Goal: Task Accomplishment & Management: Use online tool/utility

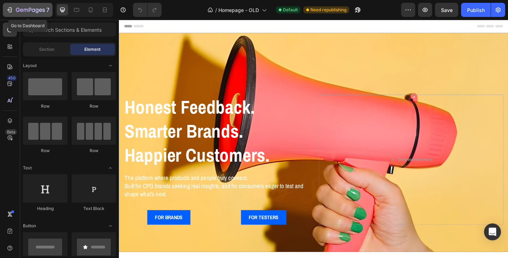
click at [15, 10] on div "7" at bounding box center [27, 10] width 43 height 8
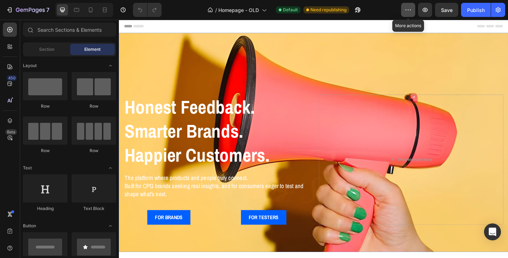
click at [409, 12] on icon "button" at bounding box center [407, 9] width 7 height 7
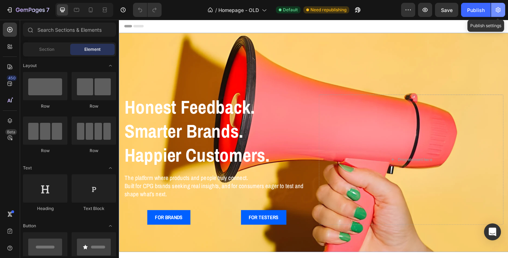
click at [497, 12] on icon "button" at bounding box center [497, 9] width 7 height 7
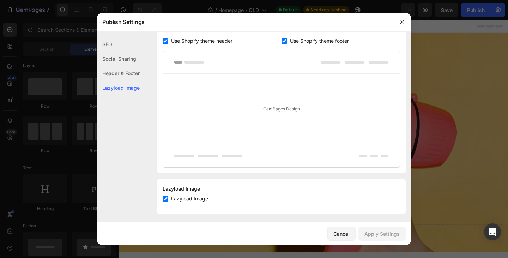
scroll to position [133, 0]
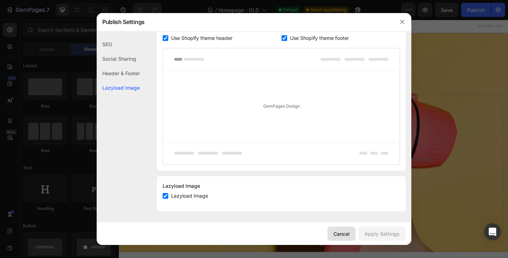
click at [341, 232] on div "Cancel" at bounding box center [341, 233] width 16 height 7
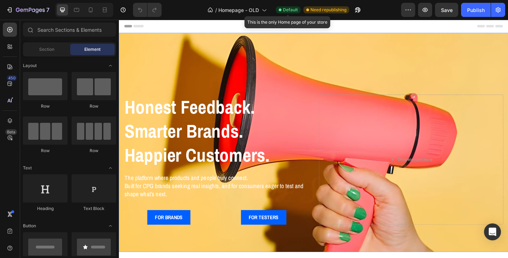
click at [293, 9] on span "Default" at bounding box center [290, 10] width 15 height 6
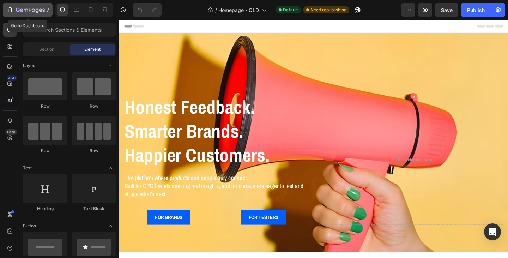
click at [15, 10] on div "7" at bounding box center [27, 10] width 43 height 8
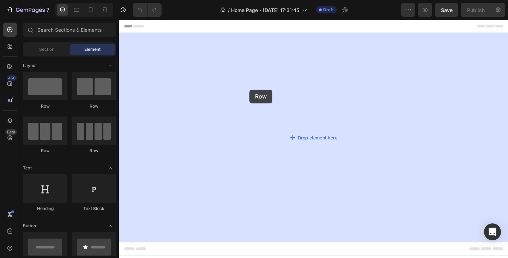
drag, startPoint x: 159, startPoint y: 114, endPoint x: 261, endPoint y: 96, distance: 103.2
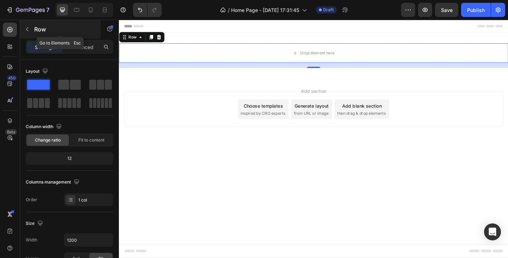
click at [26, 28] on icon "button" at bounding box center [27, 29] width 6 height 6
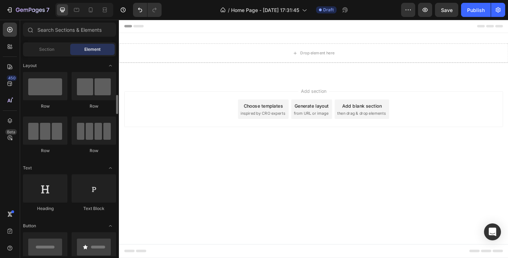
scroll to position [35, 0]
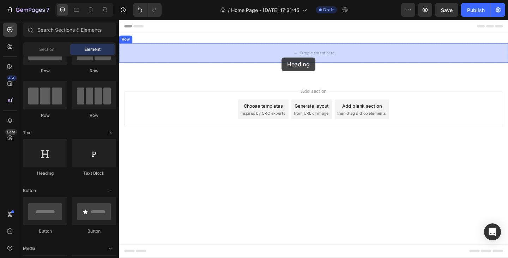
drag, startPoint x: 173, startPoint y: 179, endPoint x: 296, endPoint y: 61, distance: 171.0
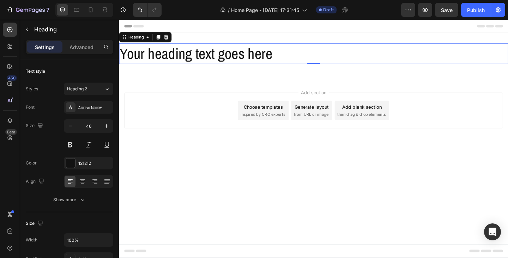
click at [218, 59] on h2 "Your heading text goes here" at bounding box center [330, 56] width 423 height 23
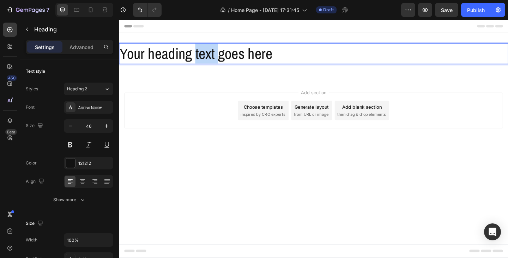
click at [218, 59] on p "Your heading text goes here" at bounding box center [331, 56] width 422 height 21
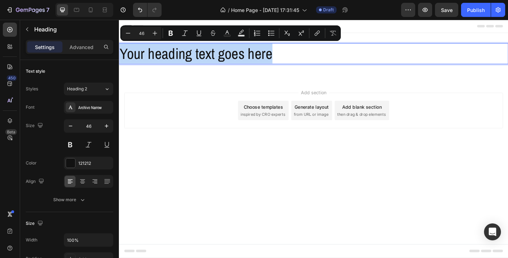
click at [218, 59] on p "Your heading text goes here" at bounding box center [331, 56] width 422 height 21
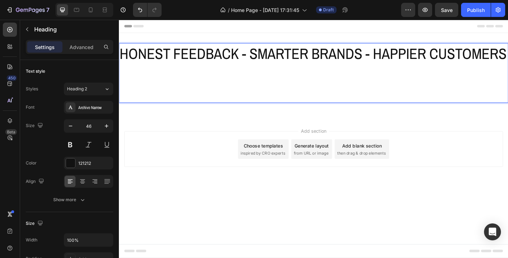
click at [217, 67] on p "HONEST FEEDBACK - SMARTER BRANDS - HAPPIER CUSTOMERS" at bounding box center [331, 56] width 422 height 21
click at [210, 108] on p "Rich Text Editor. Editing area: main" at bounding box center [331, 88] width 422 height 42
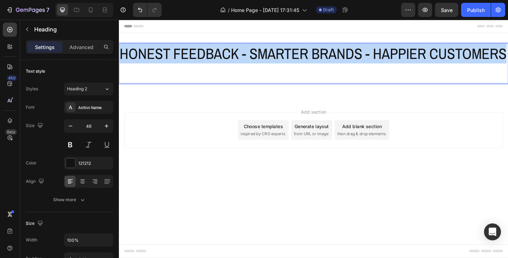
click at [121, 53] on p "HONEST FEEDBACK - SMARTER BRANDS - HAPPIER CUSTOMERS" at bounding box center [331, 67] width 422 height 42
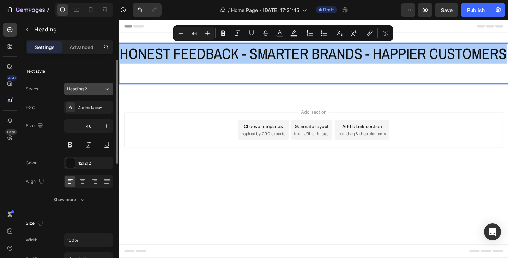
click at [103, 91] on div "Heading 2" at bounding box center [85, 89] width 37 height 6
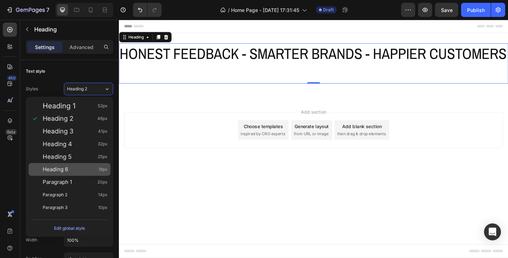
click at [71, 164] on div "Heading 6 18px" at bounding box center [70, 169] width 82 height 13
type input "18"
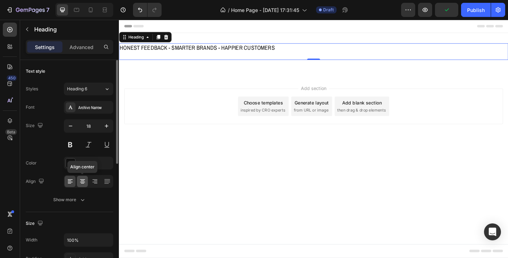
click at [82, 182] on icon at bounding box center [82, 181] width 7 height 7
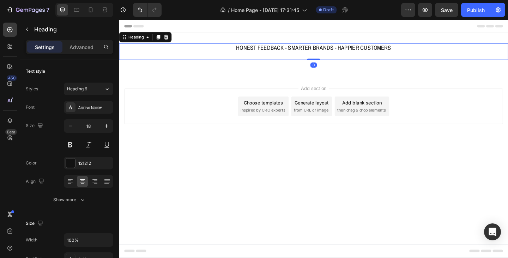
drag, startPoint x: 329, startPoint y: 62, endPoint x: 327, endPoint y: 56, distance: 5.8
click at [327, 56] on div "HONEST FEEDBACK - SMARTER BRANDS - HAPPIER CUSTOMERS Heading 0" at bounding box center [330, 54] width 423 height 18
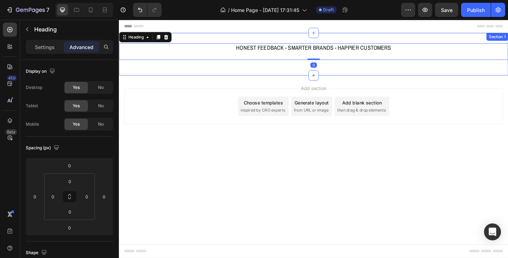
click at [303, 72] on div "HONEST FEEDBACK - SMARTER BRANDS - HAPPIER CUSTOMERS Heading 0 Row Section 1" at bounding box center [330, 57] width 423 height 46
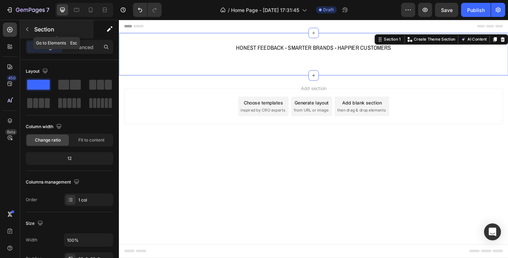
click at [30, 29] on button "button" at bounding box center [27, 29] width 11 height 11
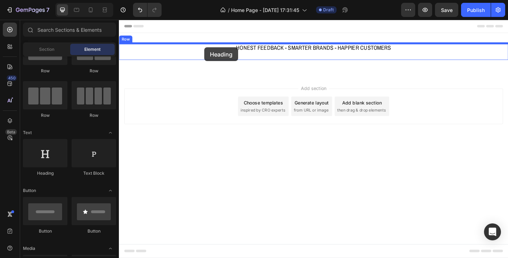
drag, startPoint x: 159, startPoint y: 179, endPoint x: 212, endPoint y: 50, distance: 140.1
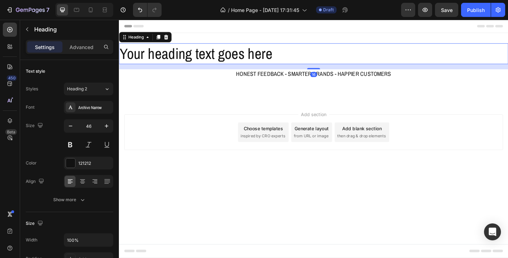
click at [266, 56] on h2 "Your heading text goes here" at bounding box center [330, 56] width 423 height 23
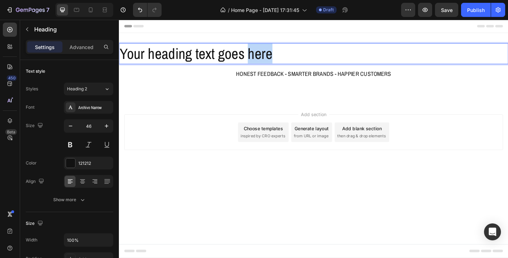
click at [266, 56] on p "Your heading text goes here" at bounding box center [331, 56] width 422 height 21
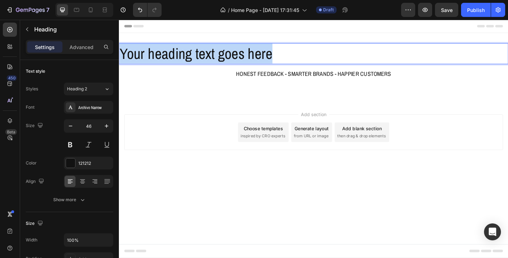
click at [266, 56] on p "Your heading text goes here" at bounding box center [331, 56] width 422 height 21
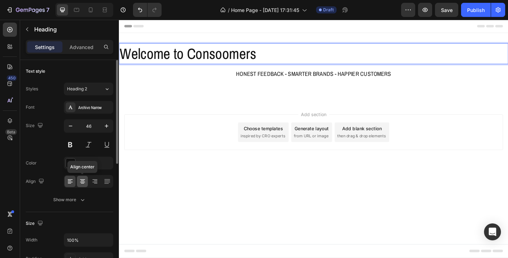
click at [84, 180] on icon at bounding box center [83, 180] width 4 height 1
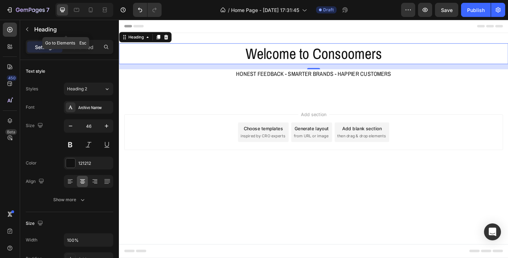
click at [25, 30] on icon "button" at bounding box center [27, 29] width 6 height 6
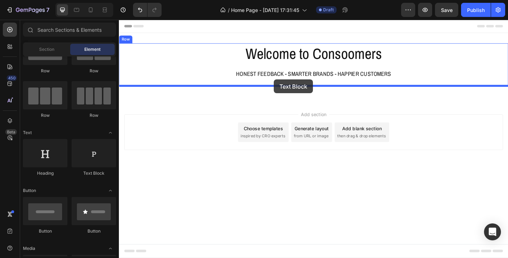
drag, startPoint x: 214, startPoint y: 185, endPoint x: 287, endPoint y: 85, distance: 124.5
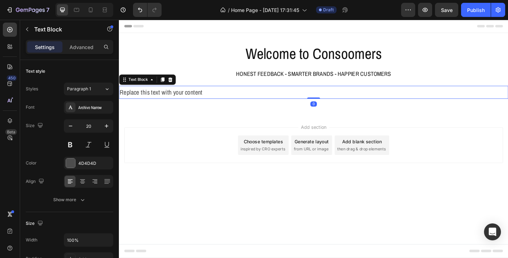
click at [277, 97] on div "Replace this text with your content" at bounding box center [330, 99] width 423 height 14
click at [277, 97] on p "Replace this text with your content" at bounding box center [331, 98] width 422 height 13
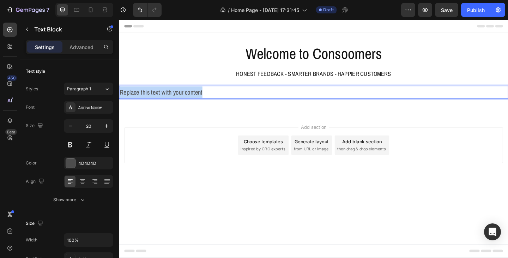
click at [277, 97] on p "Replace this text with your content" at bounding box center [331, 98] width 422 height 13
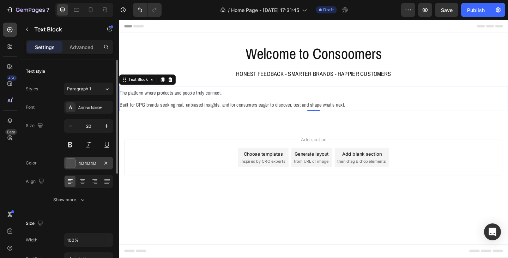
click at [81, 165] on div "4D4D4D" at bounding box center [88, 163] width 20 height 6
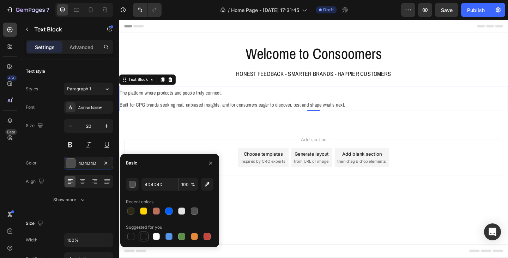
click at [142, 237] on div at bounding box center [143, 236] width 7 height 7
type input "151515"
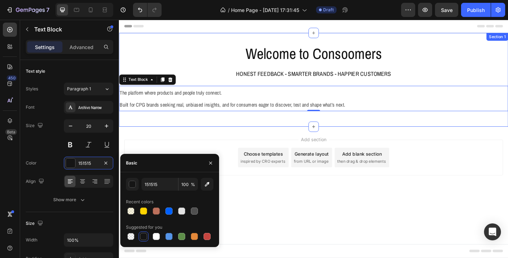
click at [198, 132] on div "Welcome to Consoomers Heading HONEST FEEDBACK - SMARTER BRANDS - HAPPIER CUSTOM…" at bounding box center [330, 85] width 423 height 102
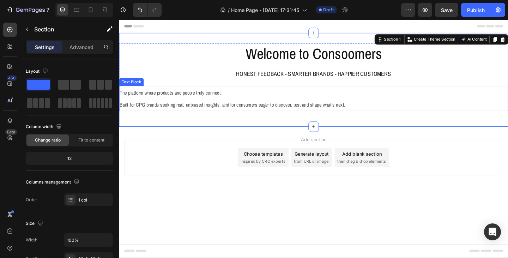
click at [195, 114] on span "Built for CPG brands seeking real, unbiased insights, and for consumers eager t…" at bounding box center [242, 112] width 245 height 8
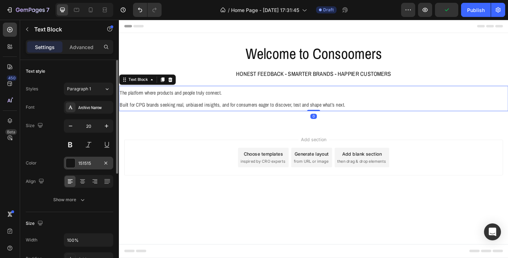
click at [85, 162] on div "151515" at bounding box center [88, 163] width 20 height 6
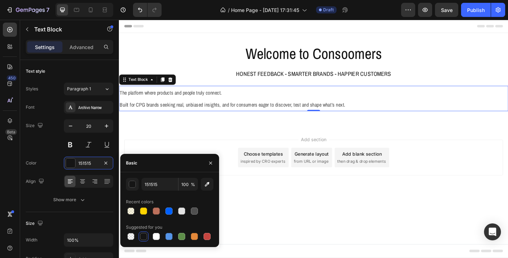
click at [141, 234] on div at bounding box center [143, 236] width 7 height 7
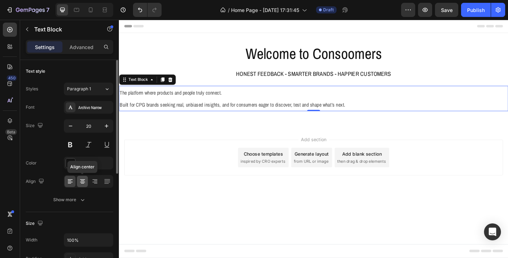
click at [83, 180] on icon at bounding box center [82, 181] width 7 height 7
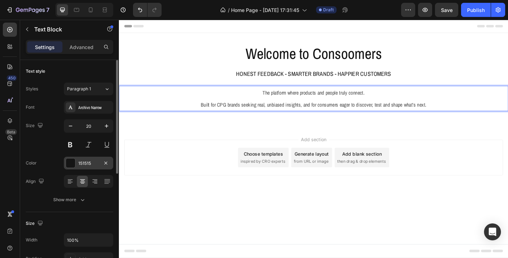
click at [71, 165] on div at bounding box center [70, 162] width 9 height 9
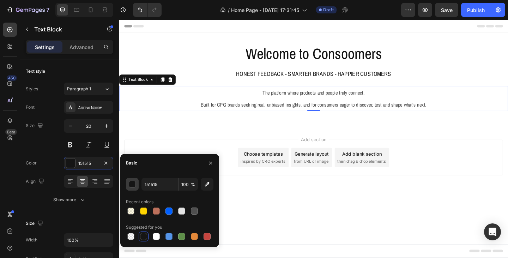
click at [132, 183] on div "button" at bounding box center [132, 184] width 7 height 7
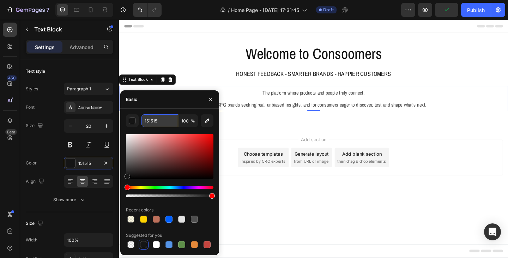
click at [147, 121] on input "151515" at bounding box center [159, 120] width 37 height 13
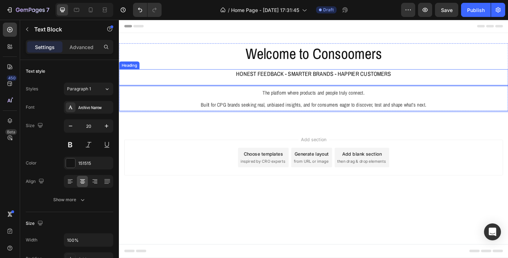
click at [286, 78] on p "HONEST FEEDBACK - SMARTER BRANDS - HAPPIER CUSTOMERS" at bounding box center [331, 82] width 422 height 17
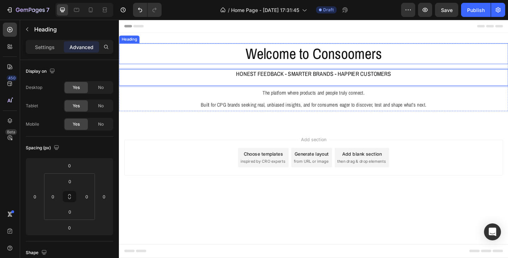
drag, startPoint x: 290, startPoint y: 79, endPoint x: 292, endPoint y: 49, distance: 29.7
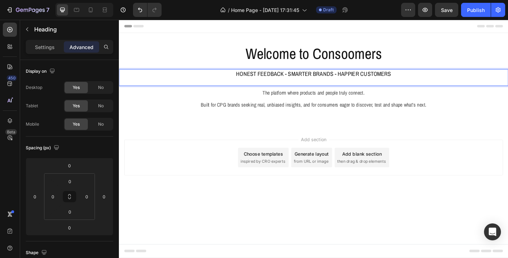
click at [244, 75] on p "HONEST FEEDBACK - SMARTER BRANDS - HAPPIER CUSTOMERS" at bounding box center [331, 82] width 422 height 17
click at [253, 105] on p "The platform where products and people truly connect. Built for CPG brands seek…" at bounding box center [331, 105] width 422 height 26
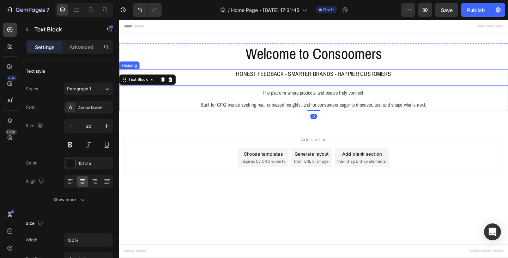
click at [216, 84] on p "HONEST FEEDBACK - SMARTER BRANDS - HAPPIER CUSTOMERS" at bounding box center [331, 82] width 422 height 17
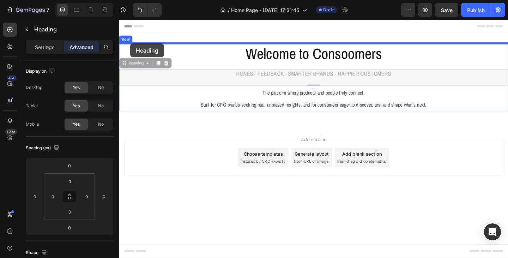
drag, startPoint x: 126, startPoint y: 68, endPoint x: 131, endPoint y: 45, distance: 23.5
type input "16"
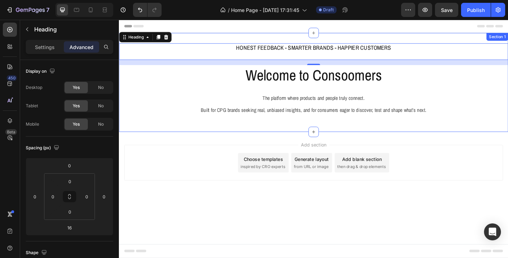
click at [318, 139] on div "HONEST FEEDBACK - SMARTER BRANDS - HAPPIER CUSTOMERS Heading 0 Welcome to Conso…" at bounding box center [330, 88] width 423 height 108
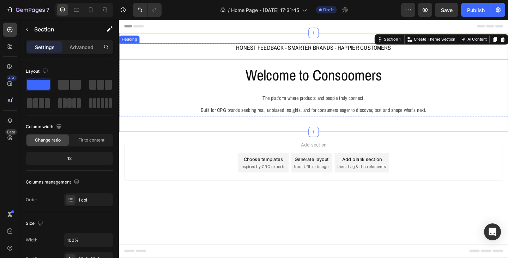
click at [268, 49] on p "HONEST FEEDBACK - SMARTER BRANDS - HAPPIER CUSTOMERS" at bounding box center [331, 54] width 422 height 17
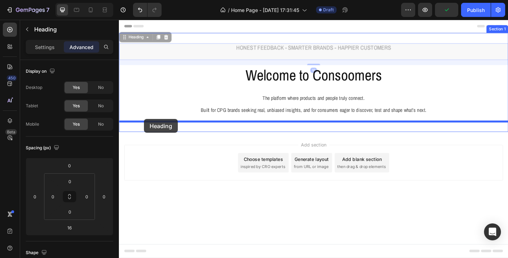
drag, startPoint x: 136, startPoint y: 39, endPoint x: 146, endPoint y: 128, distance: 89.0
type input "0"
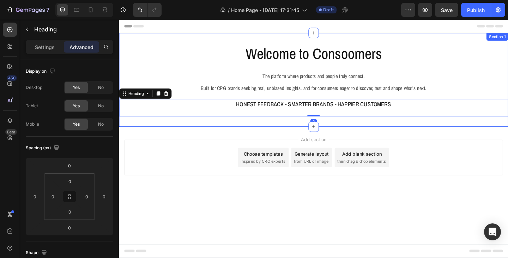
click at [457, 133] on div "Welcome to Consoomers Heading The platform where products and people truly conn…" at bounding box center [330, 85] width 423 height 102
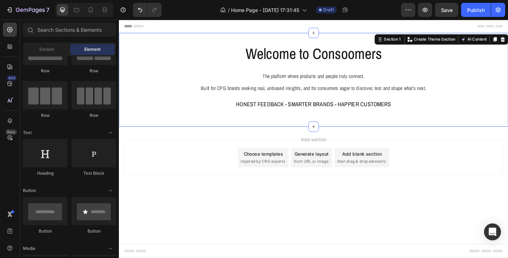
click at [427, 140] on div "Add section Choose templates inspired by CRO experts Generate layout from URL o…" at bounding box center [330, 179] width 423 height 87
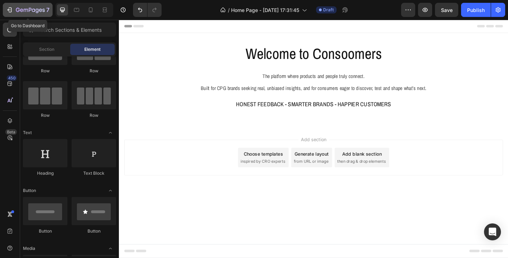
click at [32, 8] on icon "button" at bounding box center [30, 10] width 29 height 6
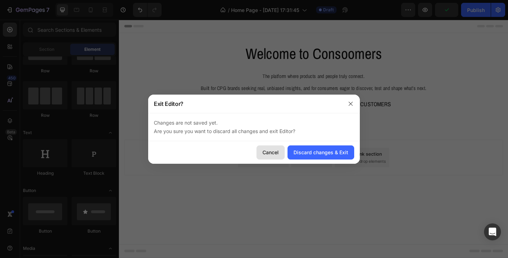
click at [274, 156] on button "Cancel" at bounding box center [270, 152] width 28 height 14
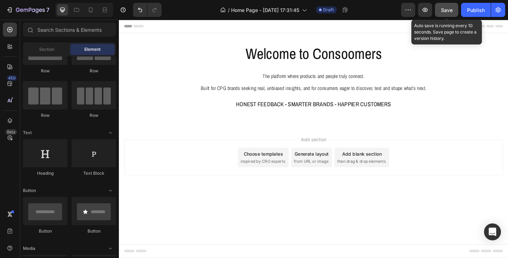
click at [444, 14] on button "Save" at bounding box center [446, 10] width 23 height 14
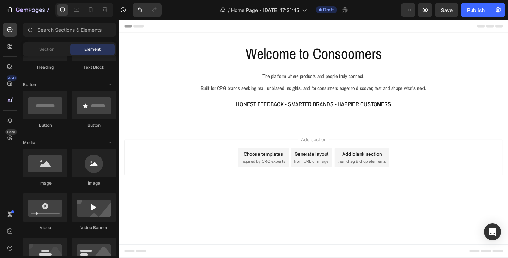
scroll to position [0, 0]
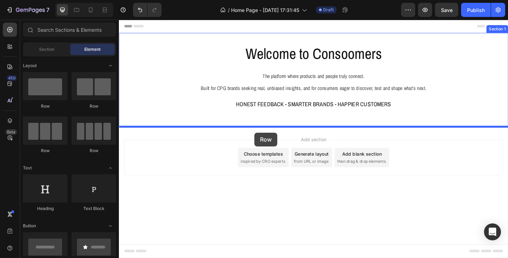
drag, startPoint x: 168, startPoint y: 112, endPoint x: 266, endPoint y: 142, distance: 103.0
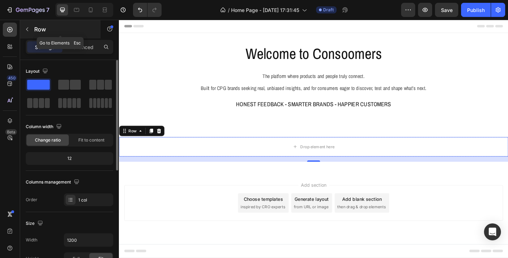
click at [26, 29] on icon "button" at bounding box center [27, 29] width 6 height 6
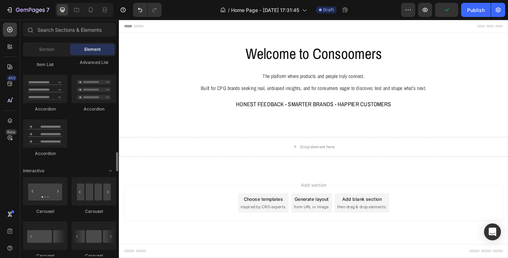
scroll to position [635, 0]
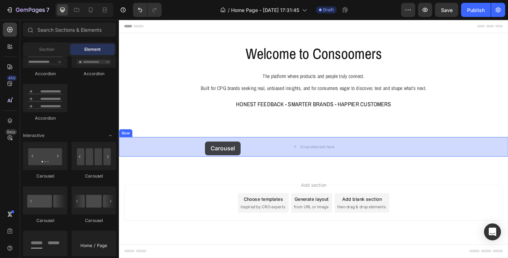
drag, startPoint x: 202, startPoint y: 181, endPoint x: 212, endPoint y: 152, distance: 30.9
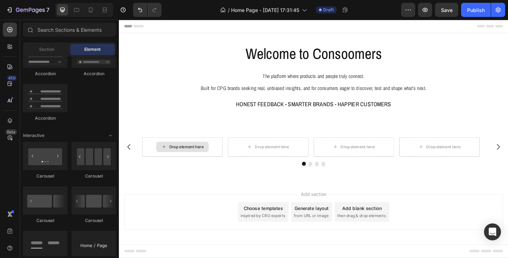
click at [179, 159] on div "Drop element here" at bounding box center [191, 158] width 37 height 6
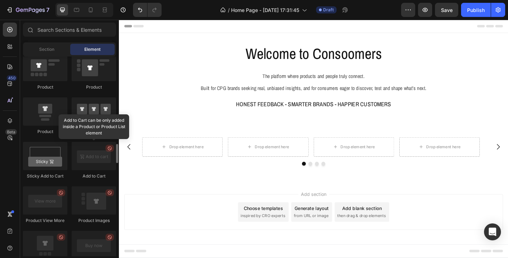
scroll to position [952, 0]
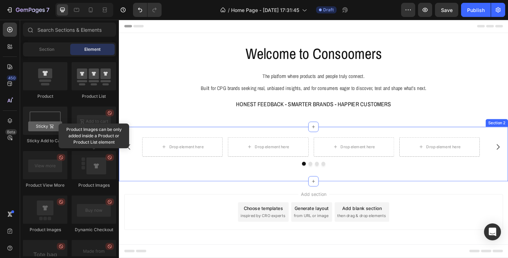
click at [183, 144] on div "Drop element here Drop element here Drop element here Drop element here Carouse…" at bounding box center [330, 165] width 423 height 59
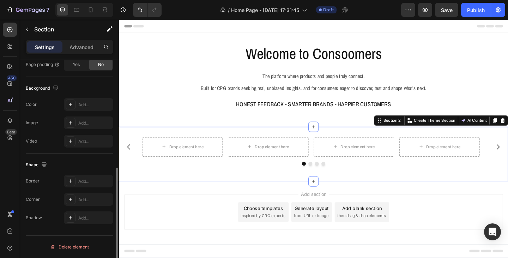
scroll to position [106, 0]
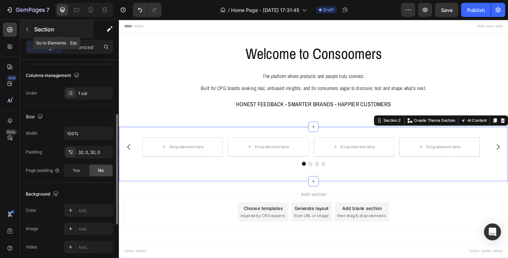
click at [32, 31] on button "button" at bounding box center [27, 29] width 11 height 11
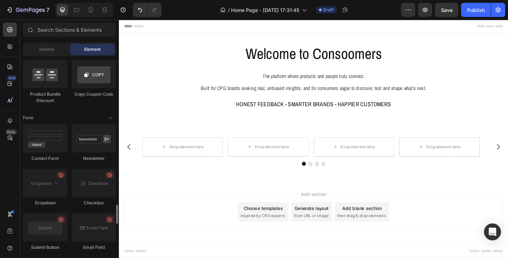
scroll to position [1445, 0]
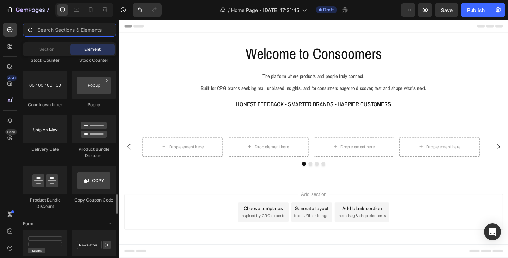
click at [85, 30] on input "text" at bounding box center [69, 30] width 93 height 14
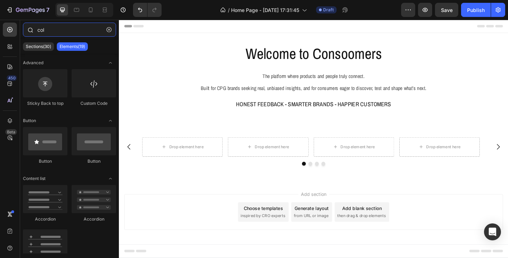
type input "coll"
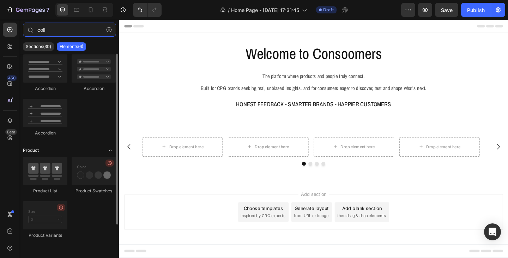
scroll to position [0, 0]
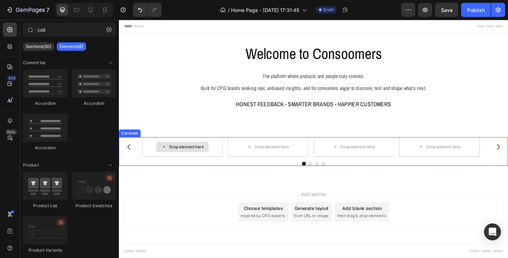
click at [185, 164] on div "Drop element here" at bounding box center [187, 157] width 87 height 21
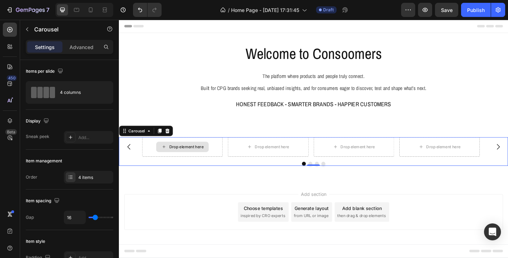
click at [186, 159] on div "Drop element here" at bounding box center [191, 158] width 37 height 6
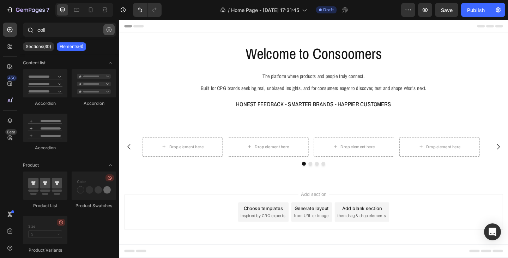
click at [110, 30] on icon "button" at bounding box center [108, 29] width 5 height 5
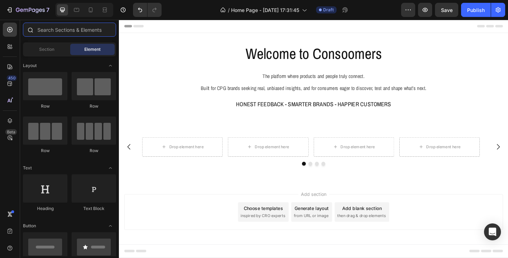
click at [57, 31] on input "text" at bounding box center [69, 30] width 93 height 14
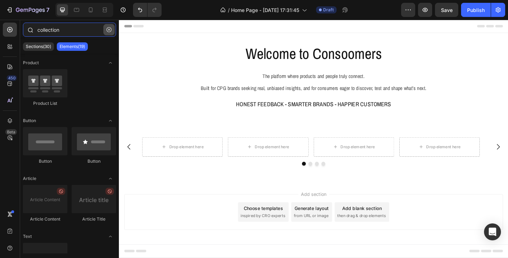
type input "collection"
click at [109, 29] on icon "button" at bounding box center [108, 29] width 5 height 5
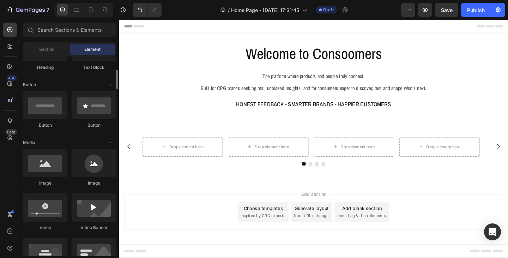
scroll to position [176, 0]
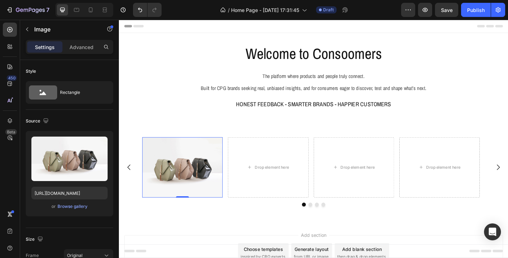
click at [172, 179] on img at bounding box center [187, 180] width 87 height 66
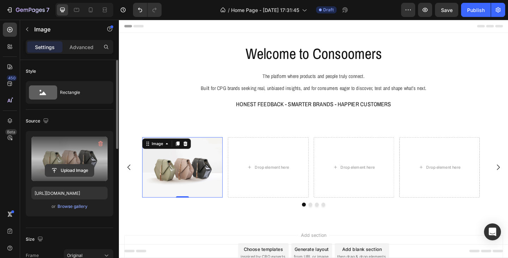
click at [71, 165] on input "file" at bounding box center [69, 170] width 49 height 12
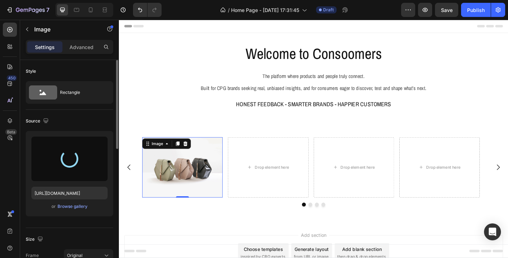
type input "https://cdn.shopify.com/s/files/1/0933/9312/5678/files/gempages_578484358860505…"
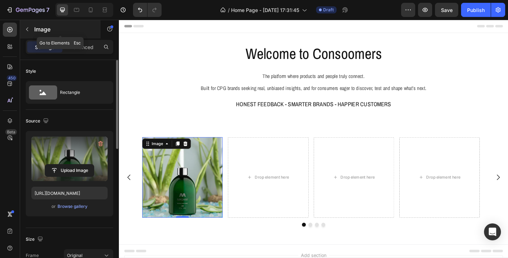
click at [24, 30] on icon "button" at bounding box center [27, 29] width 6 height 6
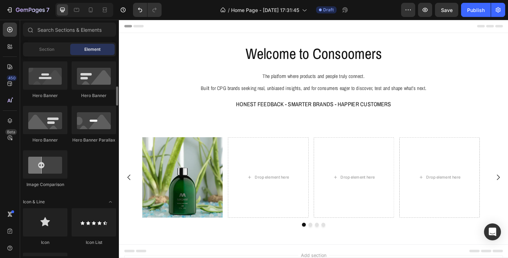
scroll to position [353, 0]
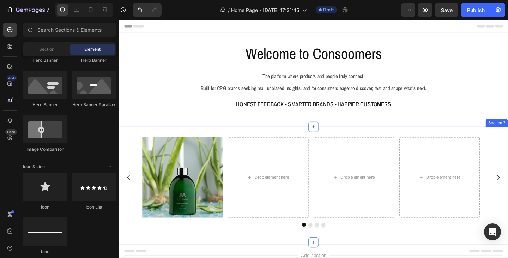
click at [165, 254] on div "Image Drop element here Drop element here Drop element here Carousel Row Sectio…" at bounding box center [330, 198] width 423 height 125
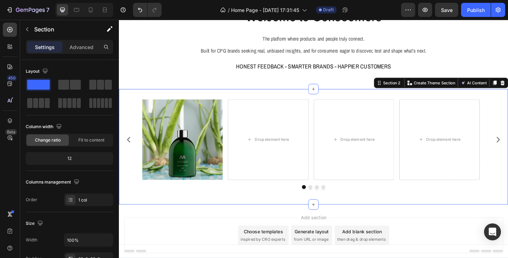
scroll to position [70, 0]
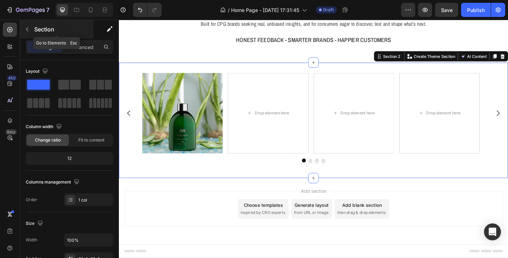
click at [26, 31] on icon "button" at bounding box center [27, 29] width 6 height 6
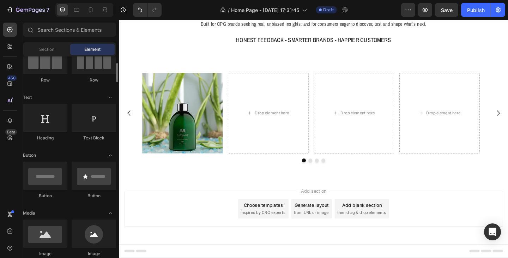
scroll to position [0, 0]
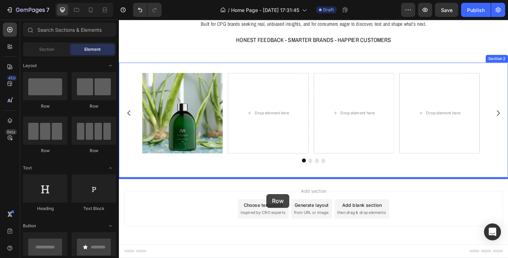
drag, startPoint x: 162, startPoint y: 105, endPoint x: 279, endPoint y: 209, distance: 156.3
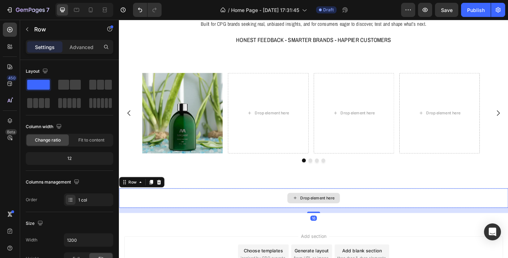
click at [252, 214] on div "Drop element here" at bounding box center [330, 213] width 423 height 21
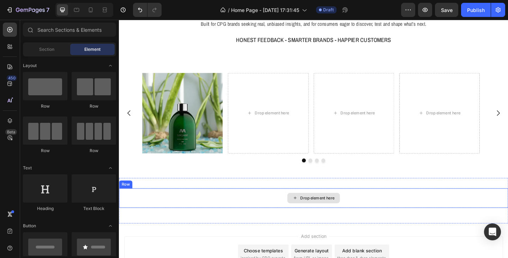
click at [320, 212] on div "Drop element here" at bounding box center [334, 214] width 37 height 6
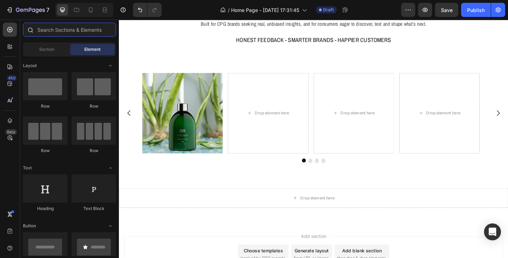
click at [59, 32] on input "text" at bounding box center [69, 30] width 93 height 14
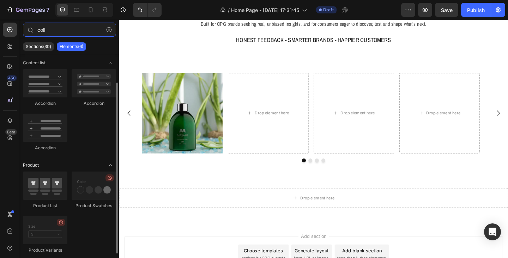
scroll to position [15, 0]
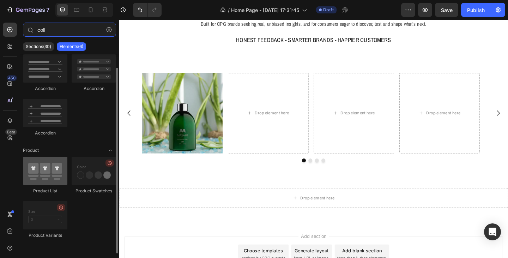
type input "coll"
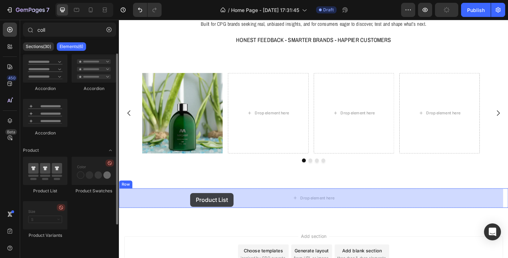
scroll to position [0, 0]
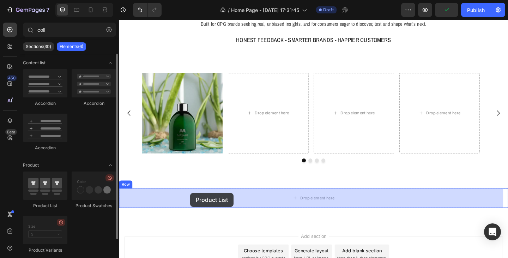
drag, startPoint x: 168, startPoint y: 191, endPoint x: 196, endPoint y: 208, distance: 32.9
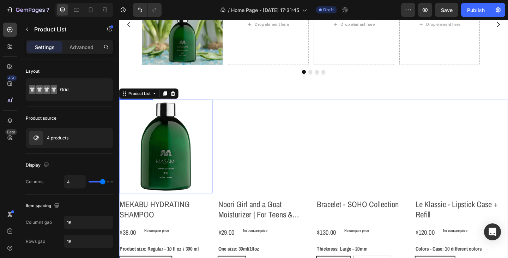
scroll to position [176, 0]
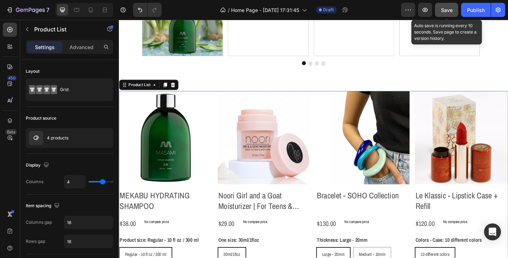
click at [448, 12] on span "Save" at bounding box center [447, 10] width 12 height 6
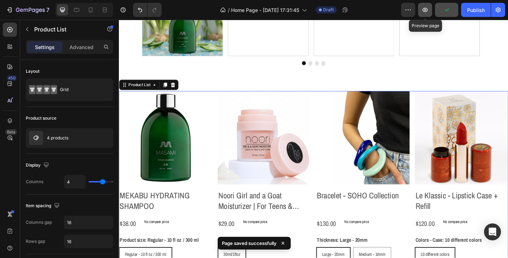
click at [424, 11] on icon "button" at bounding box center [424, 9] width 7 height 7
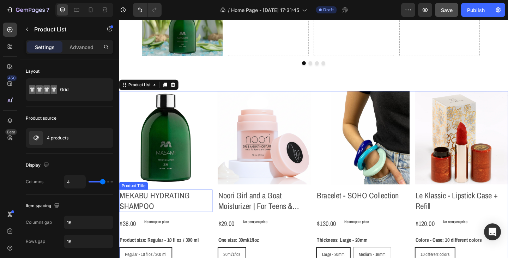
click at [155, 221] on h2 "MEKABU HYDRATING SHAMPOO" at bounding box center [170, 216] width 102 height 24
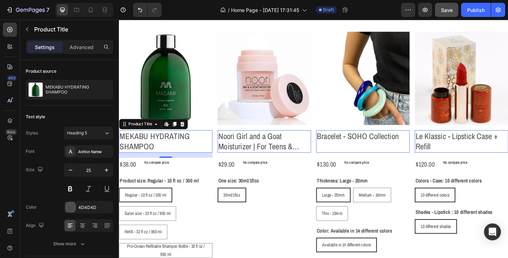
scroll to position [246, 0]
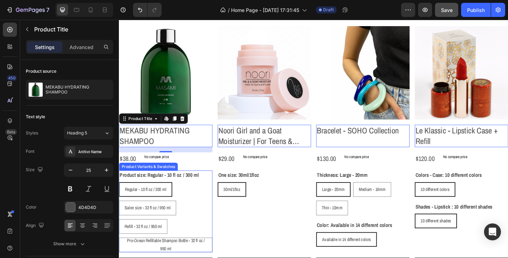
click at [164, 189] on p "Regular - 10 fl oz / 300 ml" at bounding box center [148, 188] width 38 height 6
click at [119, 196] on input "Regular - 10 fl oz / 300 ml Regular - 10 fl oz / 300 ml Regular - 10 fl oz / 30…" at bounding box center [118, 196] width 0 height 0
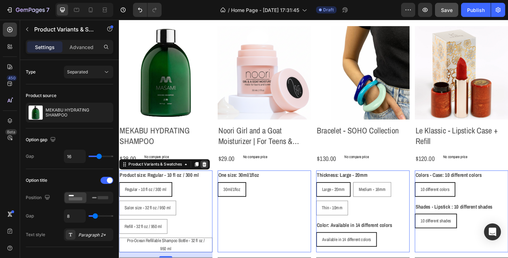
click at [213, 176] on icon at bounding box center [211, 176] width 5 height 5
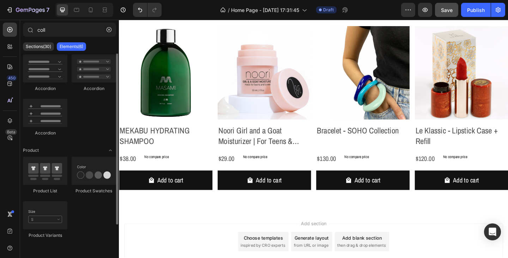
scroll to position [0, 0]
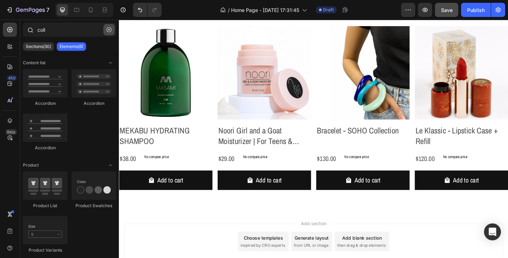
click at [110, 30] on icon "button" at bounding box center [108, 29] width 5 height 5
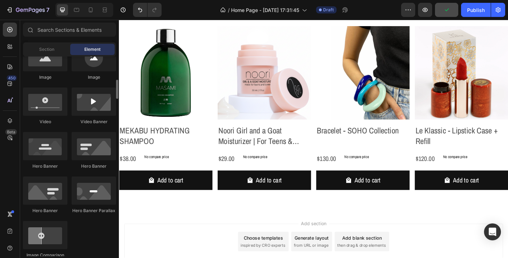
scroll to position [282, 0]
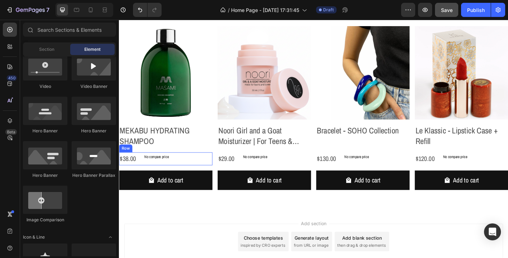
click at [197, 164] on div "$38.00 Product Price Product Price No compare price Product Price Row" at bounding box center [170, 171] width 102 height 14
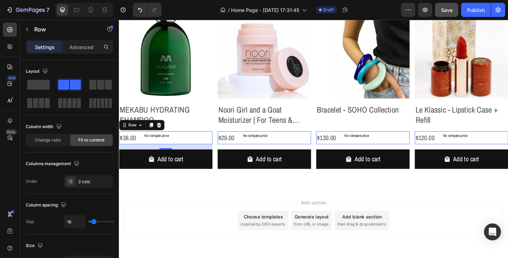
scroll to position [281, 0]
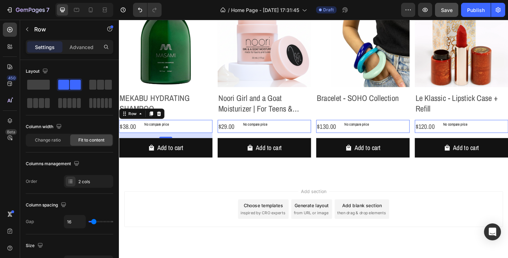
click at [189, 146] on div "16" at bounding box center [170, 146] width 102 height 6
click at [27, 30] on icon "button" at bounding box center [27, 29] width 6 height 6
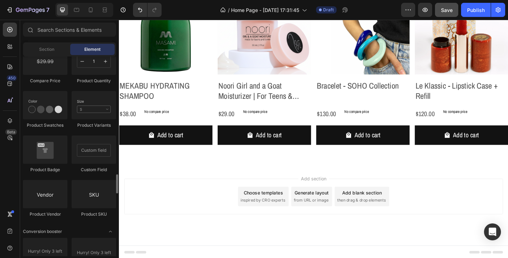
scroll to position [1269, 0]
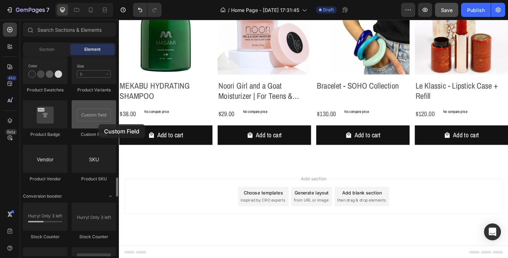
drag, startPoint x: 92, startPoint y: 123, endPoint x: 89, endPoint y: 128, distance: 5.8
click at [98, 124] on div at bounding box center [94, 114] width 44 height 28
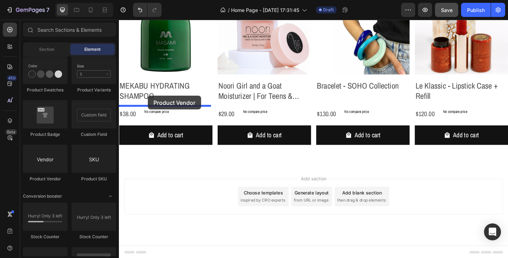
drag, startPoint x: 156, startPoint y: 182, endPoint x: 150, endPoint y: 102, distance: 80.2
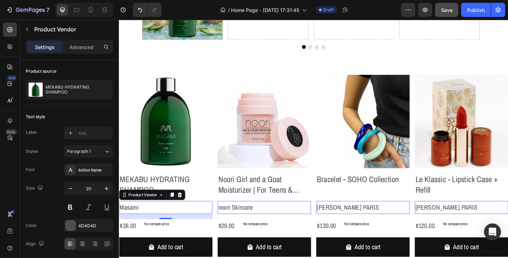
scroll to position [176, 0]
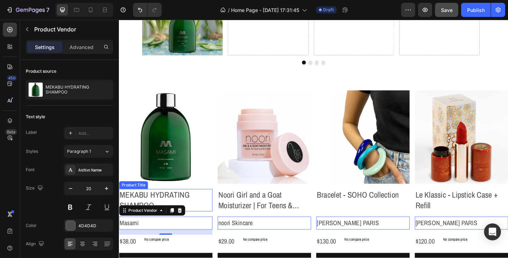
click at [207, 218] on h2 "MEKABU HYDRATING SHAMPOO" at bounding box center [170, 216] width 102 height 24
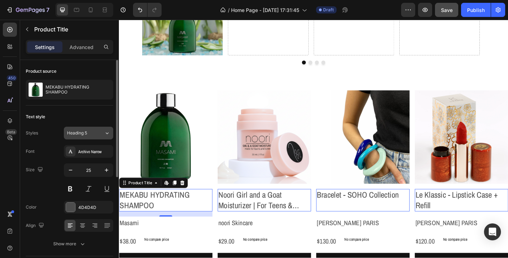
click at [107, 131] on icon at bounding box center [107, 132] width 6 height 7
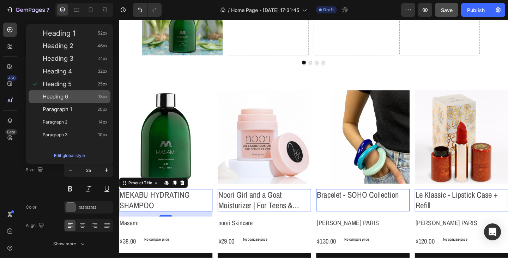
click at [74, 99] on div "Heading 6 18px" at bounding box center [75, 96] width 65 height 7
type input "18"
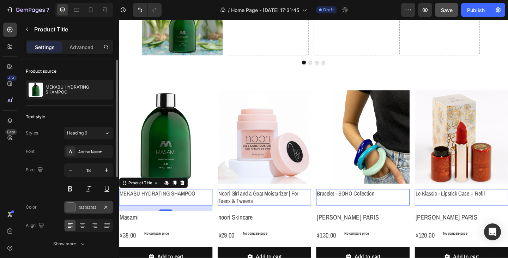
click at [87, 207] on div "4D4D4D" at bounding box center [88, 207] width 20 height 6
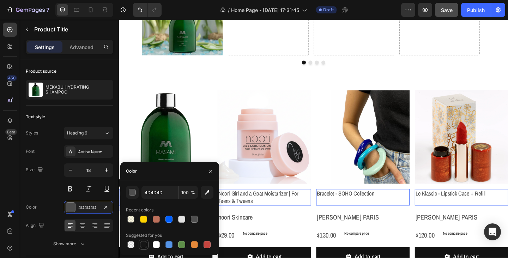
click at [142, 246] on div at bounding box center [143, 244] width 7 height 7
type input "151515"
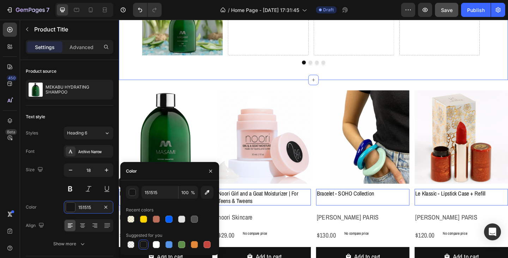
click at [218, 77] on div "Image Drop element here Drop element here Drop element here Carousel Row Sectio…" at bounding box center [330, 22] width 423 height 125
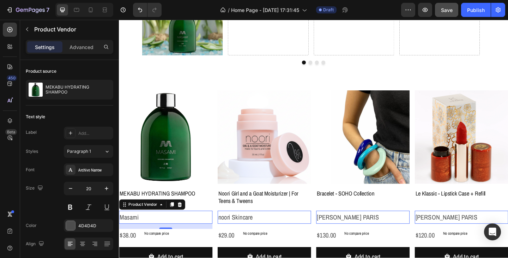
click at [146, 236] on h2 "Masami" at bounding box center [170, 234] width 102 height 14
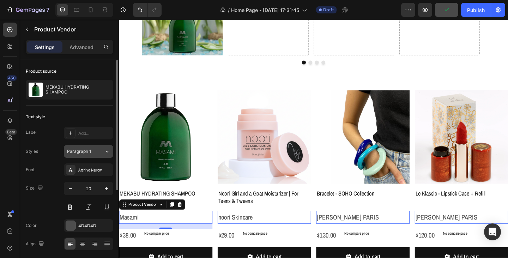
click at [106, 153] on icon at bounding box center [107, 151] width 6 height 7
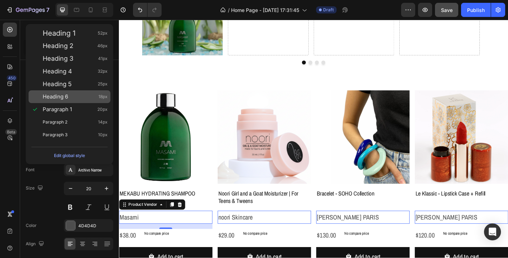
click at [74, 93] on div "Heading 6 18px" at bounding box center [75, 96] width 65 height 7
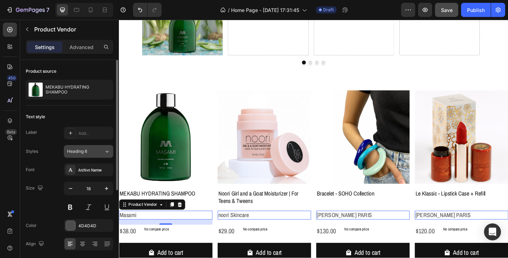
click at [100, 151] on div "Heading 6" at bounding box center [85, 151] width 37 height 6
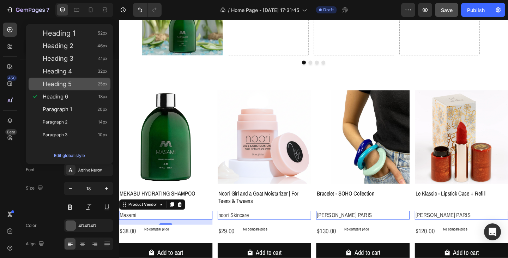
click at [67, 83] on span "Heading 5" at bounding box center [57, 83] width 29 height 7
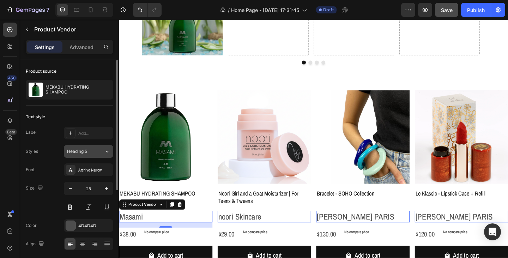
click at [106, 151] on icon at bounding box center [107, 151] width 6 height 7
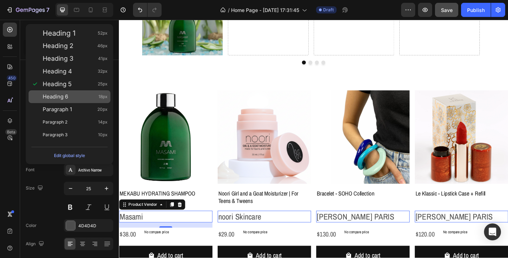
click at [68, 94] on span "Heading 6" at bounding box center [55, 96] width 25 height 7
type input "18"
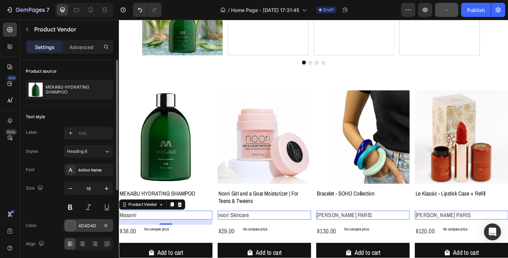
click at [82, 227] on div "4D4D4D" at bounding box center [88, 225] width 20 height 6
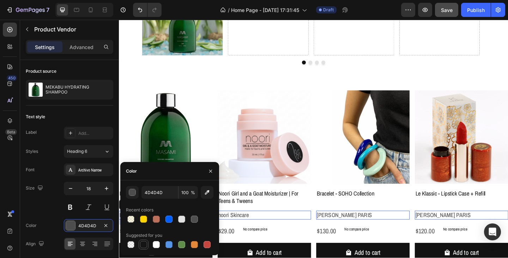
click at [144, 246] on div at bounding box center [143, 244] width 7 height 7
type input "151515"
click at [125, 144] on img at bounding box center [170, 148] width 102 height 102
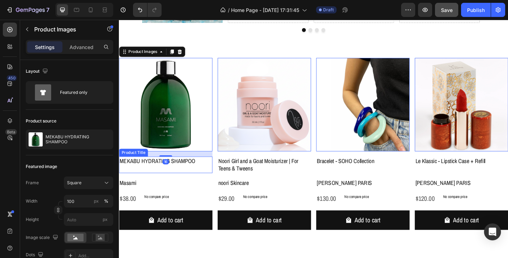
scroll to position [247, 0]
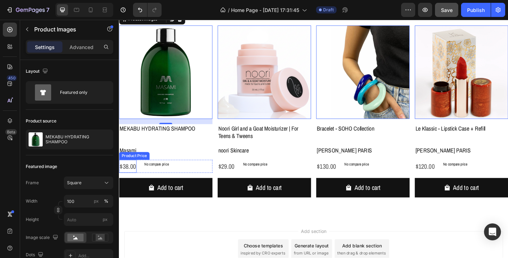
click at [133, 178] on div "$38.00" at bounding box center [128, 179] width 19 height 14
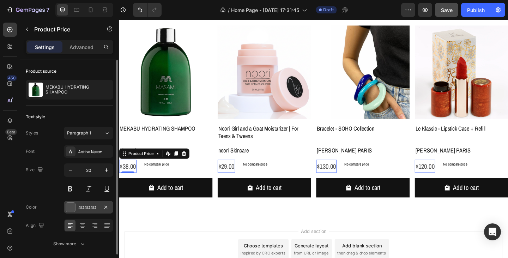
click at [88, 203] on div "4D4D4D" at bounding box center [88, 207] width 49 height 13
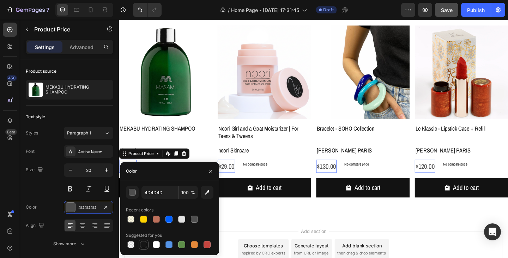
click at [141, 242] on div at bounding box center [143, 244] width 7 height 7
type input "151515"
click at [174, 149] on div "MEKABU HYDRATING SHAMPOO Product Title" at bounding box center [170, 142] width 102 height 18
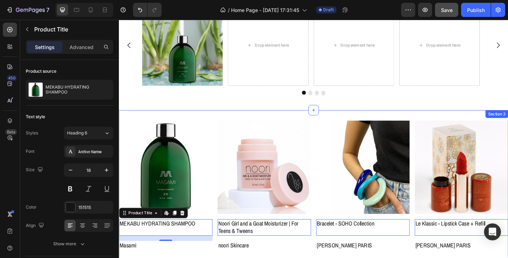
scroll to position [141, 0]
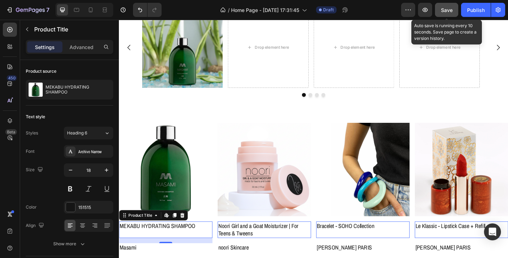
click at [447, 12] on span "Save" at bounding box center [447, 10] width 12 height 6
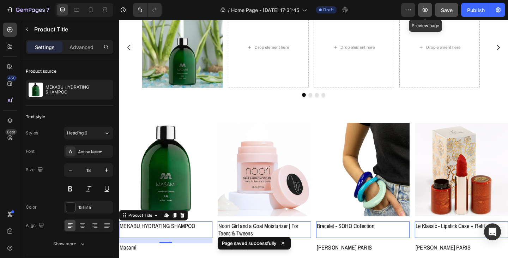
click at [425, 12] on icon "button" at bounding box center [424, 9] width 7 height 7
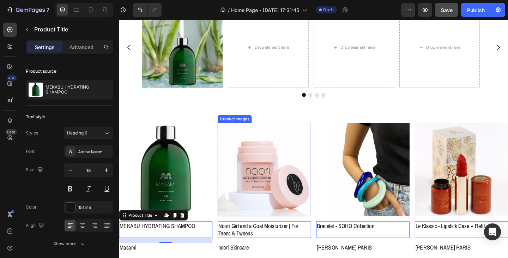
scroll to position [176, 0]
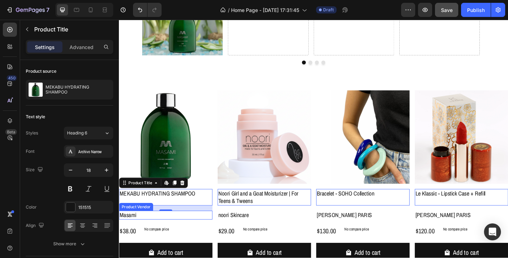
click at [143, 229] on h2 "Masami" at bounding box center [170, 232] width 102 height 10
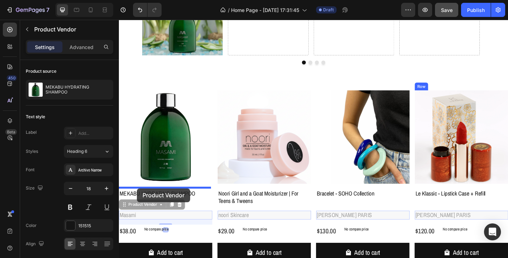
drag, startPoint x: 135, startPoint y: 220, endPoint x: 138, endPoint y: 203, distance: 16.8
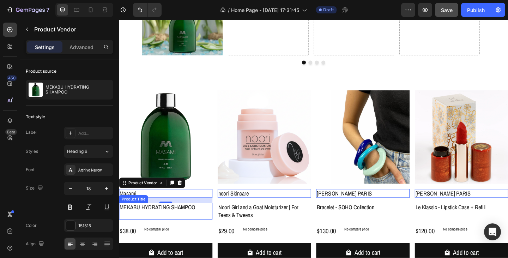
click at [185, 227] on h2 "MEKABU HYDRATING SHAMPOO" at bounding box center [170, 224] width 102 height 10
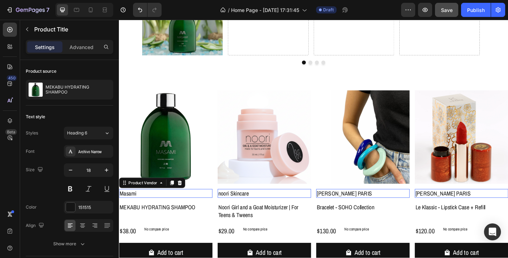
click at [215, 207] on h2 "Masami" at bounding box center [170, 209] width 102 height 10
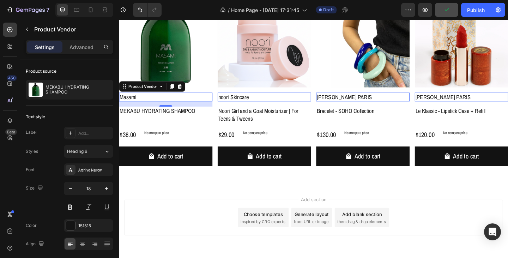
scroll to position [282, 0]
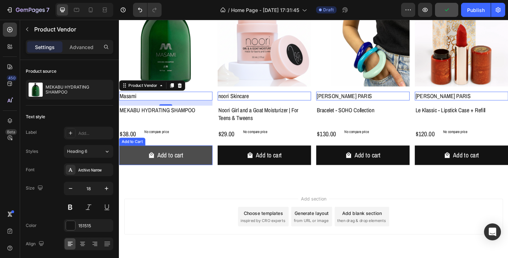
click at [201, 172] on button "Add to cart" at bounding box center [170, 167] width 102 height 21
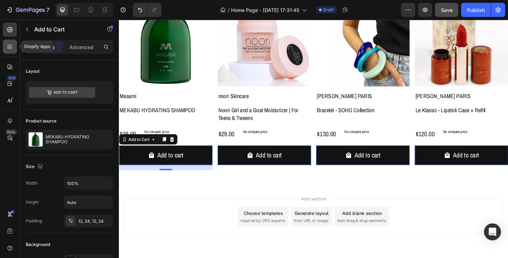
click at [9, 48] on icon at bounding box center [9, 48] width 2 height 2
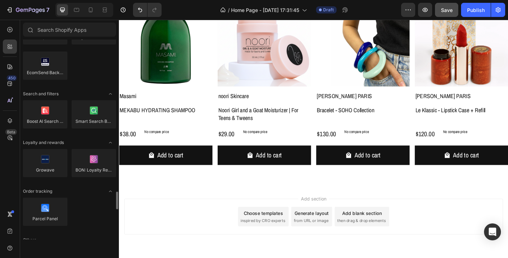
scroll to position [1340, 0]
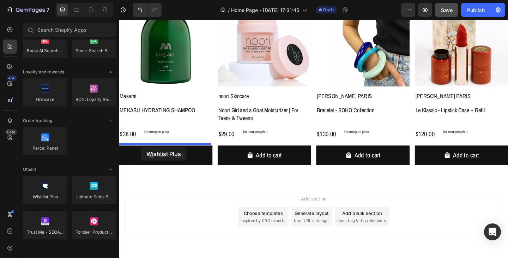
drag, startPoint x: 167, startPoint y: 207, endPoint x: 142, endPoint y: 158, distance: 55.2
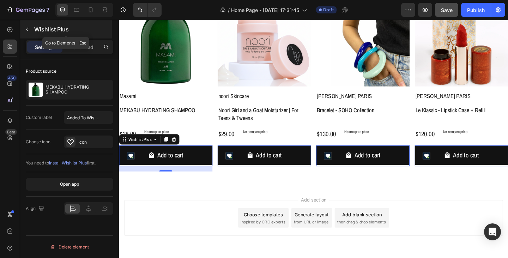
click at [26, 29] on icon "button" at bounding box center [27, 29] width 2 height 4
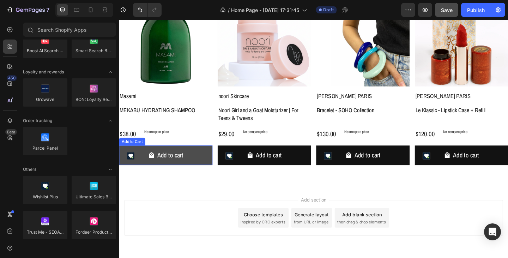
click at [145, 167] on button "Add to cart" at bounding box center [170, 167] width 102 height 21
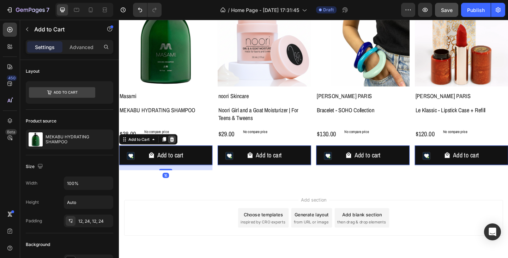
click at [176, 149] on icon at bounding box center [176, 149] width 5 height 5
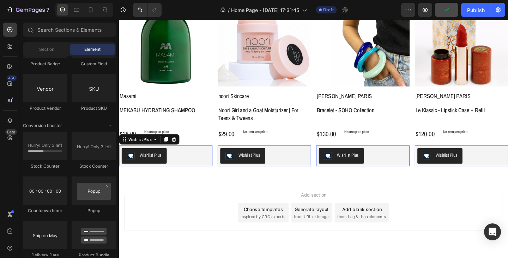
click at [155, 170] on div "Wishlist Plus" at bounding box center [146, 168] width 38 height 8
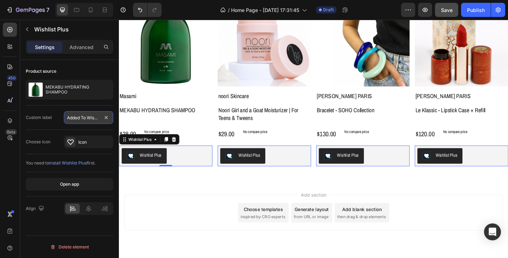
click at [86, 118] on input "Added To Wishlist" at bounding box center [88, 117] width 49 height 13
click at [90, 207] on icon at bounding box center [88, 208] width 5 height 6
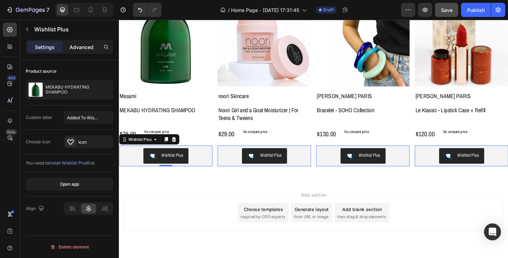
click at [86, 49] on p "Advanced" at bounding box center [81, 46] width 24 height 7
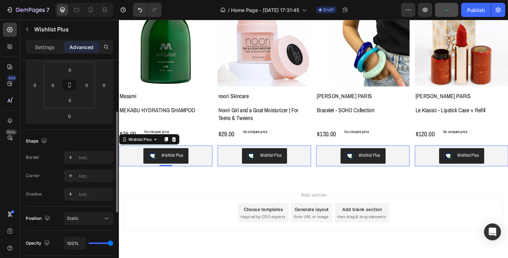
scroll to position [0, 0]
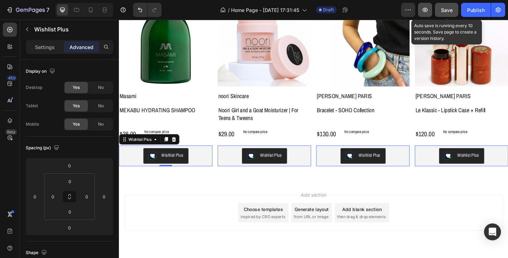
click at [440, 10] on button "Save" at bounding box center [446, 10] width 23 height 14
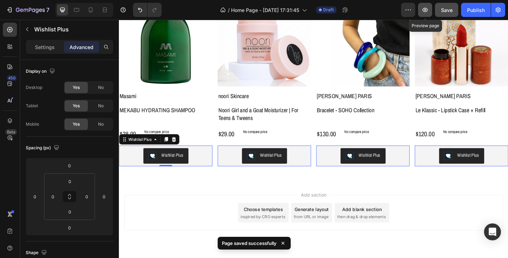
click at [422, 12] on icon "button" at bounding box center [424, 9] width 7 height 7
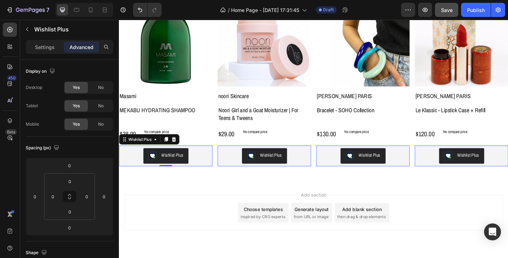
click at [188, 169] on button "Wishlist Plus" at bounding box center [169, 167] width 49 height 17
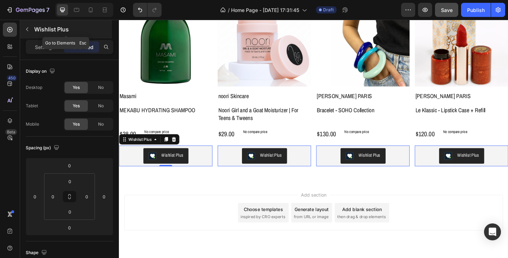
click at [29, 27] on icon "button" at bounding box center [27, 29] width 6 height 6
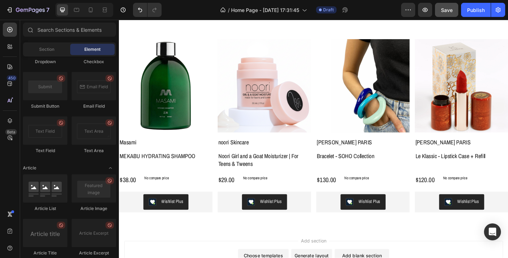
scroll to position [229, 0]
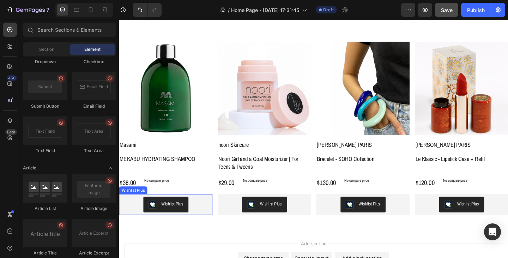
click at [132, 213] on div "Wishlist Plus" at bounding box center [170, 220] width 96 height 17
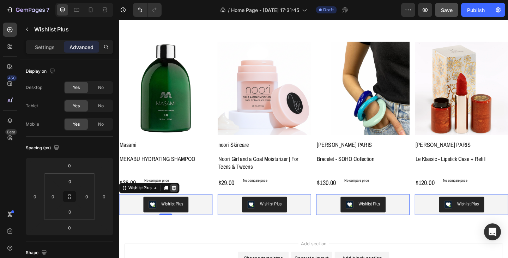
click at [180, 203] on icon at bounding box center [178, 202] width 5 height 5
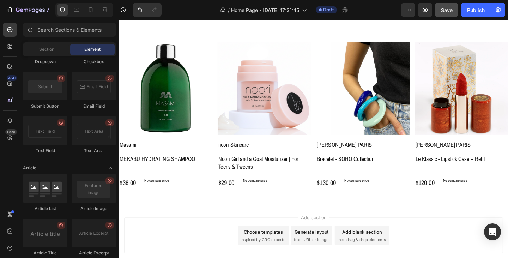
click at [185, 219] on div "Product Images Masami Product Vendor MEKABU HYDRATING SHAMPOO Product Title $38…" at bounding box center [330, 126] width 423 height 188
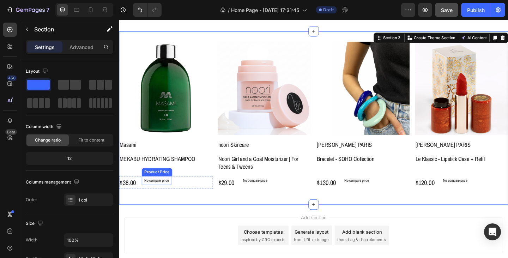
click at [170, 195] on p "No compare price" at bounding box center [159, 194] width 26 height 4
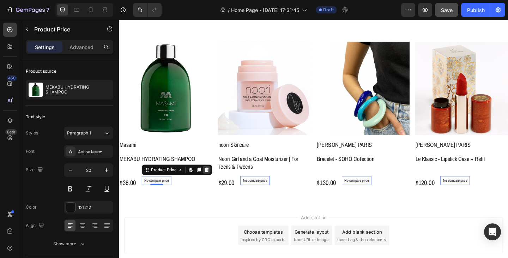
click at [215, 182] on icon at bounding box center [214, 182] width 5 height 5
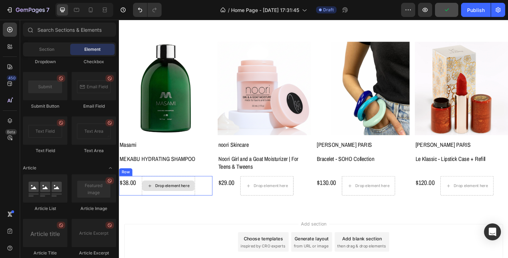
click at [178, 202] on div "Drop element here" at bounding box center [172, 200] width 57 height 11
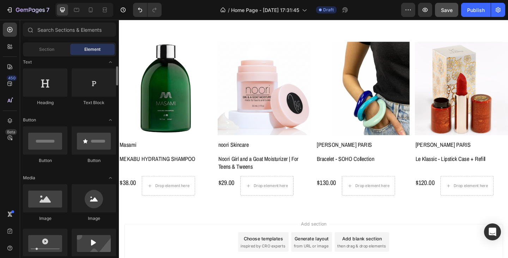
scroll to position [0, 0]
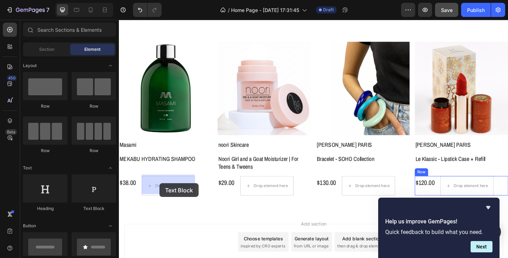
drag, startPoint x: 214, startPoint y: 208, endPoint x: 163, endPoint y: 197, distance: 51.9
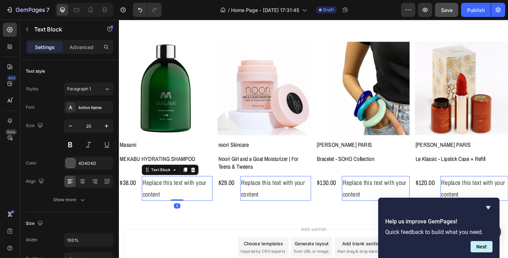
click at [175, 197] on div "Replace this text with your content" at bounding box center [181, 203] width 77 height 27
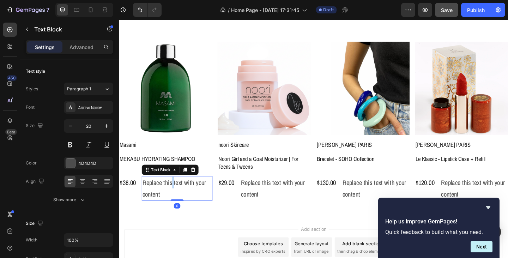
click at [175, 197] on p "Replace this text with your content" at bounding box center [181, 202] width 75 height 25
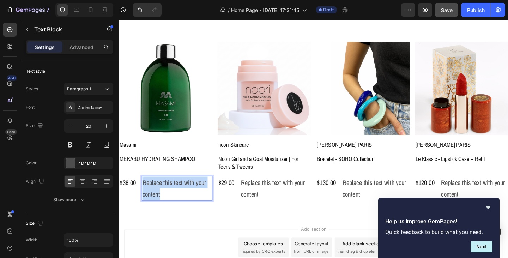
click at [175, 197] on p "Replace this text with your content" at bounding box center [181, 202] width 75 height 25
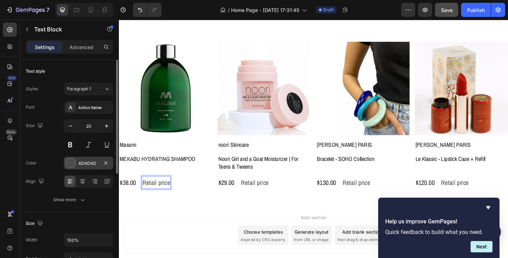
click at [87, 160] on div "4D4D4D" at bounding box center [88, 163] width 20 height 6
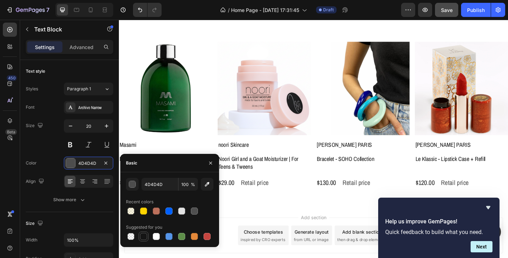
click at [142, 236] on div at bounding box center [143, 236] width 7 height 7
type input "151515"
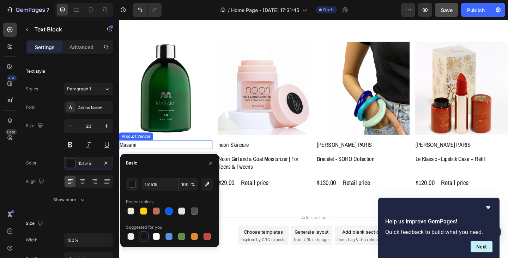
click at [196, 154] on h2 "Masami" at bounding box center [170, 156] width 102 height 10
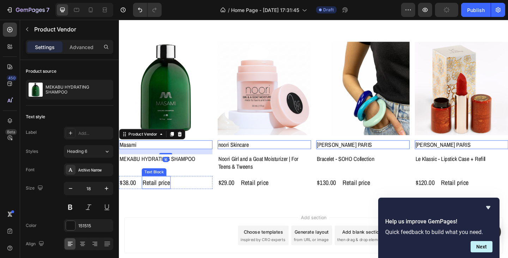
click at [168, 194] on p "Retail price" at bounding box center [159, 196] width 30 height 13
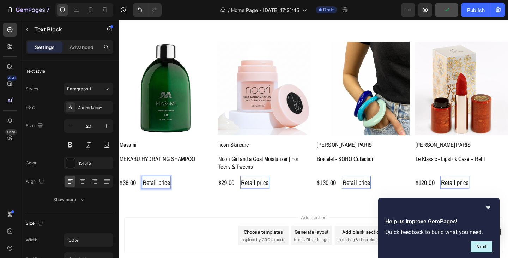
drag, startPoint x: 165, startPoint y: 196, endPoint x: 154, endPoint y: 197, distance: 11.3
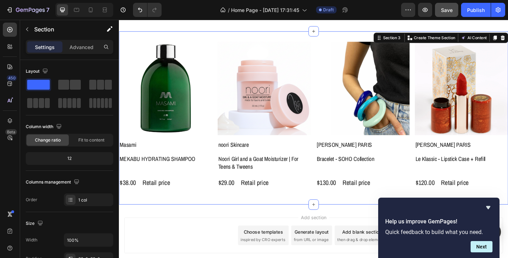
click at [156, 214] on div "Product Images Masami Product Vendor MEKABU HYDRATING SHAMPOO Product Title $38…" at bounding box center [330, 126] width 423 height 188
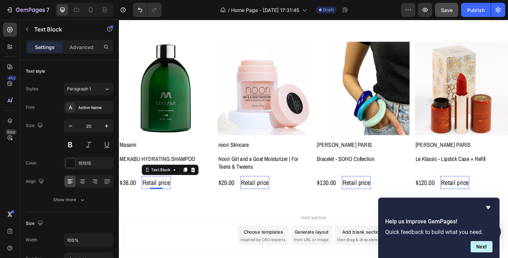
click at [163, 196] on p "Retail price" at bounding box center [159, 196] width 30 height 13
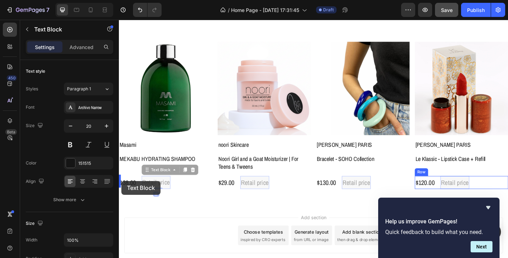
drag, startPoint x: 148, startPoint y: 183, endPoint x: 122, endPoint y: 195, distance: 29.2
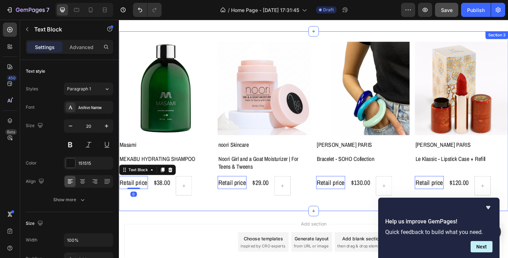
click at [166, 212] on div "Product Images Masami Product Vendor MEKABU HYDRATING SHAMPOO Product Title Ret…" at bounding box center [330, 130] width 423 height 173
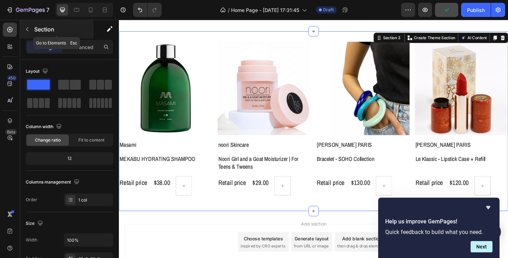
click at [26, 30] on icon "button" at bounding box center [27, 29] width 6 height 6
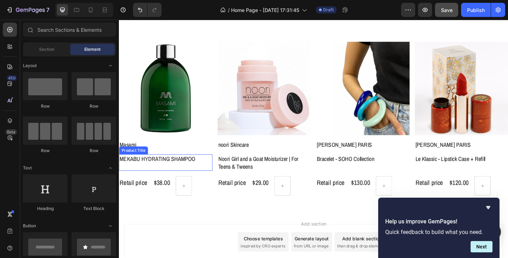
click at [139, 177] on div "MEKABU HYDRATING SHAMPOO Product Title" at bounding box center [170, 175] width 102 height 18
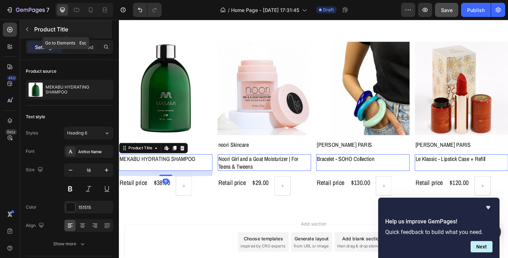
click at [25, 30] on icon "button" at bounding box center [27, 29] width 6 height 6
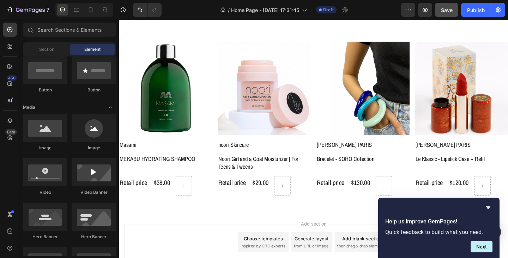
scroll to position [212, 0]
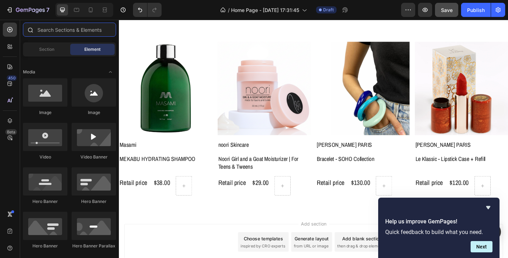
click at [46, 33] on input "text" at bounding box center [69, 30] width 93 height 14
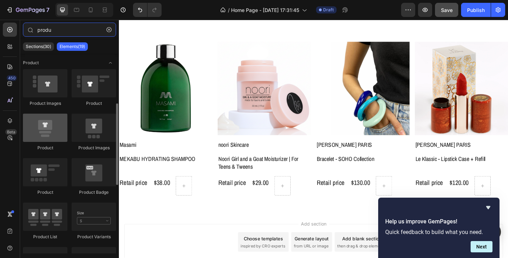
scroll to position [35, 0]
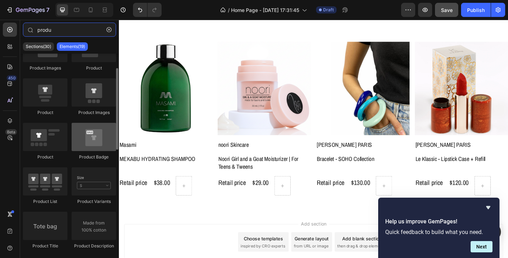
type input "produ"
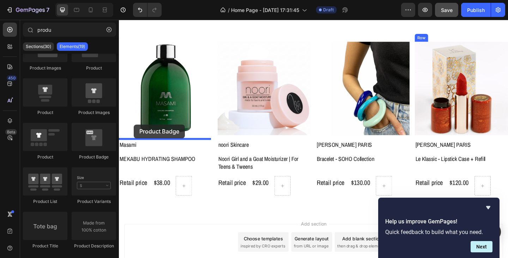
drag, startPoint x: 212, startPoint y: 158, endPoint x: 135, endPoint y: 134, distance: 80.5
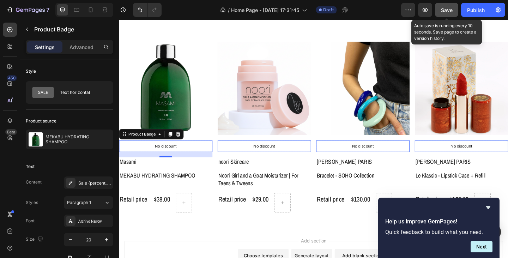
click at [445, 11] on span "Save" at bounding box center [447, 10] width 12 height 6
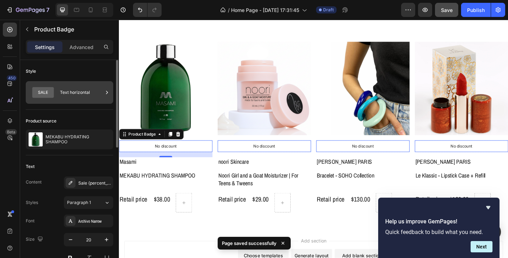
click at [76, 92] on div "Text horizontal" at bounding box center [81, 92] width 43 height 16
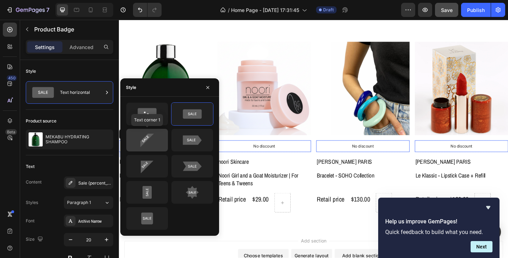
click at [143, 140] on icon at bounding box center [145, 138] width 7 height 7
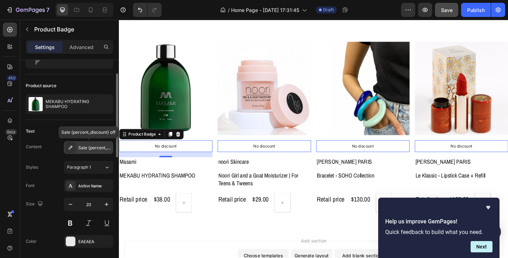
click at [84, 148] on div "Sale {percent_discount} off" at bounding box center [94, 148] width 33 height 6
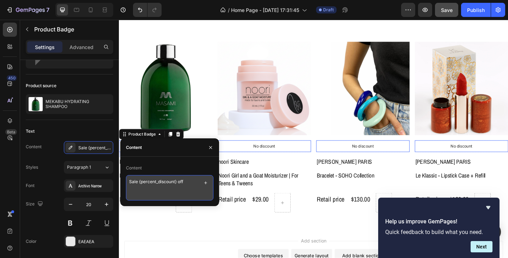
click at [191, 183] on textarea "Sale {percent_discount} off" at bounding box center [169, 187] width 87 height 25
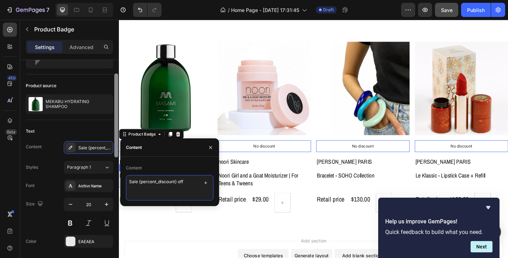
drag, startPoint x: 191, startPoint y: 183, endPoint x: 118, endPoint y: 179, distance: 72.7
click at [118, 179] on div "450 Beta produ Sections(30) Elements(19) Product Product Images Product Product…" at bounding box center [59, 139] width 119 height 238
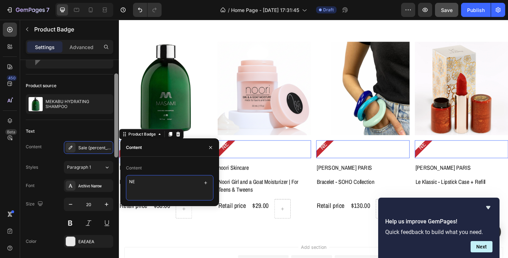
type textarea "NEW"
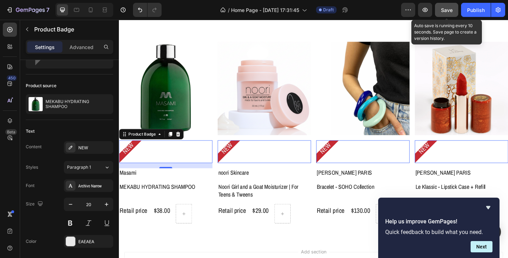
click at [446, 14] on button "Save" at bounding box center [446, 10] width 23 height 14
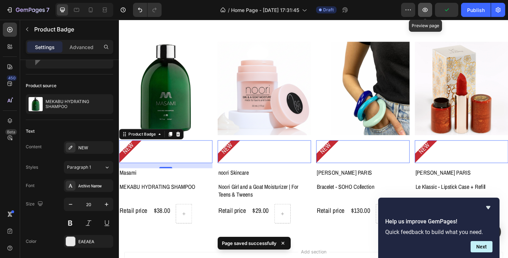
click at [425, 11] on icon "button" at bounding box center [424, 9] width 7 height 7
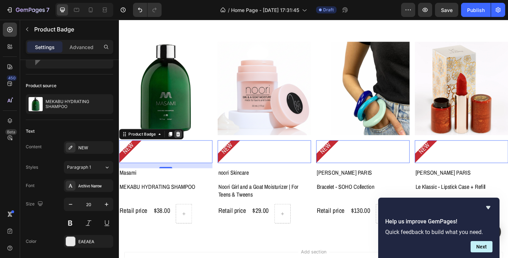
click at [184, 144] on icon at bounding box center [183, 144] width 5 height 5
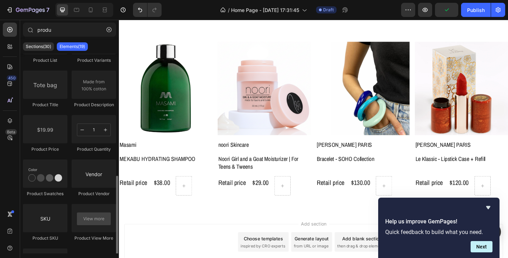
scroll to position [212, 0]
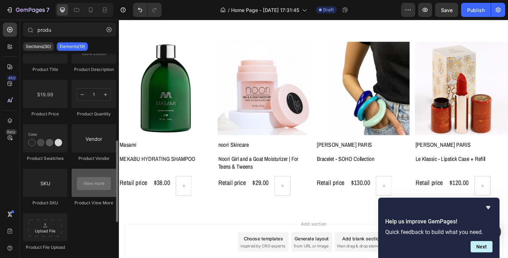
click at [103, 184] on div at bounding box center [94, 183] width 44 height 28
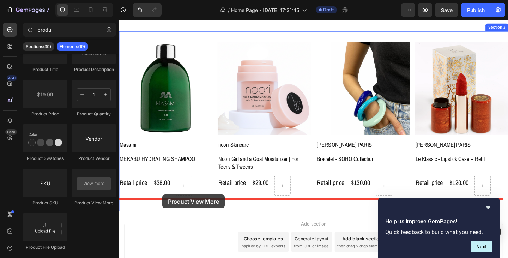
drag, startPoint x: 216, startPoint y: 203, endPoint x: 166, endPoint y: 210, distance: 50.5
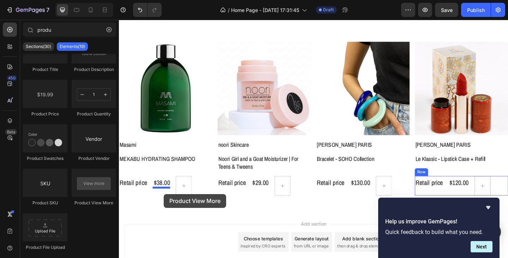
drag, startPoint x: 212, startPoint y: 208, endPoint x: 167, endPoint y: 209, distance: 44.1
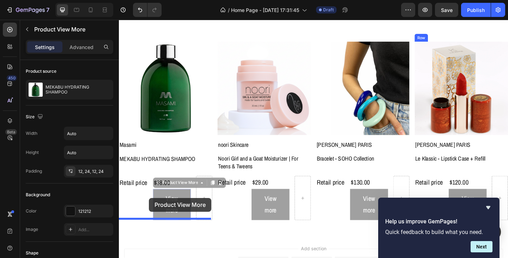
drag, startPoint x: 161, startPoint y: 196, endPoint x: 151, endPoint y: 213, distance: 19.4
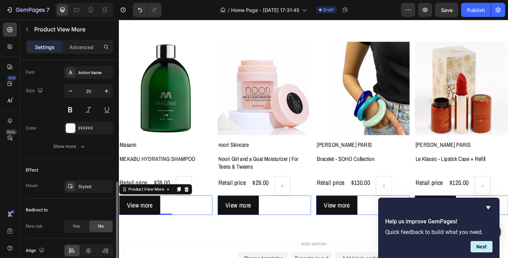
scroll to position [350, 0]
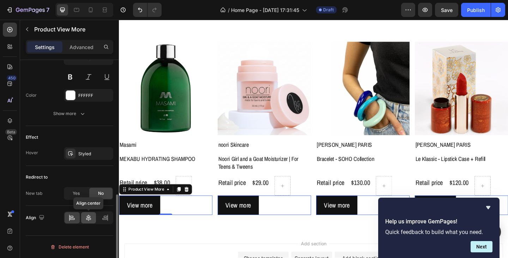
click at [89, 213] on div at bounding box center [88, 217] width 15 height 11
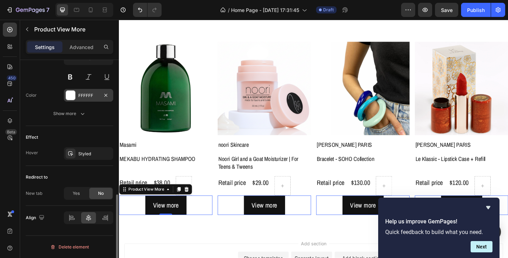
click at [93, 98] on div "FFFFFF" at bounding box center [88, 95] width 20 height 6
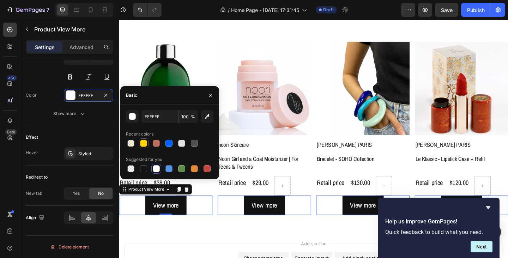
click at [146, 141] on div at bounding box center [143, 143] width 7 height 7
click at [144, 168] on div at bounding box center [143, 168] width 7 height 7
type input "151515"
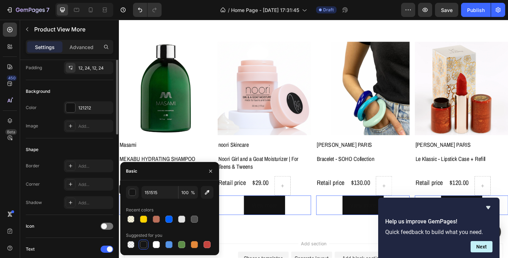
scroll to position [68, 0]
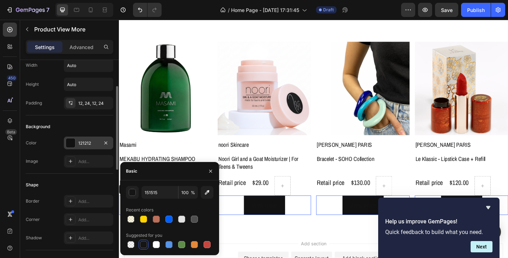
click at [89, 144] on div "121212" at bounding box center [88, 143] width 20 height 6
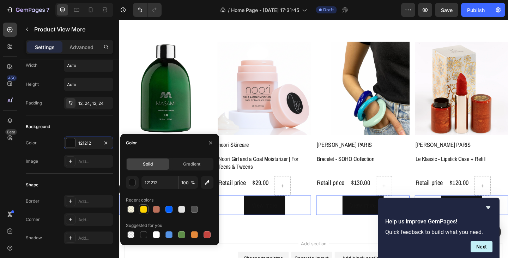
click at [145, 208] on div at bounding box center [143, 209] width 7 height 7
type input "FFD400"
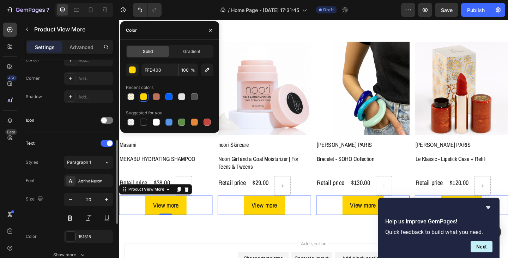
scroll to position [244, 0]
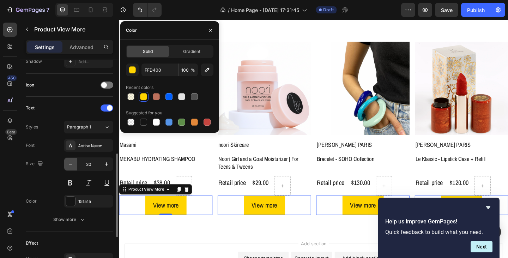
click at [70, 164] on icon "button" at bounding box center [71, 164] width 4 height 1
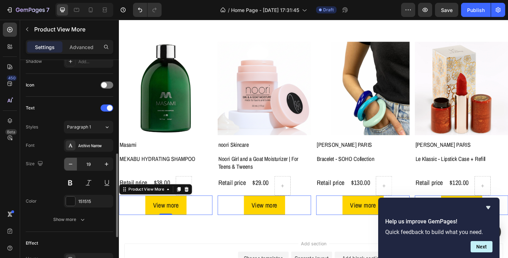
click at [70, 164] on icon "button" at bounding box center [71, 164] width 4 height 1
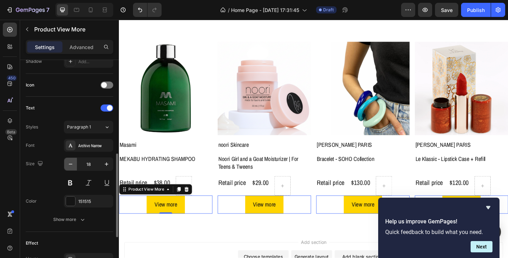
click at [70, 164] on icon "button" at bounding box center [71, 164] width 4 height 1
type input "15"
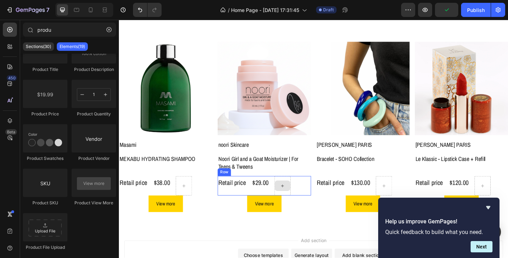
click at [295, 199] on icon at bounding box center [296, 200] width 3 height 3
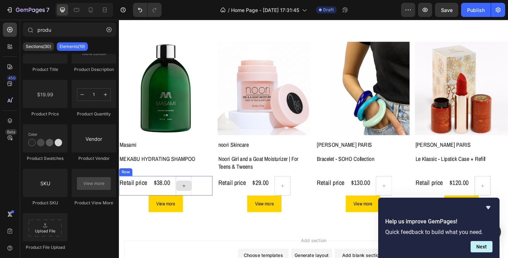
click at [197, 200] on div at bounding box center [189, 200] width 18 height 21
click at [185, 195] on div at bounding box center [189, 200] width 17 height 11
click at [190, 190] on div at bounding box center [189, 200] width 18 height 21
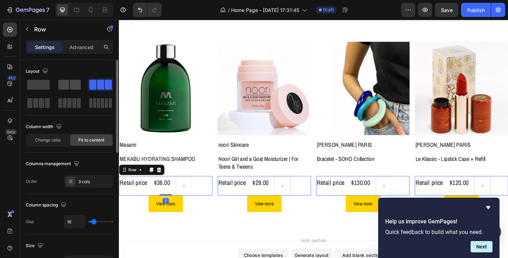
click at [77, 85] on span at bounding box center [75, 85] width 11 height 10
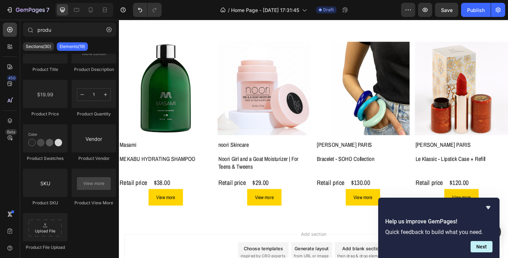
click at [138, 156] on h2 "Masami" at bounding box center [170, 156] width 102 height 10
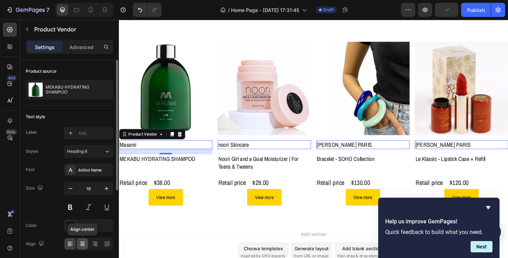
click at [85, 243] on icon at bounding box center [82, 243] width 7 height 7
click at [71, 243] on icon at bounding box center [70, 243] width 4 height 1
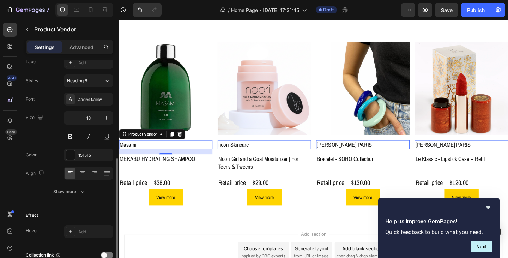
scroll to position [106, 0]
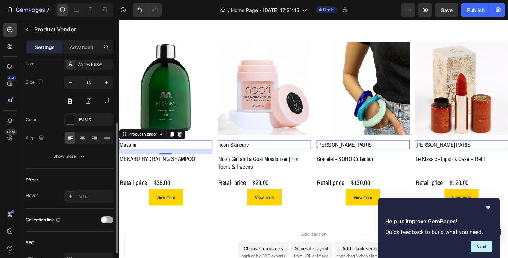
click at [110, 221] on div at bounding box center [106, 219] width 13 height 7
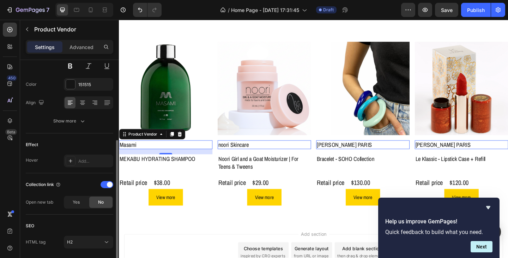
scroll to position [165, 0]
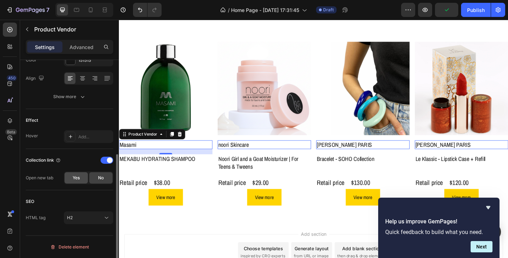
click at [74, 179] on span "Yes" at bounding box center [76, 177] width 7 height 6
click at [69, 137] on icon at bounding box center [71, 137] width 6 height 6
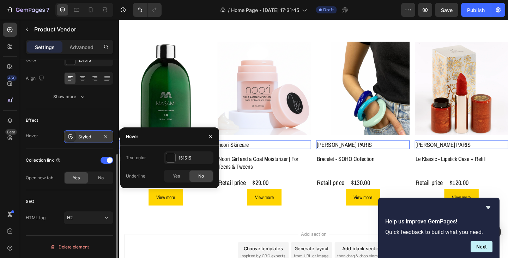
click at [69, 137] on icon at bounding box center [71, 137] width 6 height 6
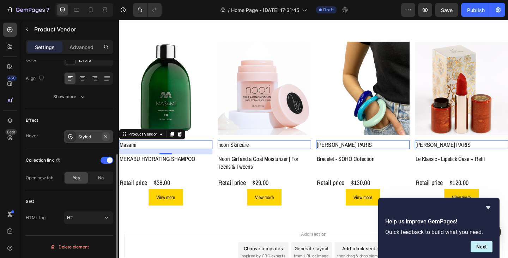
click at [104, 135] on icon "button" at bounding box center [106, 137] width 6 height 6
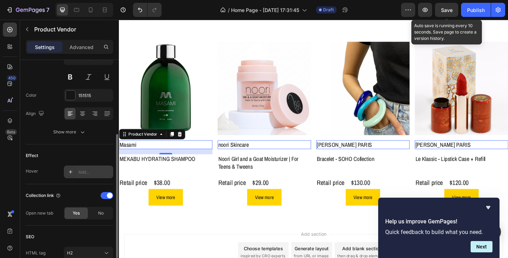
click at [442, 11] on span "Save" at bounding box center [447, 10] width 12 height 6
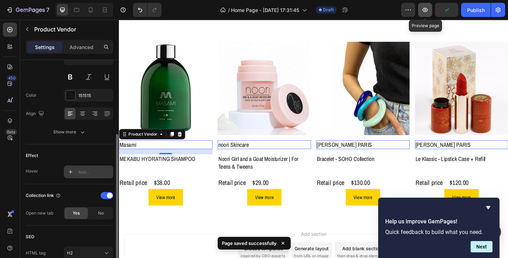
click at [428, 11] on icon "button" at bounding box center [424, 9] width 7 height 7
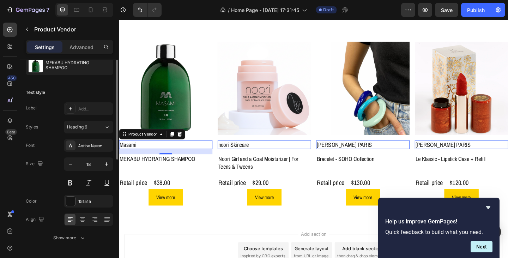
scroll to position [0, 0]
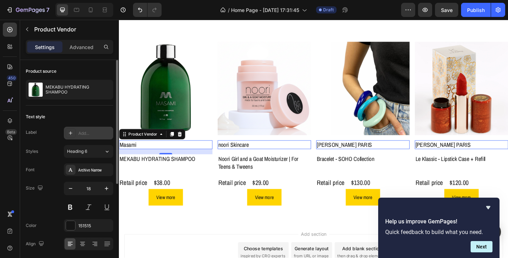
click at [71, 133] on icon at bounding box center [71, 133] width 4 height 4
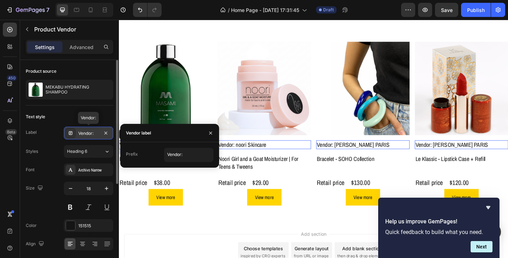
click at [71, 133] on icon at bounding box center [70, 133] width 2 height 0
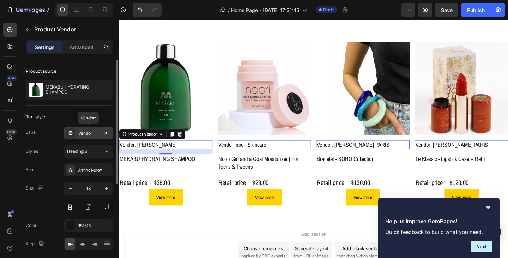
click at [71, 133] on icon at bounding box center [70, 133] width 2 height 0
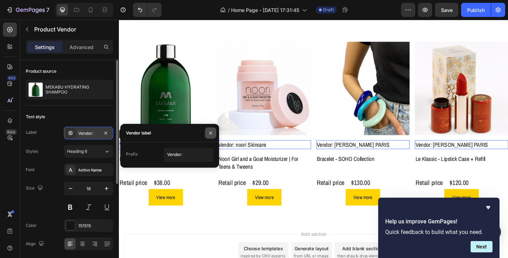
click at [209, 131] on icon "button" at bounding box center [211, 133] width 6 height 6
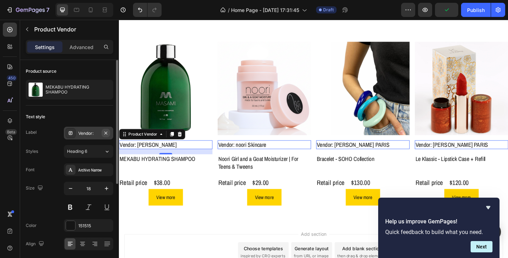
click at [106, 135] on icon "button" at bounding box center [106, 133] width 6 height 6
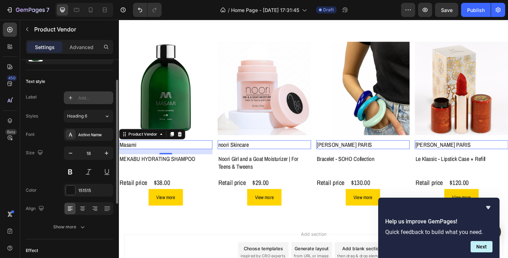
scroll to position [71, 0]
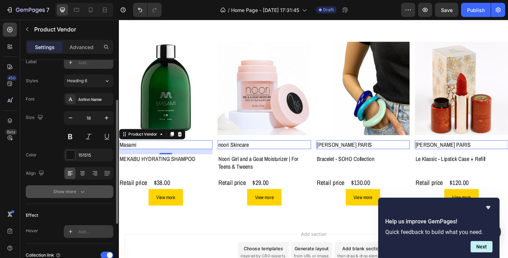
click at [75, 190] on div "Show more" at bounding box center [69, 191] width 33 height 7
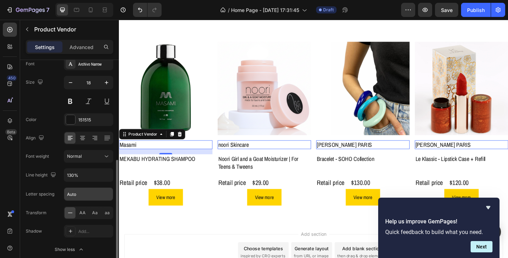
scroll to position [141, 0]
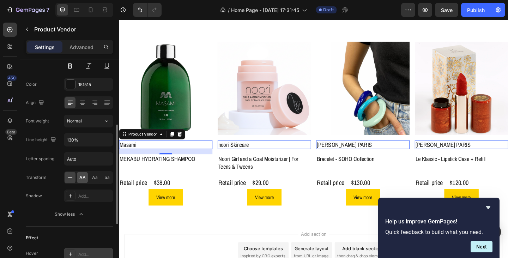
click at [81, 179] on span "AA" at bounding box center [82, 177] width 6 height 6
click at [101, 203] on div "Font Archivo Narrow Size 18 Color 151515 Align Font weight Normal Line height 1…" at bounding box center [69, 121] width 87 height 198
click at [83, 213] on icon "button" at bounding box center [81, 213] width 7 height 7
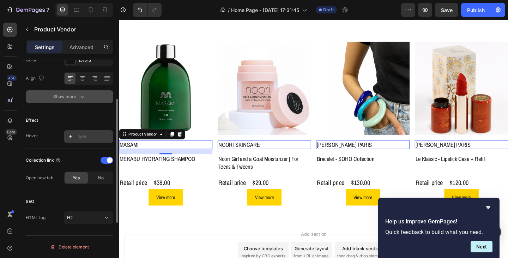
scroll to position [130, 0]
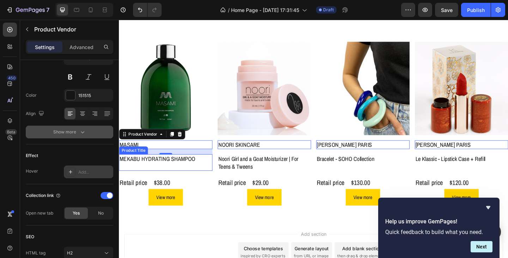
click at [157, 172] on h2 "MEKABU HYDRATING SHAMPOO" at bounding box center [170, 171] width 102 height 10
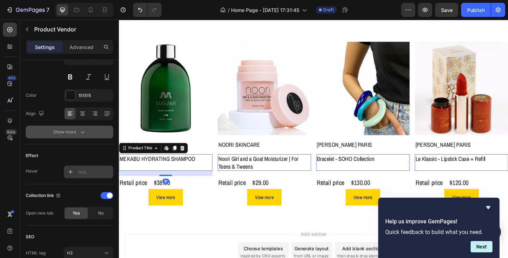
scroll to position [0, 0]
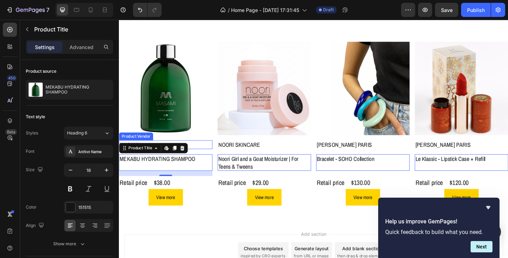
click at [211, 153] on h2 "Masami" at bounding box center [170, 156] width 102 height 10
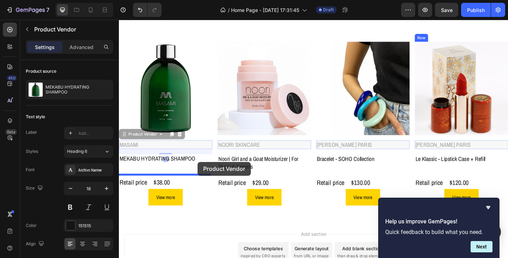
drag, startPoint x: 211, startPoint y: 154, endPoint x: 204, endPoint y: 174, distance: 21.1
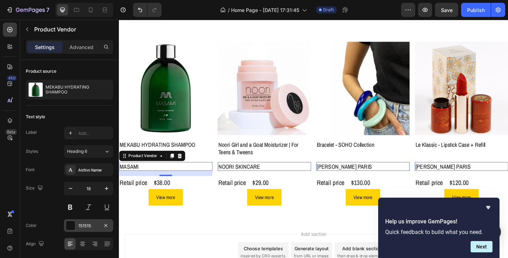
click at [86, 223] on div "151515" at bounding box center [88, 225] width 20 height 6
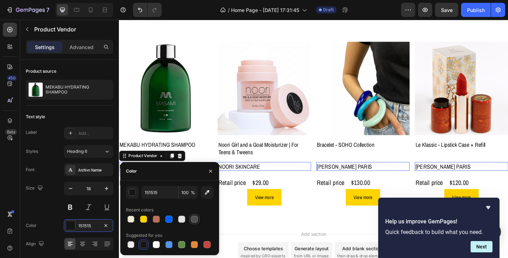
click at [192, 221] on div at bounding box center [194, 218] width 7 height 7
type input "4F4F4F"
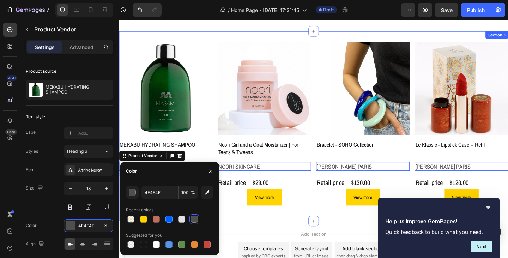
click at [328, 224] on div "Product Images MEKABU HYDRATING SHAMPOO Product Title Masami Product Vendor 16 …" at bounding box center [330, 136] width 423 height 184
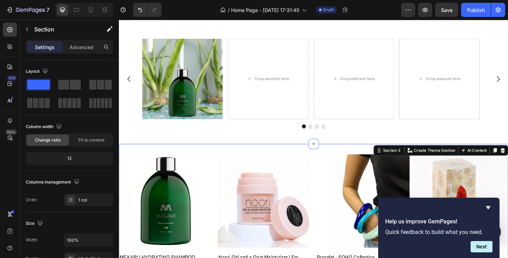
scroll to position [123, 0]
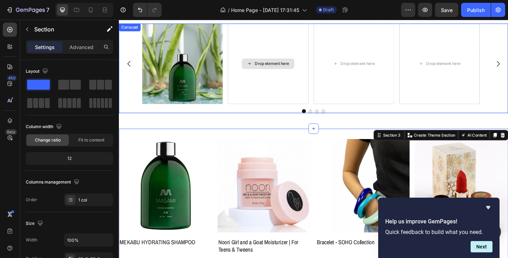
drag, startPoint x: 290, startPoint y: 93, endPoint x: 286, endPoint y: 95, distance: 5.4
click at [290, 93] on div "Drop element here" at bounding box center [280, 67] width 87 height 87
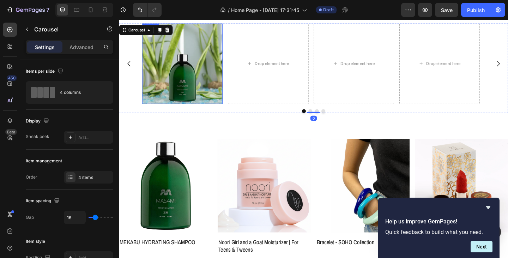
click at [195, 72] on img at bounding box center [187, 67] width 87 height 87
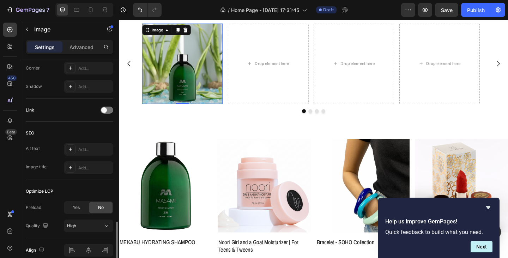
scroll to position [314, 0]
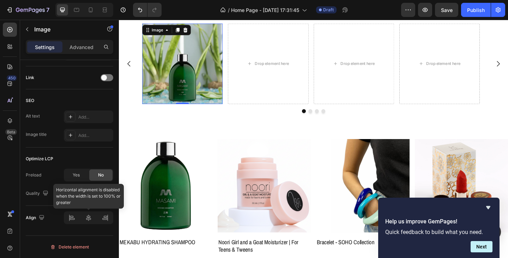
click at [87, 216] on div at bounding box center [88, 217] width 49 height 13
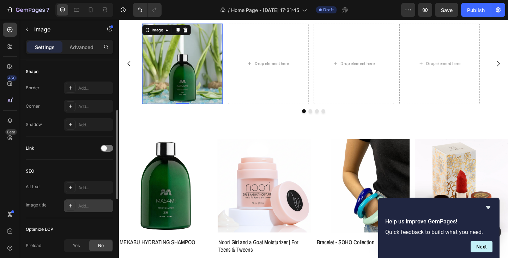
scroll to position [209, 0]
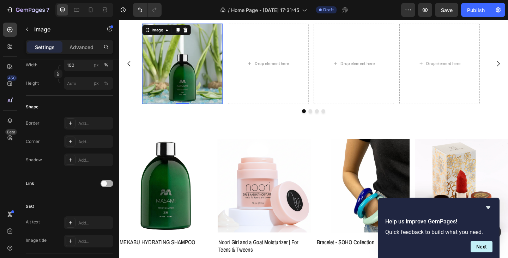
click at [106, 182] on span at bounding box center [104, 183] width 6 height 6
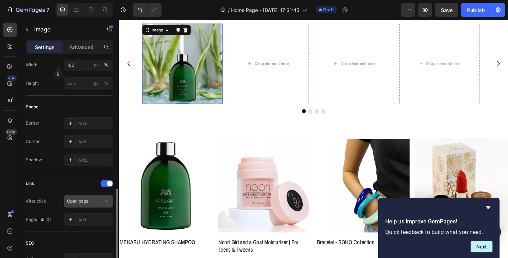
scroll to position [244, 0]
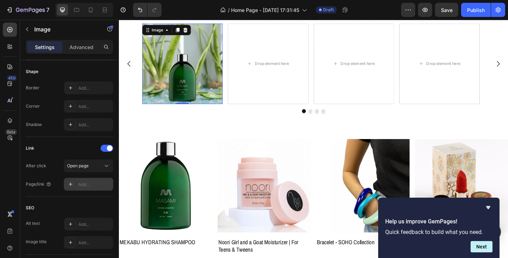
click at [84, 182] on div "Add..." at bounding box center [94, 184] width 33 height 6
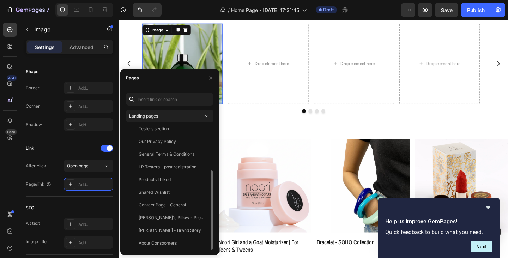
scroll to position [0, 0]
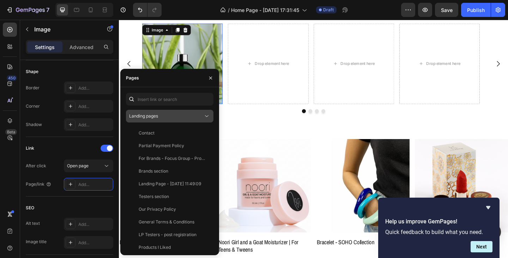
click at [207, 113] on icon at bounding box center [206, 115] width 7 height 7
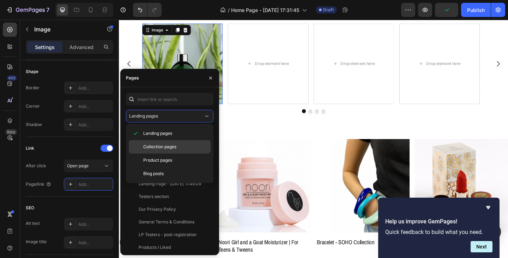
click at [161, 143] on span "Collection pages" at bounding box center [159, 146] width 33 height 6
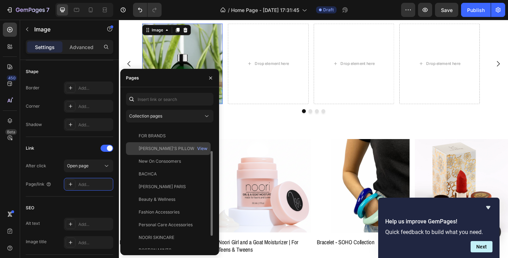
scroll to position [55, 0]
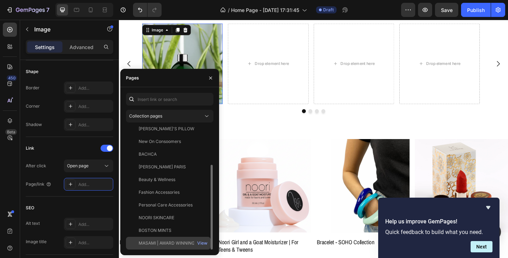
click at [162, 241] on div "MASAMI | AWARD WINNING HAIRCARE" at bounding box center [173, 243] width 68 height 6
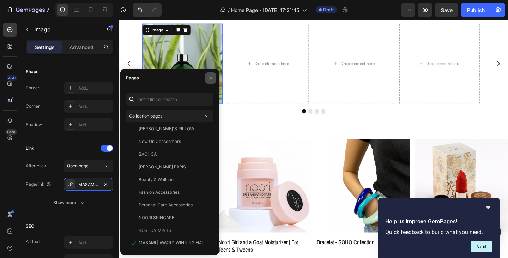
drag, startPoint x: 212, startPoint y: 79, endPoint x: 96, endPoint y: 111, distance: 120.2
click at [212, 79] on icon "button" at bounding box center [210, 77] width 3 height 3
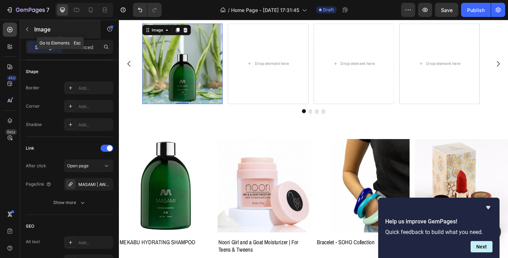
click at [25, 27] on icon "button" at bounding box center [27, 29] width 6 height 6
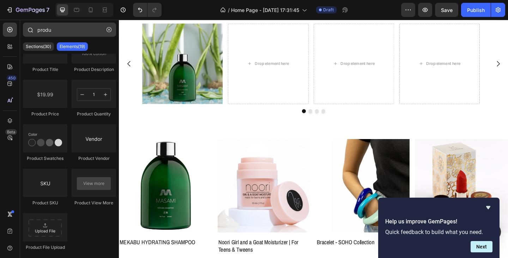
drag, startPoint x: 111, startPoint y: 30, endPoint x: 100, endPoint y: 36, distance: 12.3
click at [111, 30] on icon "button" at bounding box center [108, 29] width 5 height 5
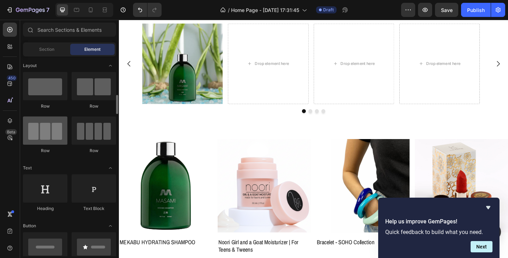
scroll to position [71, 0]
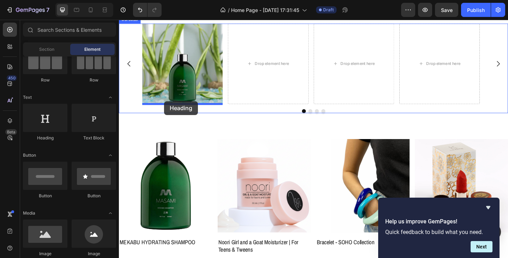
drag, startPoint x: 235, startPoint y: 145, endPoint x: 168, endPoint y: 108, distance: 77.0
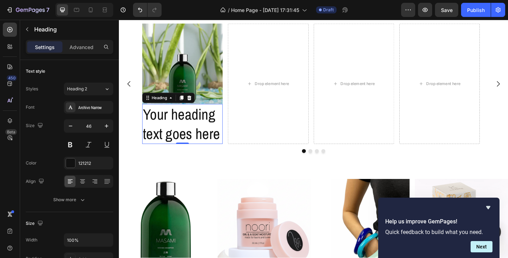
click at [166, 140] on h2 "Your heading text goes here" at bounding box center [187, 133] width 87 height 44
click at [166, 140] on p "Your heading text goes here" at bounding box center [188, 133] width 86 height 42
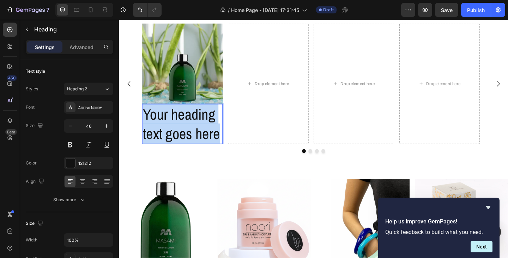
click at [166, 140] on p "Your heading text goes here" at bounding box center [188, 133] width 86 height 42
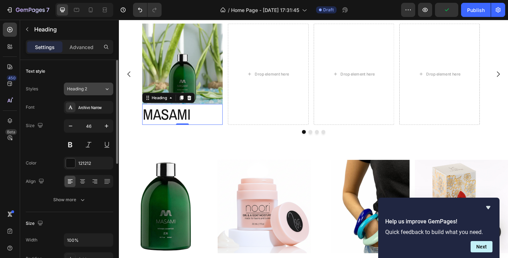
click at [108, 85] on button "Heading 2" at bounding box center [88, 88] width 49 height 13
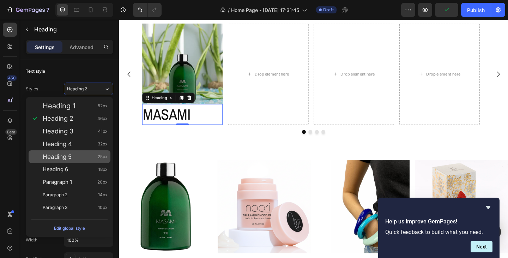
click at [68, 157] on span "Heading 5" at bounding box center [57, 156] width 29 height 7
type input "25"
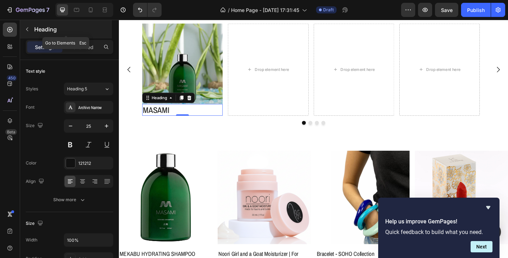
click at [27, 30] on icon "button" at bounding box center [27, 29] width 6 height 6
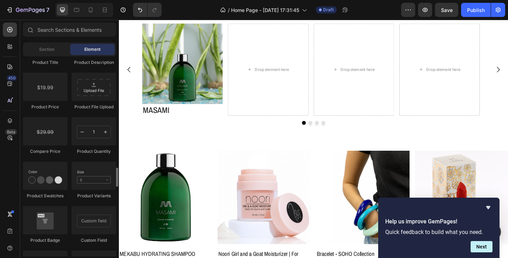
scroll to position [1199, 0]
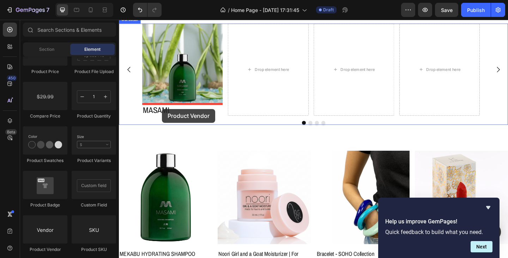
drag, startPoint x: 165, startPoint y: 251, endPoint x: 166, endPoint y: 117, distance: 134.0
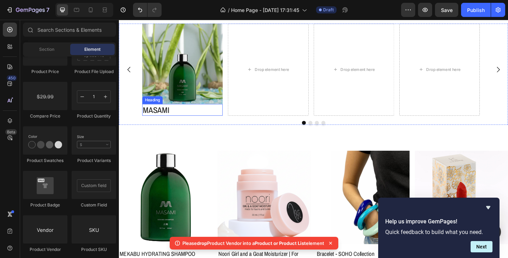
click at [178, 122] on p "MASAMI" at bounding box center [188, 118] width 86 height 12
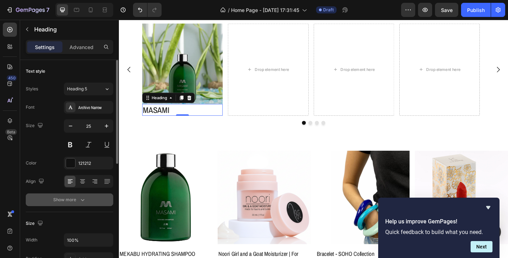
click at [79, 199] on icon "button" at bounding box center [82, 199] width 7 height 7
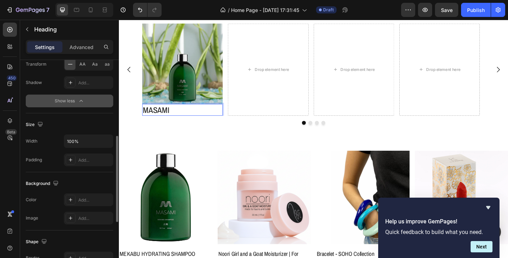
scroll to position [51, 0]
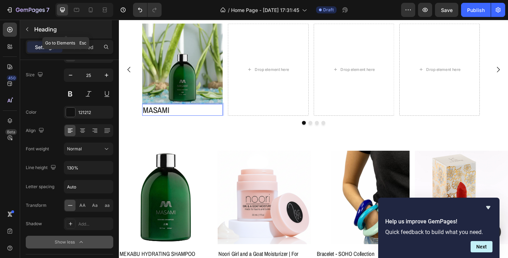
click at [25, 31] on icon "button" at bounding box center [27, 29] width 6 height 6
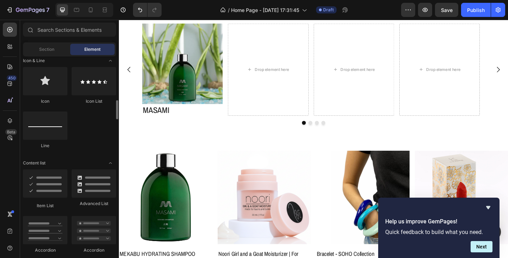
scroll to position [423, 0]
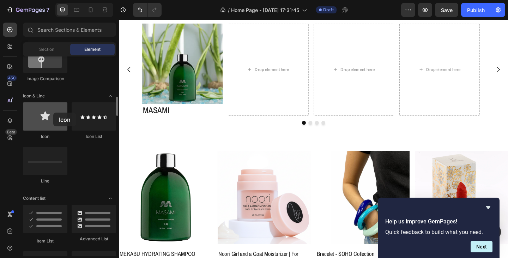
drag, startPoint x: 35, startPoint y: 121, endPoint x: 53, endPoint y: 113, distance: 19.1
click at [53, 113] on div at bounding box center [45, 116] width 44 height 28
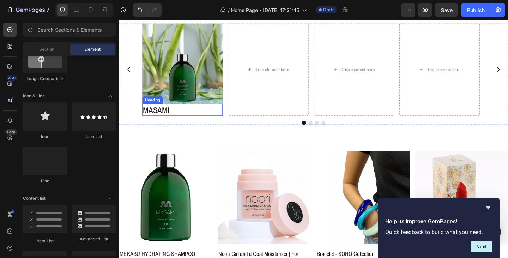
click at [196, 118] on p "MASAMI" at bounding box center [188, 118] width 86 height 12
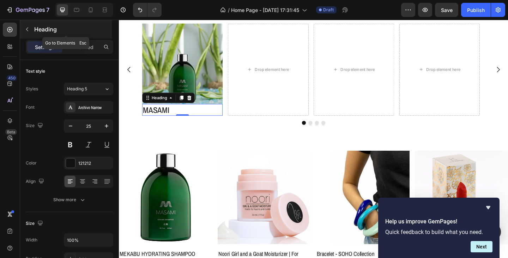
click at [27, 30] on icon "button" at bounding box center [27, 29] width 6 height 6
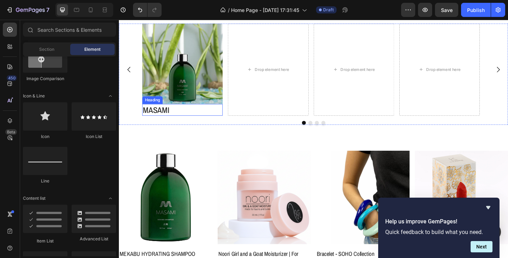
click at [181, 119] on p "MASAMI" at bounding box center [188, 118] width 86 height 12
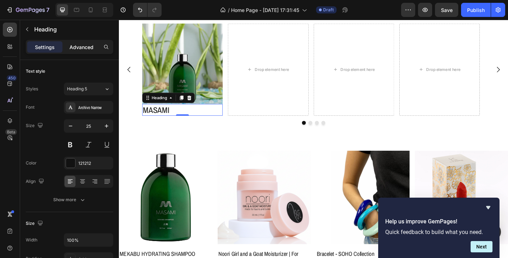
click at [84, 48] on p "Advanced" at bounding box center [81, 46] width 24 height 7
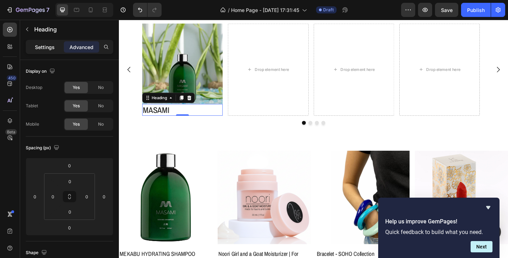
click at [49, 49] on p "Settings" at bounding box center [45, 46] width 20 height 7
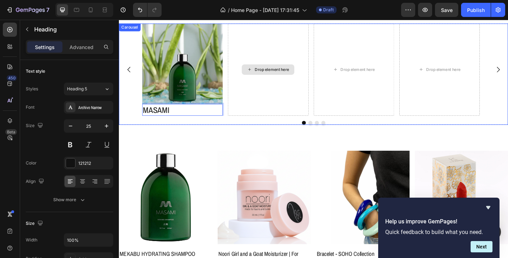
click at [263, 115] on div "Drop element here" at bounding box center [280, 74] width 87 height 100
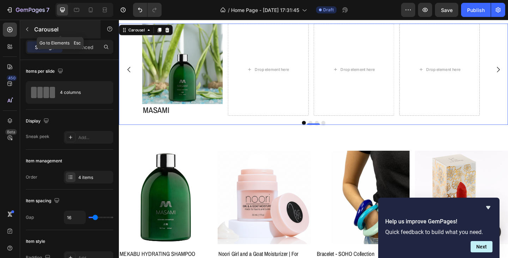
click at [29, 30] on icon "button" at bounding box center [27, 29] width 6 height 6
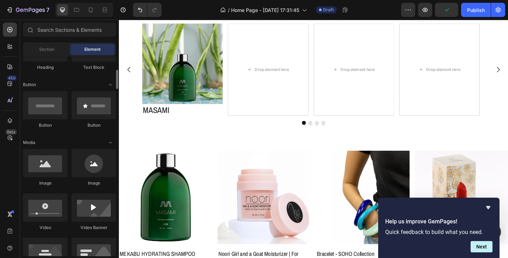
scroll to position [176, 0]
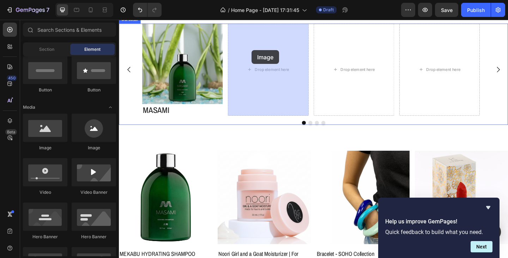
drag, startPoint x: 172, startPoint y: 148, endPoint x: 263, endPoint y: 53, distance: 131.6
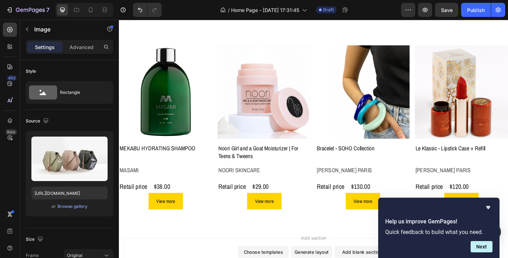
scroll to position [264, 0]
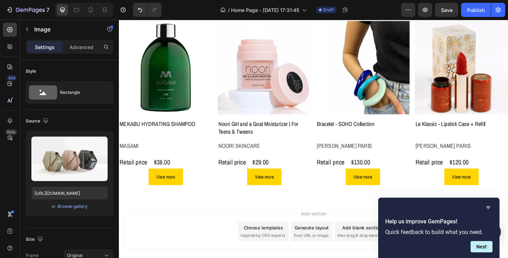
click at [487, 208] on icon "Hide survey" at bounding box center [488, 207] width 4 height 3
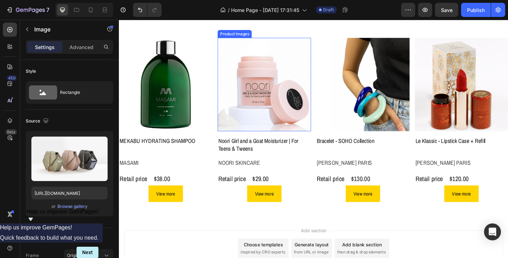
scroll to position [247, 0]
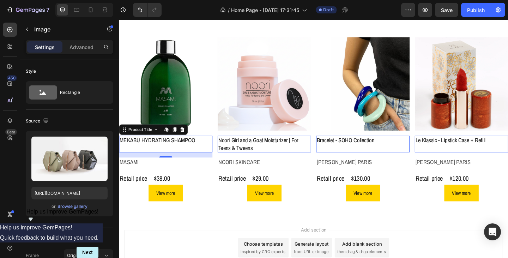
click at [150, 149] on h2 "MEKABU HYDRATING SHAMPOO" at bounding box center [170, 151] width 102 height 10
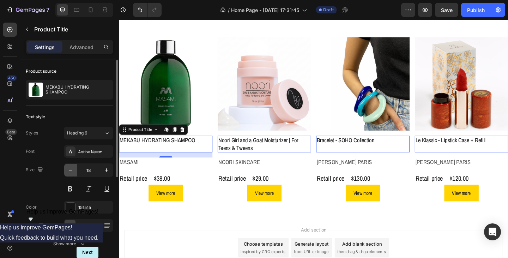
click at [73, 170] on icon "button" at bounding box center [70, 169] width 7 height 7
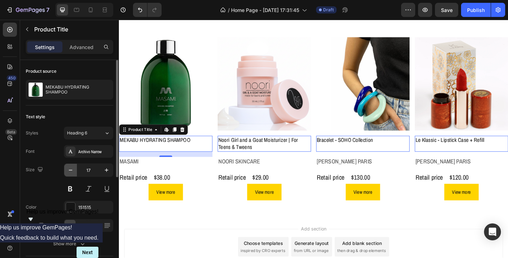
click at [73, 170] on icon "button" at bounding box center [70, 169] width 7 height 7
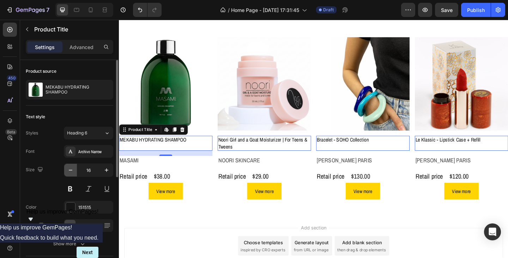
click at [73, 170] on icon "button" at bounding box center [70, 169] width 7 height 7
type input "15"
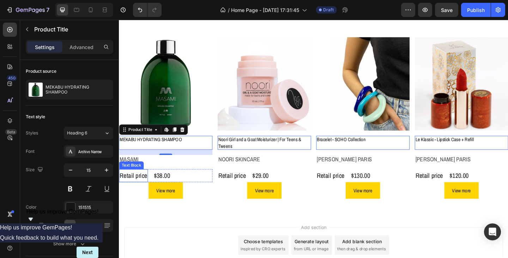
click at [138, 185] on p "Retail price" at bounding box center [135, 189] width 30 height 13
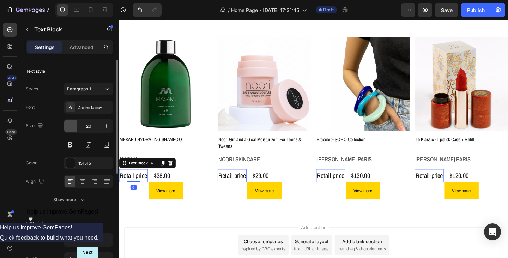
click at [72, 127] on icon "button" at bounding box center [70, 125] width 7 height 7
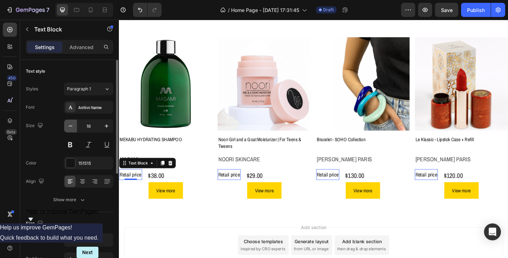
type input "15"
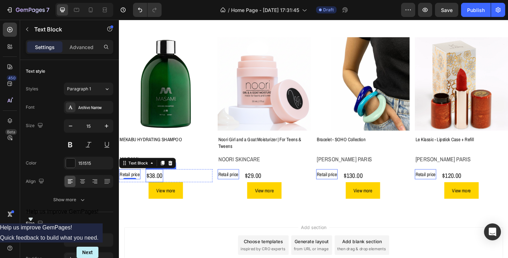
click at [164, 188] on div "$38.00" at bounding box center [157, 189] width 19 height 14
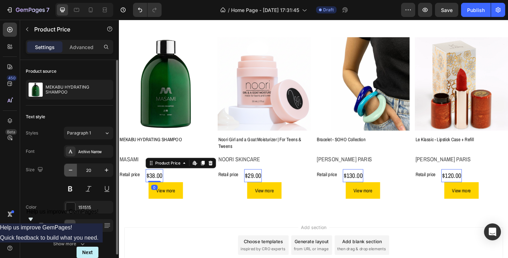
click at [72, 170] on icon "button" at bounding box center [70, 169] width 7 height 7
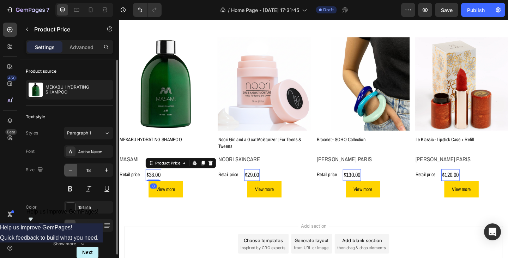
click at [72, 170] on icon "button" at bounding box center [70, 169] width 7 height 7
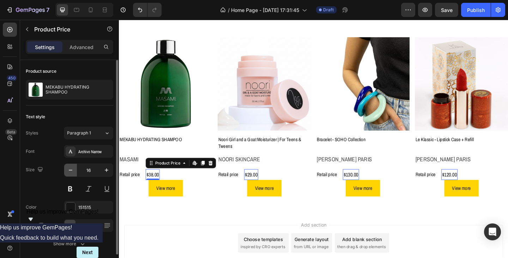
click at [72, 170] on icon "button" at bounding box center [70, 169] width 7 height 7
type input "15"
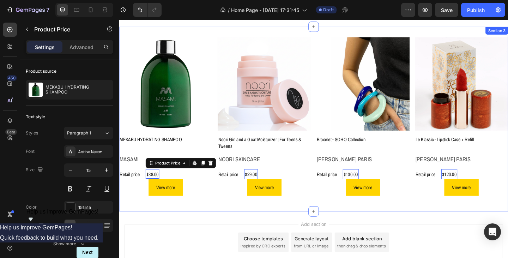
click at [213, 219] on div "Product Images MEKABU HYDRATING SHAMPOO Product Title Masami Product Vendor Ret…" at bounding box center [330, 127] width 423 height 200
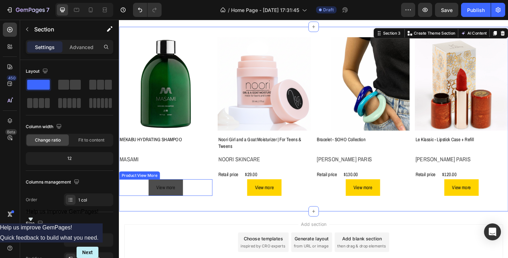
click at [171, 208] on button "View more" at bounding box center [169, 202] width 37 height 18
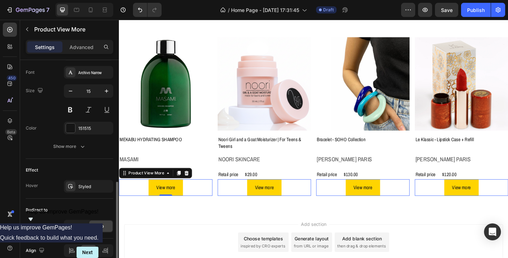
scroll to position [350, 0]
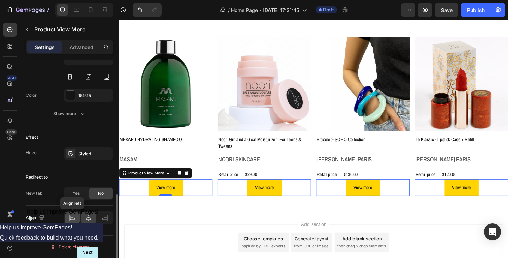
click at [72, 216] on icon at bounding box center [71, 217] width 7 height 7
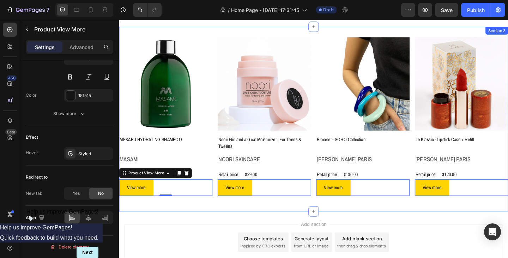
click at [168, 219] on div "Product Images MEKABU HYDRATING SHAMPOO Product Title Masami Product Vendor Ret…" at bounding box center [330, 127] width 423 height 200
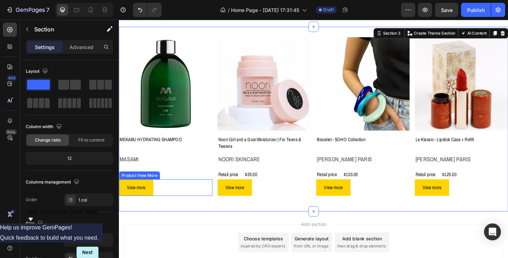
click at [160, 193] on div "View more Product View More" at bounding box center [170, 202] width 102 height 18
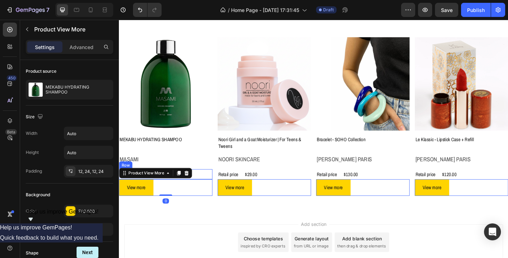
click at [209, 185] on div "Retail price Text Block $38.00 Product Price Product Price Row" at bounding box center [170, 187] width 102 height 11
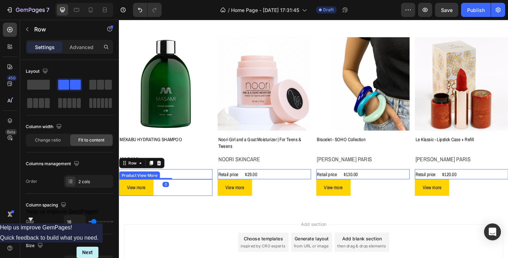
click at [203, 201] on div "View more" at bounding box center [170, 202] width 102 height 18
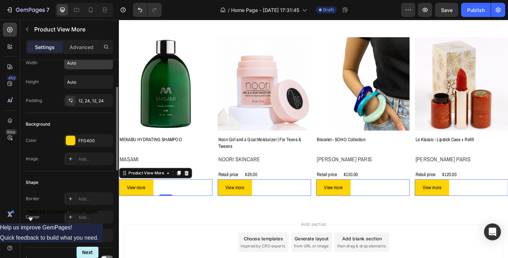
scroll to position [106, 0]
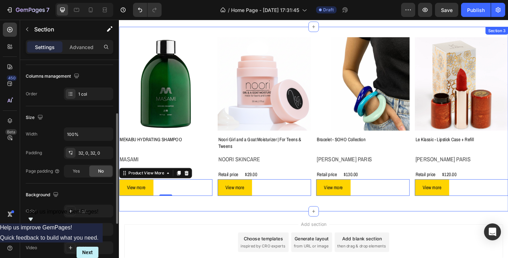
click at [192, 222] on div "Product Images MEKABU HYDRATING SHAMPOO Product Title Masami Product Vendor Ret…" at bounding box center [330, 127] width 423 height 200
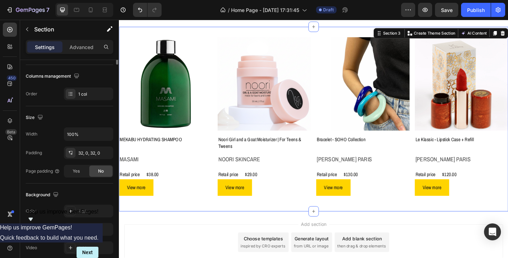
scroll to position [0, 0]
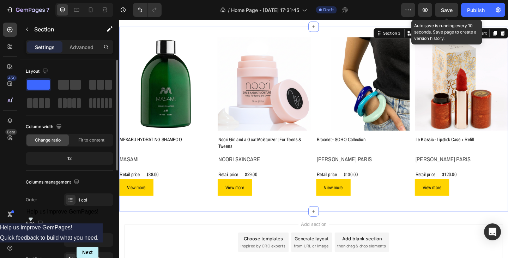
click at [451, 7] on span "Save" at bounding box center [447, 10] width 12 height 6
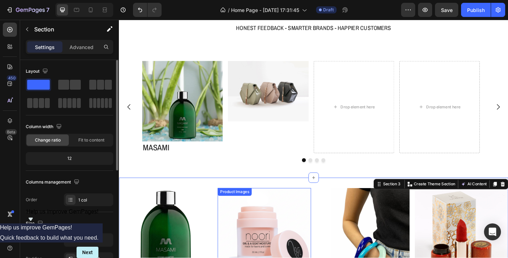
scroll to position [71, 0]
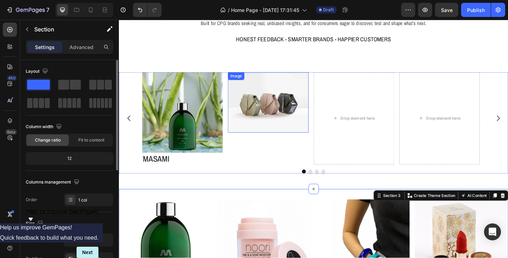
click at [281, 97] on img at bounding box center [280, 110] width 87 height 66
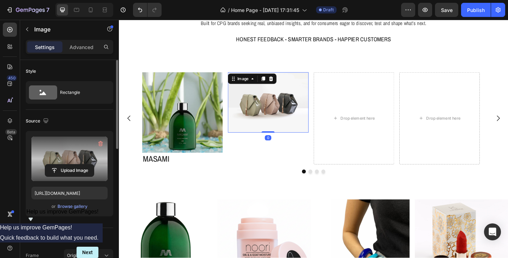
click at [67, 162] on label at bounding box center [69, 158] width 76 height 44
click at [67, 164] on input "file" at bounding box center [69, 170] width 49 height 12
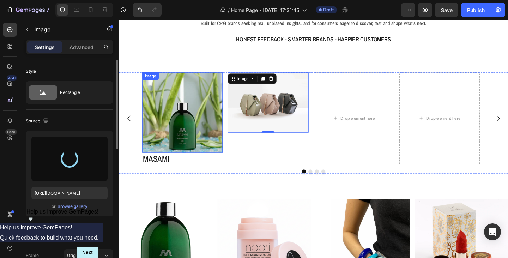
type input "https://cdn.shopify.com/s/files/1/0933/9312/5678/files/gempages_578484358860505…"
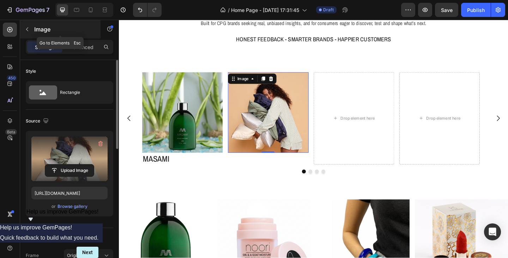
click at [30, 31] on button "button" at bounding box center [27, 29] width 11 height 11
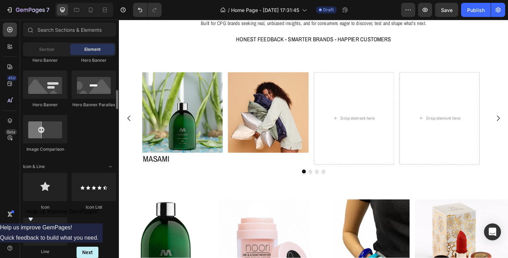
scroll to position [106, 0]
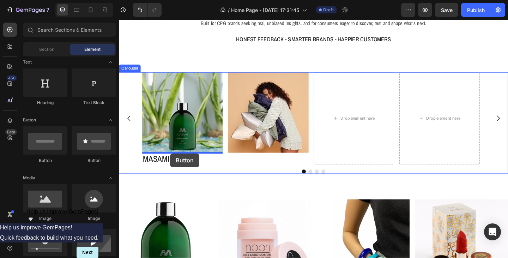
drag, startPoint x: 213, startPoint y: 164, endPoint x: 174, endPoint y: 165, distance: 38.8
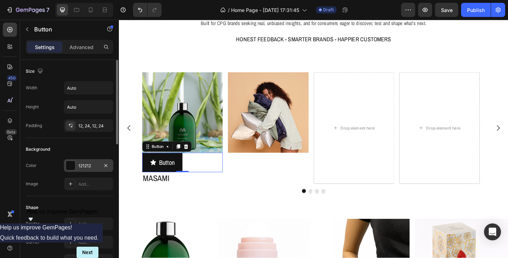
click at [86, 166] on div "121212" at bounding box center [88, 166] width 20 height 6
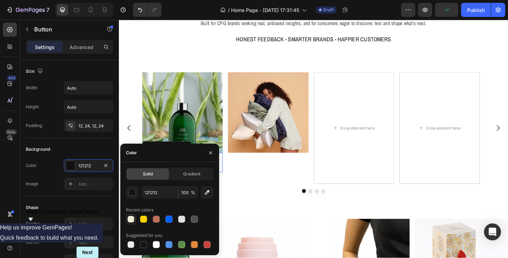
click at [130, 219] on div at bounding box center [130, 218] width 7 height 7
type input "FFD400"
type input "10"
click at [212, 153] on icon "button" at bounding box center [211, 153] width 6 height 6
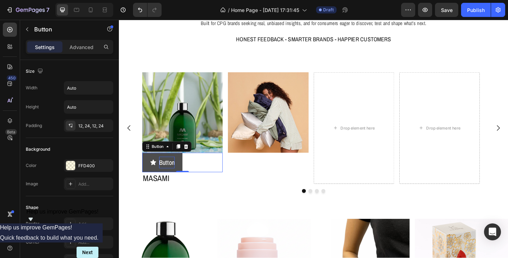
click at [166, 179] on p "Button" at bounding box center [171, 175] width 17 height 13
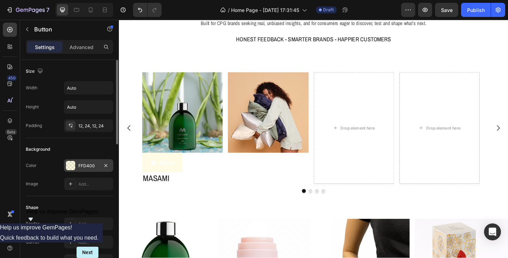
click at [86, 167] on div "FFD400" at bounding box center [88, 166] width 20 height 6
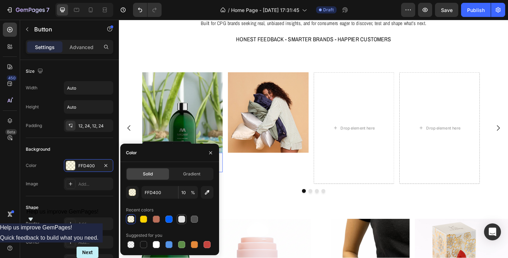
click at [181, 220] on div at bounding box center [181, 218] width 7 height 7
type input "E2E2E2"
type input "100"
click at [132, 217] on div at bounding box center [130, 218] width 7 height 7
type input "FFD400"
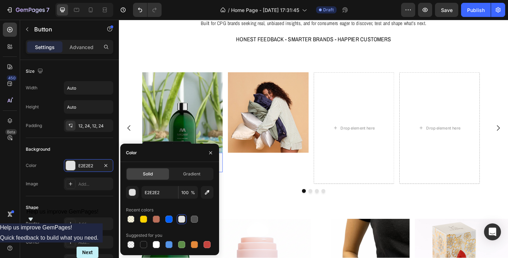
type input "10"
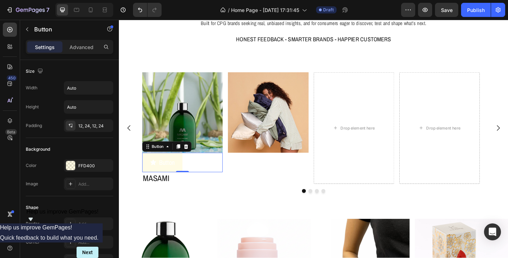
click at [228, 179] on div "Button Button 0" at bounding box center [187, 174] width 87 height 21
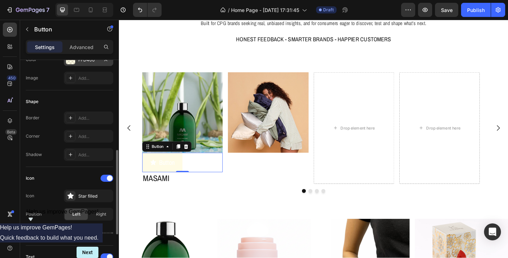
scroll to position [141, 0]
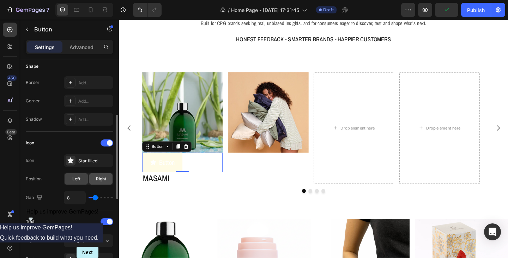
click at [98, 178] on span "Right" at bounding box center [101, 179] width 10 height 6
click at [97, 161] on div "Star filled" at bounding box center [94, 161] width 33 height 6
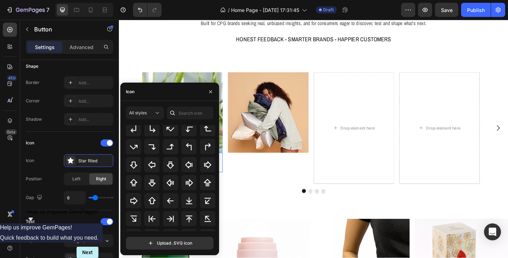
scroll to position [229, 0]
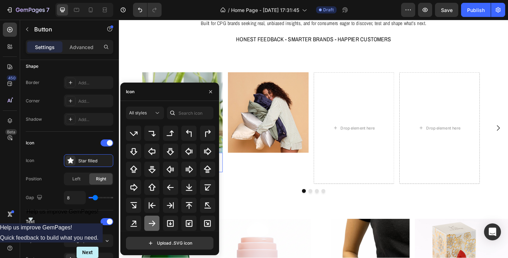
click at [153, 221] on icon at bounding box center [152, 223] width 7 height 6
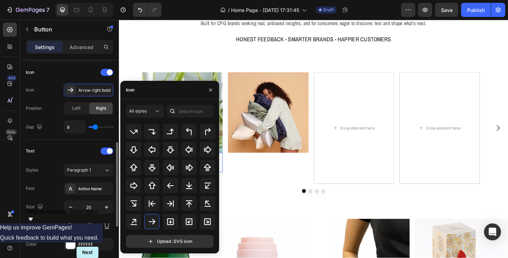
scroll to position [247, 0]
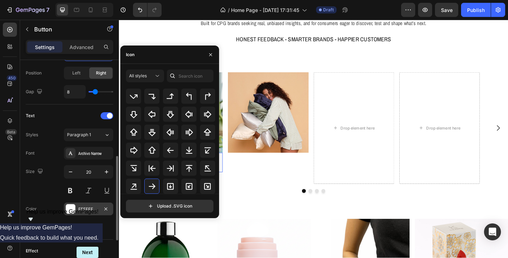
click at [79, 209] on div "FFFFFF" at bounding box center [88, 209] width 20 height 6
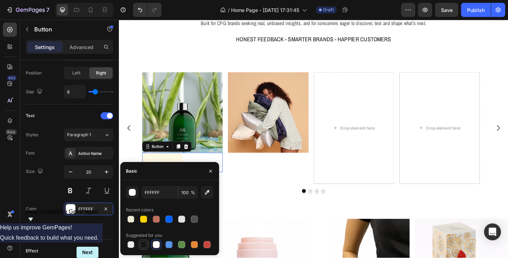
click at [145, 243] on div at bounding box center [143, 244] width 7 height 7
type input "151515"
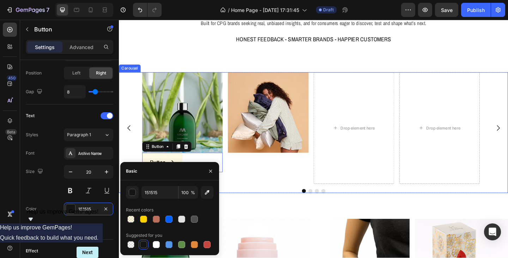
click at [243, 180] on div "Image" at bounding box center [280, 138] width 87 height 122
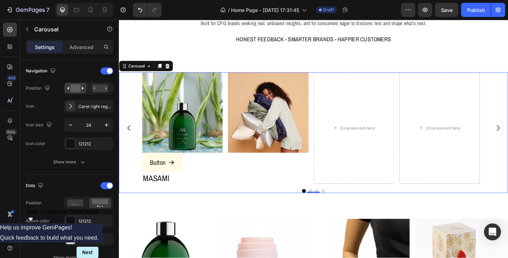
scroll to position [0, 0]
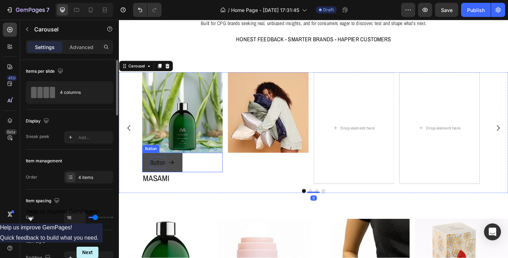
click at [162, 176] on p "Button" at bounding box center [161, 175] width 17 height 13
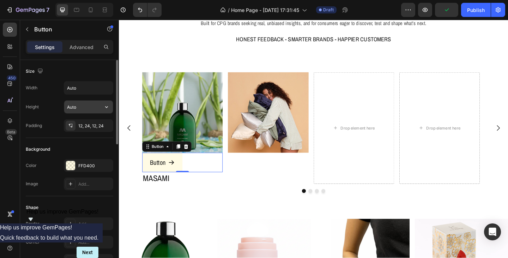
scroll to position [35, 0]
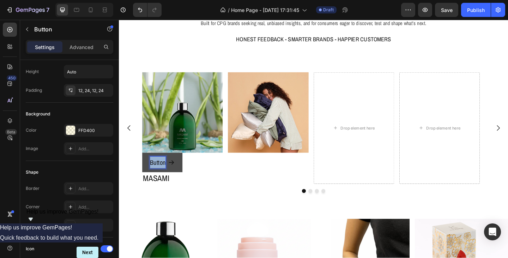
click at [164, 173] on p "Button" at bounding box center [161, 175] width 17 height 13
click at [169, 173] on p "masami" at bounding box center [163, 175] width 21 height 13
click at [157, 194] on h2 "MASAMI" at bounding box center [187, 191] width 87 height 13
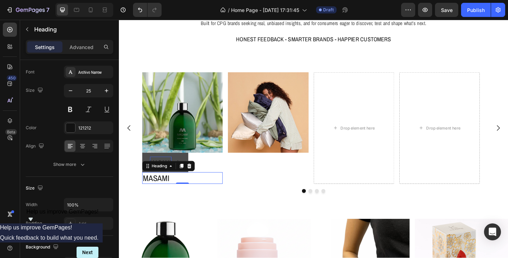
scroll to position [0, 0]
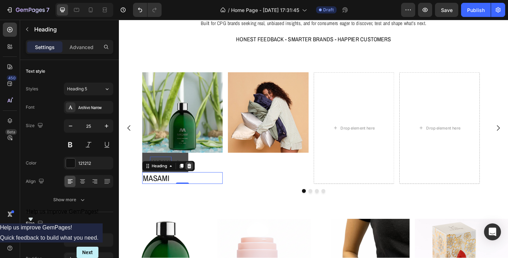
click at [198, 178] on icon at bounding box center [195, 179] width 6 height 6
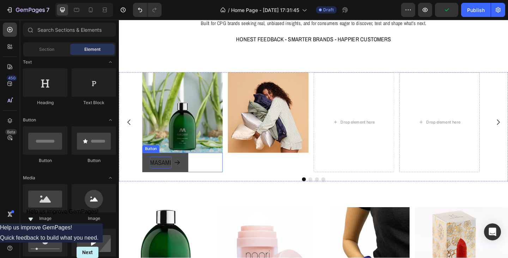
click at [189, 182] on button "MASAMI" at bounding box center [169, 174] width 50 height 21
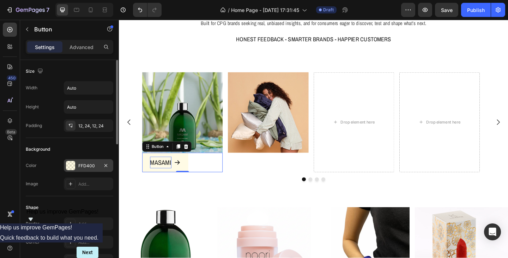
click at [91, 165] on div "FFD400" at bounding box center [88, 166] width 20 height 6
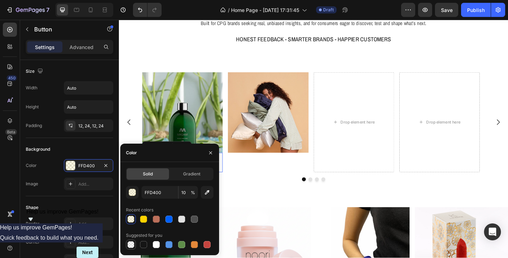
click at [129, 242] on div at bounding box center [130, 244] width 7 height 7
type input "000000"
type input "0"
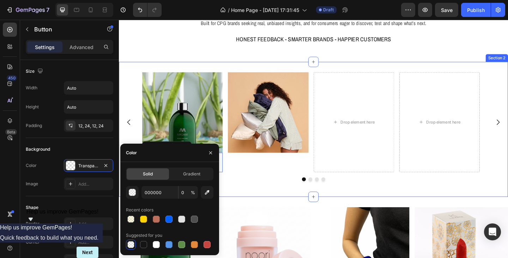
click at [259, 200] on div "Image MASAMI Button 0 Image Drop element here Drop element here Carousel Row" at bounding box center [330, 139] width 423 height 124
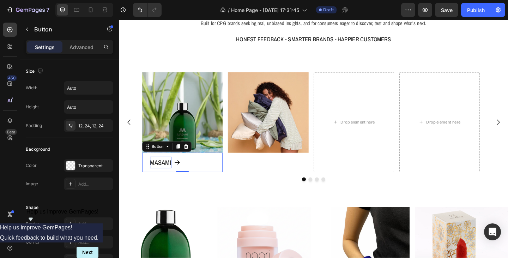
click at [181, 179] on span "<p>MASAMI</p>" at bounding box center [182, 175] width 7 height 13
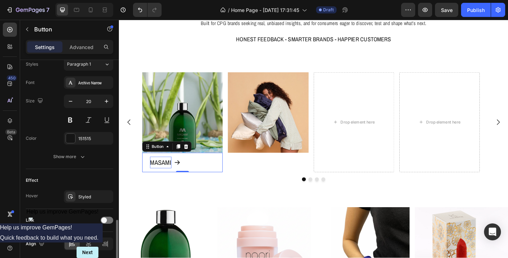
scroll to position [343, 0]
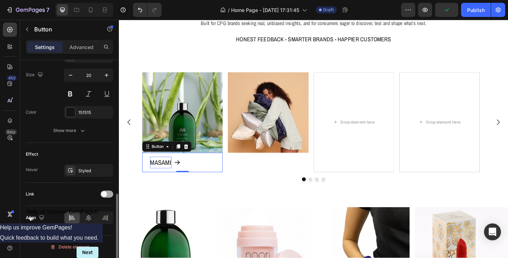
click at [108, 193] on div at bounding box center [106, 193] width 13 height 7
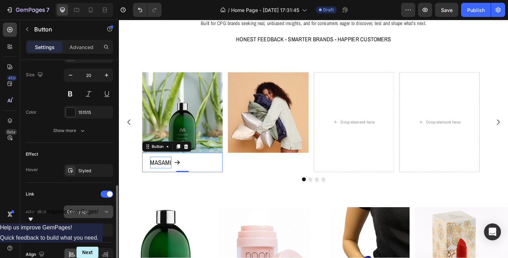
click at [94, 208] on button "Open page" at bounding box center [88, 211] width 49 height 13
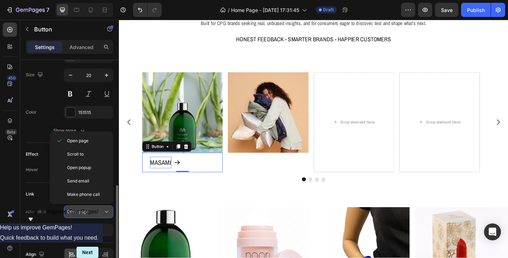
click at [94, 208] on button "Open page" at bounding box center [88, 211] width 49 height 13
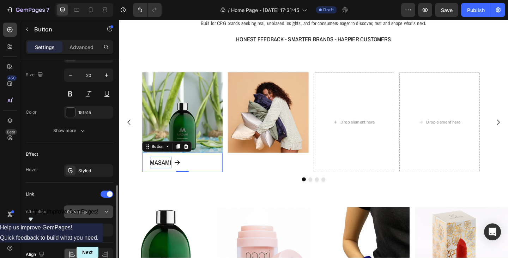
scroll to position [380, 0]
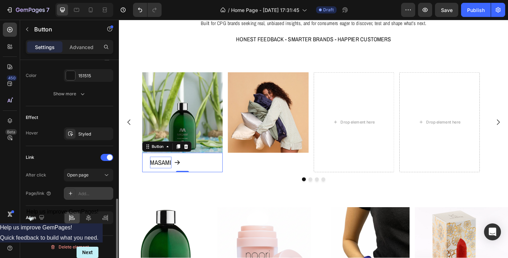
click at [87, 195] on div "Add..." at bounding box center [94, 193] width 33 height 6
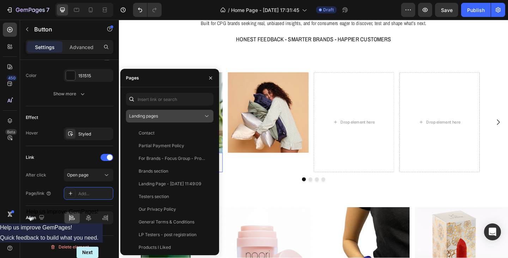
click at [160, 118] on div "Landing pages" at bounding box center [166, 116] width 74 height 6
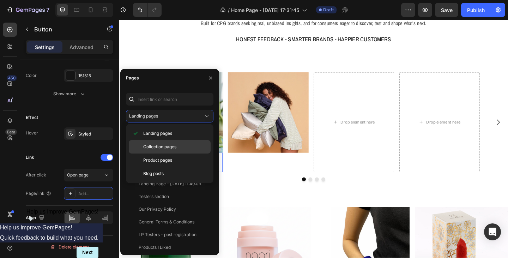
click at [159, 148] on span "Collection pages" at bounding box center [159, 146] width 33 height 6
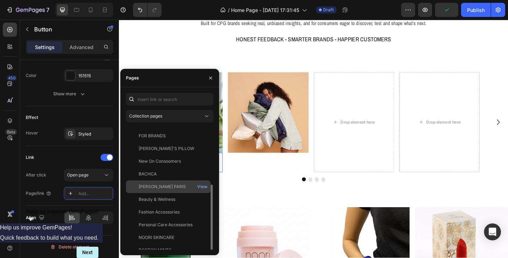
scroll to position [55, 0]
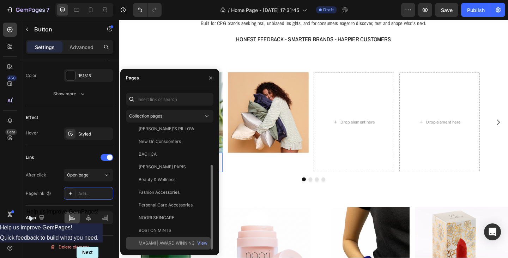
click at [151, 242] on div "MASAMI | AWARD WINNING HAIRCARE" at bounding box center [173, 243] width 68 height 6
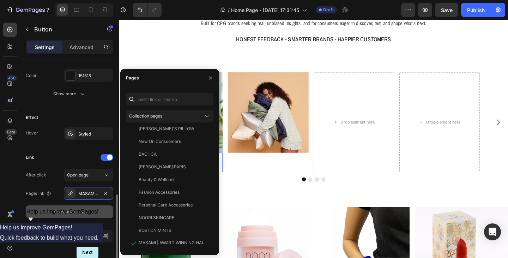
click at [84, 211] on icon "button" at bounding box center [83, 212] width 4 height 2
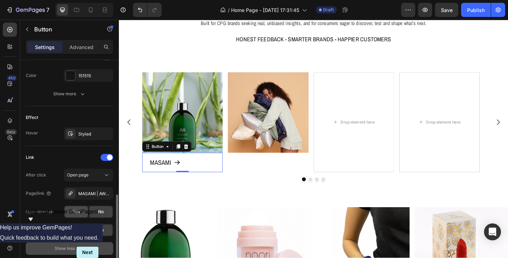
click at [82, 210] on div "Yes" at bounding box center [76, 211] width 23 height 11
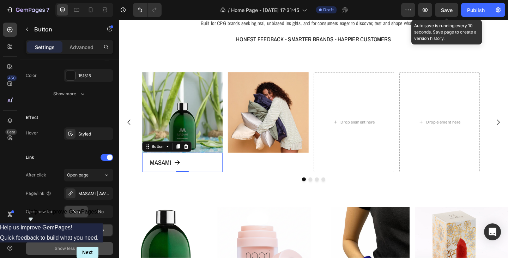
drag, startPoint x: 442, startPoint y: 10, endPoint x: 326, endPoint y: 56, distance: 125.0
click at [442, 10] on span "Save" at bounding box center [447, 10] width 12 height 6
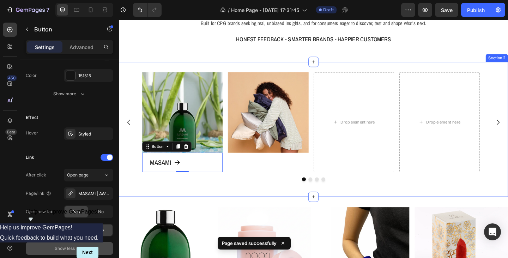
click at [258, 211] on div "Image MASAMI Button 0 Image Drop element here Drop element here Carousel Row Se…" at bounding box center [330, 139] width 423 height 147
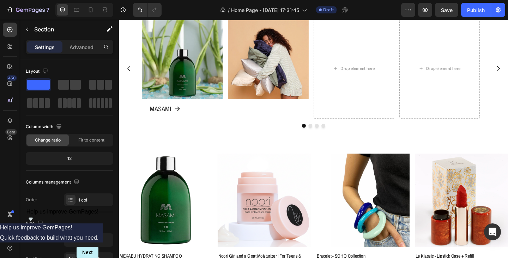
scroll to position [93, 0]
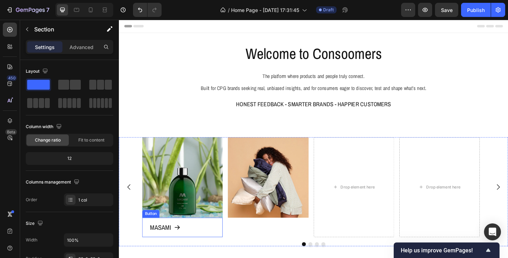
scroll to position [93, 0]
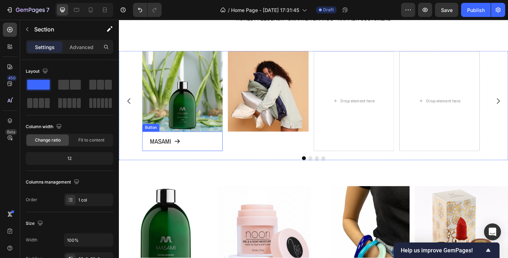
click at [183, 154] on icon at bounding box center [182, 151] width 7 height 7
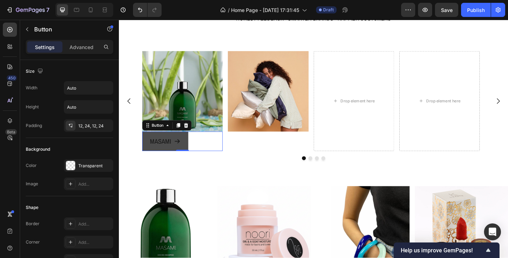
drag, startPoint x: 185, startPoint y: 135, endPoint x: 182, endPoint y: 155, distance: 20.6
click at [185, 135] on icon at bounding box center [184, 134] width 4 height 5
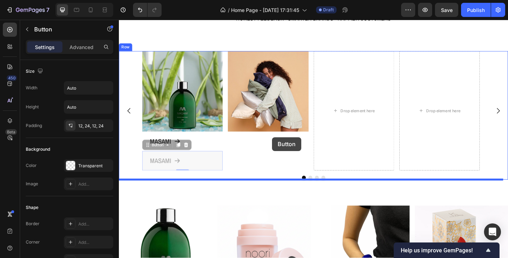
drag, startPoint x: 153, startPoint y: 156, endPoint x: 285, endPoint y: 147, distance: 132.5
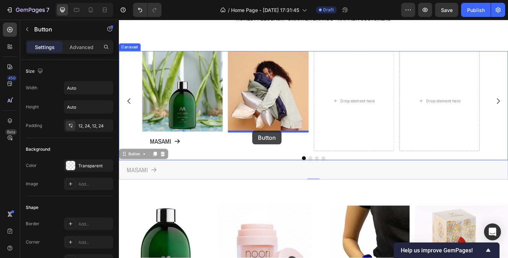
drag, startPoint x: 124, startPoint y: 166, endPoint x: 264, endPoint y: 140, distance: 142.0
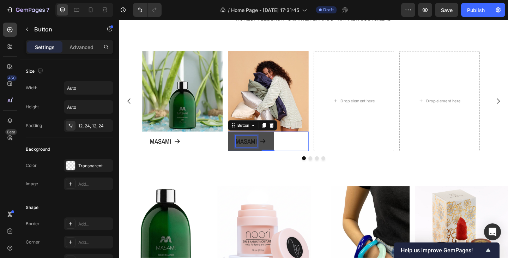
click at [257, 150] on p "MASAMI" at bounding box center [257, 152] width 23 height 13
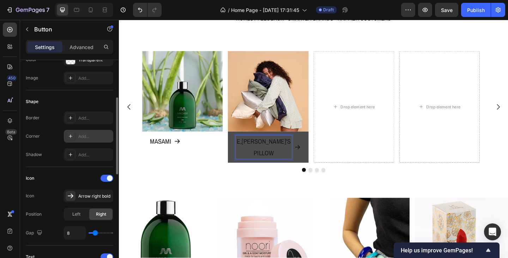
scroll to position [141, 0]
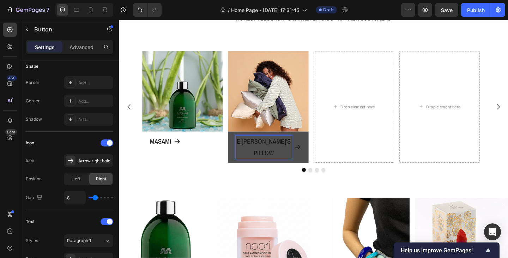
click at [252, 153] on p "E,ILY'S PILLOW" at bounding box center [276, 158] width 61 height 25
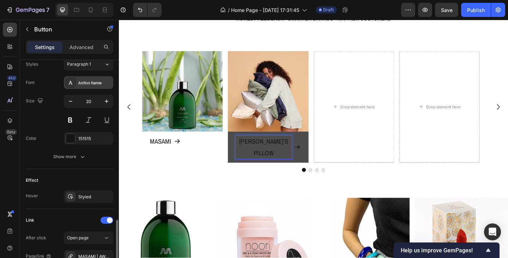
scroll to position [353, 0]
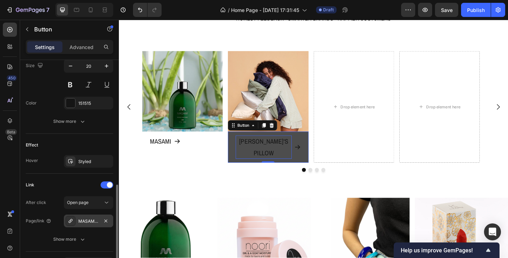
click at [94, 221] on div "MASAMI | AWARD WINNING HAIRCARE" at bounding box center [88, 221] width 20 height 6
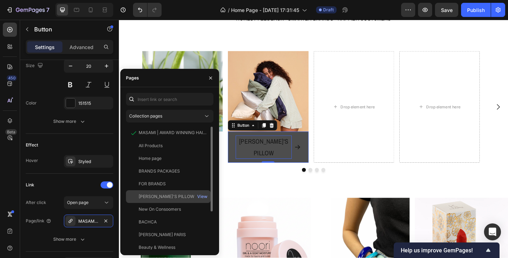
click at [160, 194] on div "EMILY'S PILLOW" at bounding box center [167, 196] width 56 height 6
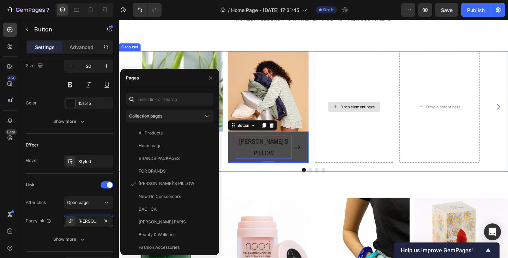
click at [360, 143] on div "Drop element here" at bounding box center [374, 114] width 87 height 121
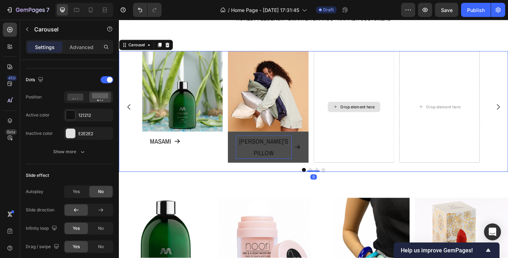
scroll to position [0, 0]
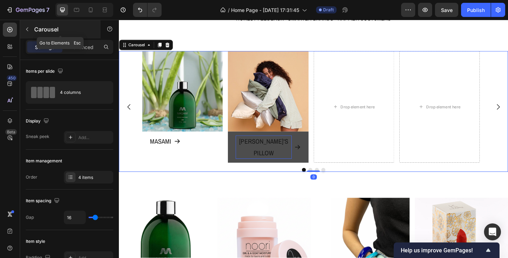
click at [29, 30] on icon "button" at bounding box center [27, 29] width 6 height 6
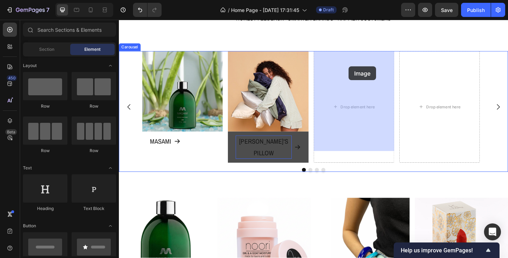
drag, startPoint x: 163, startPoint y: 218, endPoint x: 368, endPoint y: 71, distance: 253.0
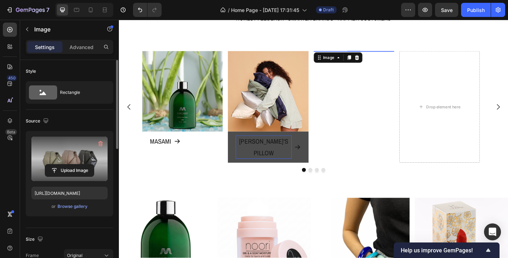
click at [65, 158] on label at bounding box center [69, 158] width 76 height 44
click at [65, 164] on input "file" at bounding box center [69, 170] width 49 height 12
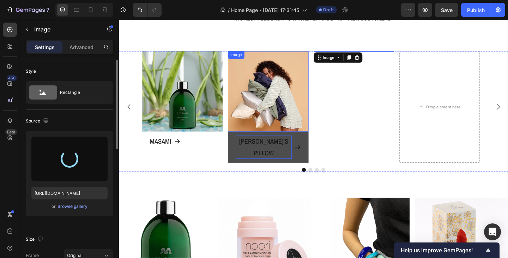
type input "https://cdn.shopify.com/s/files/1/0933/9312/5678/files/gempages_578484358860505…"
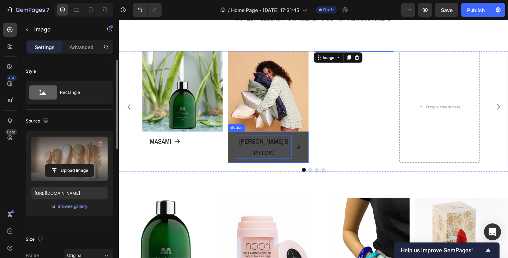
click at [280, 151] on p "EMILY'S PILLOW" at bounding box center [276, 158] width 61 height 25
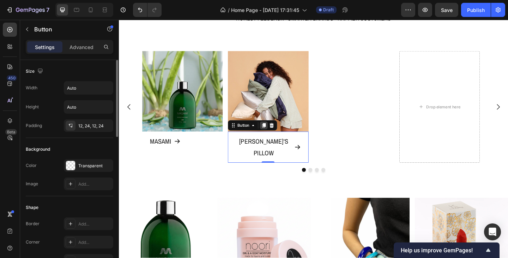
click at [276, 136] on icon at bounding box center [277, 134] width 4 height 5
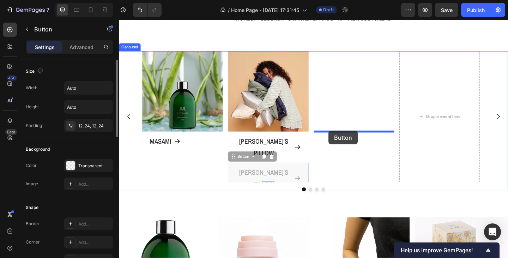
drag, startPoint x: 251, startPoint y: 158, endPoint x: 347, endPoint y: 140, distance: 97.5
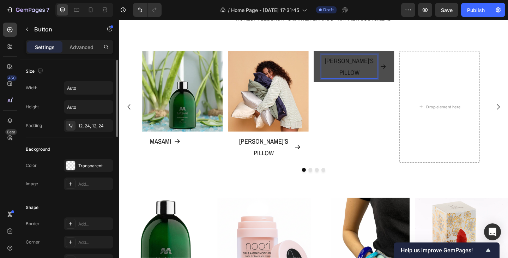
click at [348, 84] on p "EMILY'S PILLOW" at bounding box center [369, 70] width 61 height 25
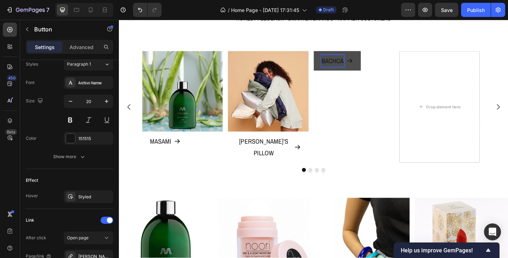
scroll to position [388, 0]
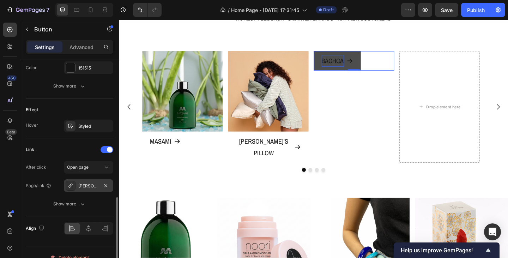
click at [93, 185] on div "EMILY'S PILLOW" at bounding box center [88, 186] width 20 height 6
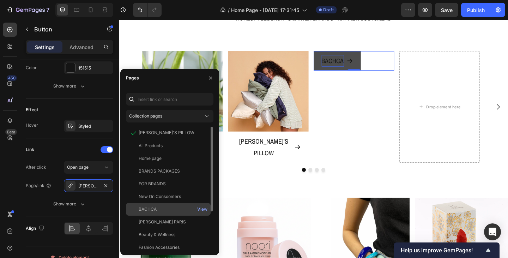
click at [144, 207] on div "BACHCA" at bounding box center [148, 209] width 18 height 6
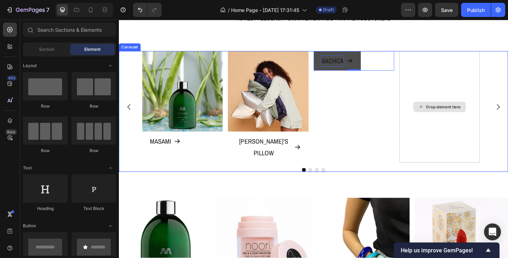
click at [457, 112] on div "Drop element here" at bounding box center [467, 114] width 57 height 11
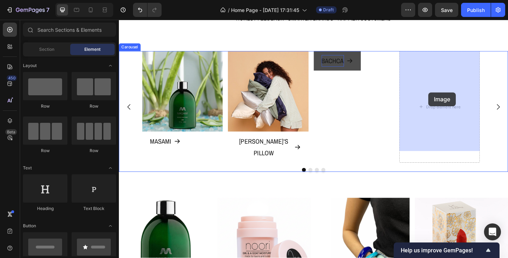
drag, startPoint x: 166, startPoint y: 222, endPoint x: 455, endPoint y: 99, distance: 314.0
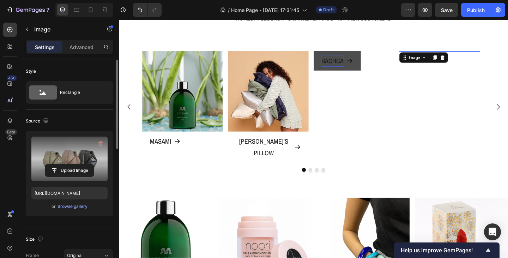
click at [73, 163] on label at bounding box center [69, 158] width 76 height 44
click at [73, 164] on input "file" at bounding box center [69, 170] width 49 height 12
click at [63, 157] on label at bounding box center [69, 158] width 76 height 44
click at [63, 164] on input "file" at bounding box center [69, 170] width 49 height 12
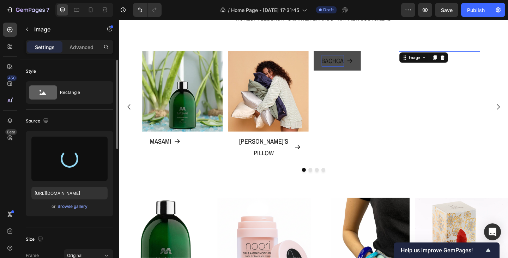
type input "https://cdn.shopify.com/s/files/1/0933/9312/5678/files/gempages_578484358860505…"
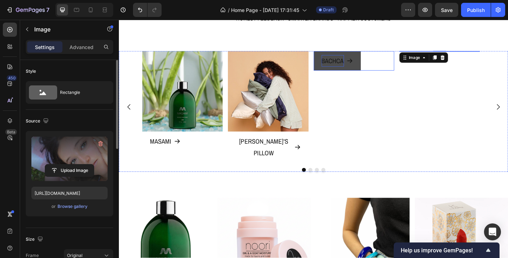
click at [358, 71] on p "BACHCA" at bounding box center [351, 64] width 24 height 13
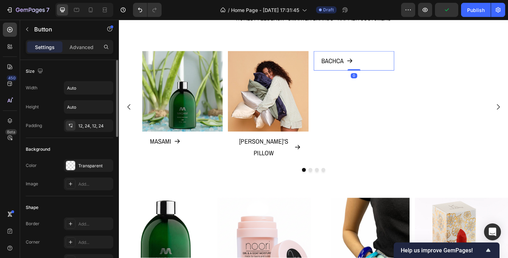
click at [370, 50] on icon at bounding box center [370, 47] width 4 height 5
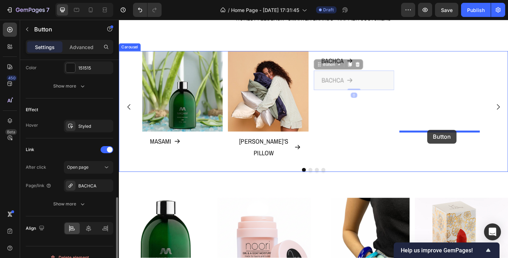
drag, startPoint x: 341, startPoint y: 154, endPoint x: 454, endPoint y: 139, distance: 113.8
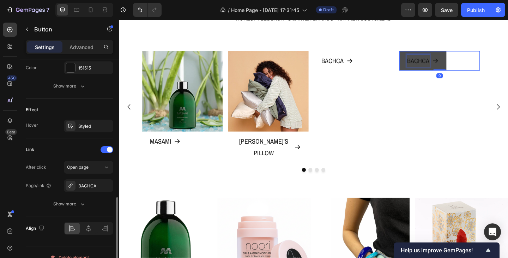
click at [444, 71] on p "BACHCA" at bounding box center [444, 64] width 24 height 13
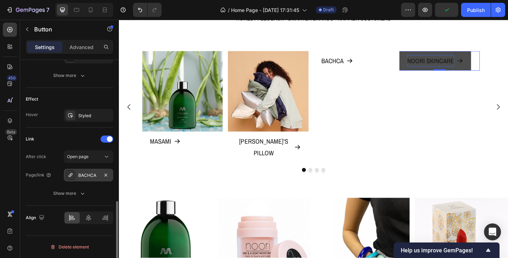
click at [83, 174] on div "BACHCA" at bounding box center [88, 175] width 20 height 6
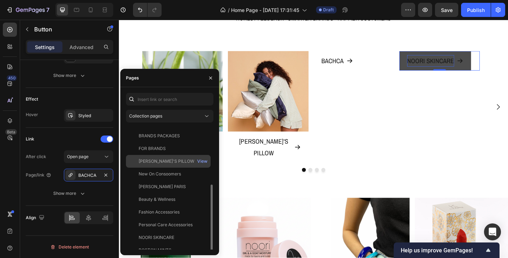
scroll to position [55, 0]
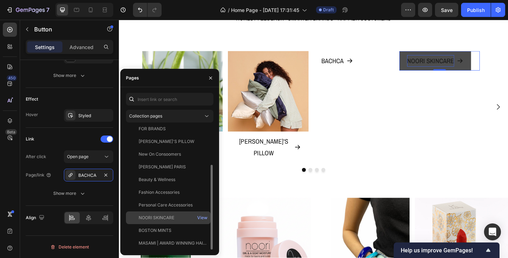
click at [152, 219] on div "NOORI SKINCARE" at bounding box center [157, 217] width 36 height 6
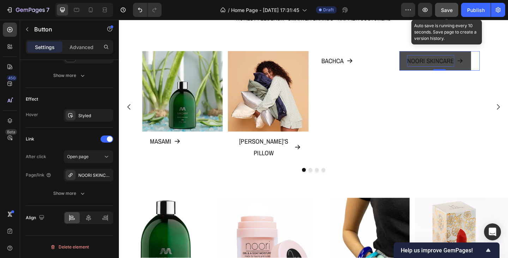
click at [449, 9] on span "Save" at bounding box center [447, 10] width 12 height 6
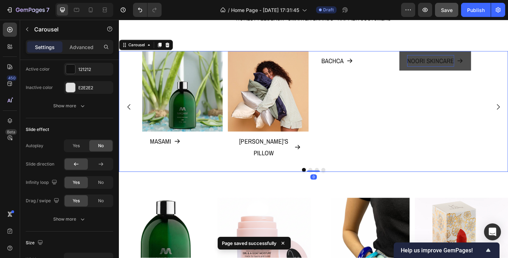
scroll to position [0, 0]
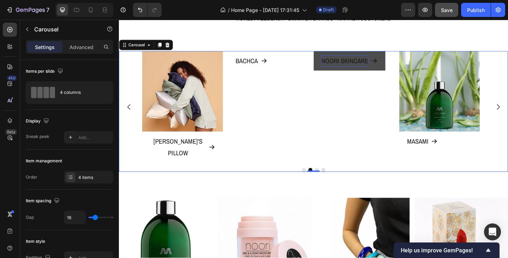
click at [133, 110] on icon "Carousel Back Arrow" at bounding box center [129, 114] width 8 height 8
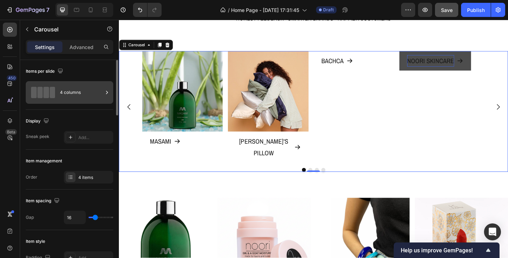
click at [105, 92] on icon at bounding box center [106, 92] width 7 height 7
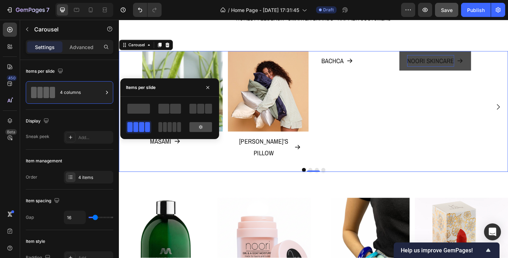
click at [195, 127] on div at bounding box center [200, 127] width 23 height 10
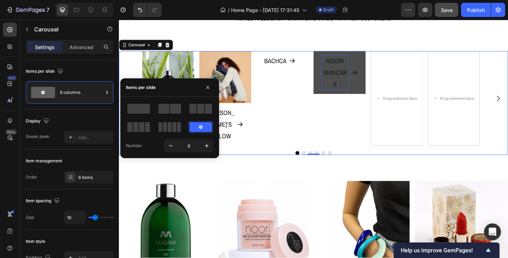
click at [129, 65] on div "Image MASAMI Button Image EMILY'S PILLOW Button Image BACHCA Button Image NOORI…" at bounding box center [330, 105] width 423 height 103
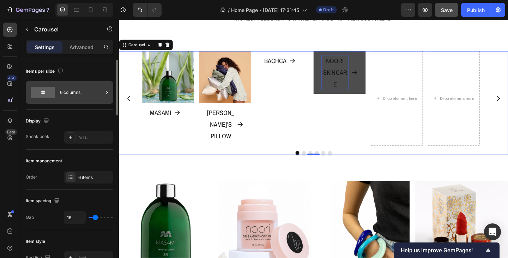
click at [103, 91] on icon at bounding box center [106, 92] width 7 height 7
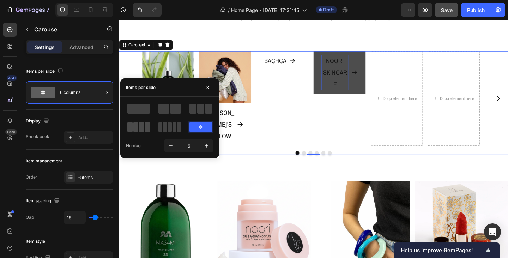
click at [143, 127] on span at bounding box center [141, 127] width 5 height 10
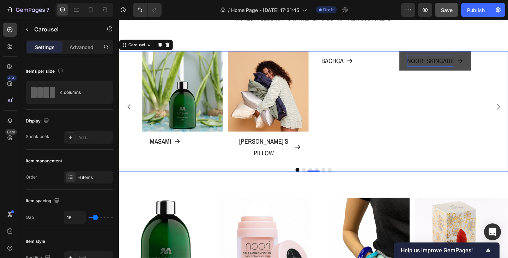
click at [95, 120] on div "Display" at bounding box center [69, 120] width 87 height 11
click at [85, 178] on div "6 items" at bounding box center [94, 177] width 33 height 6
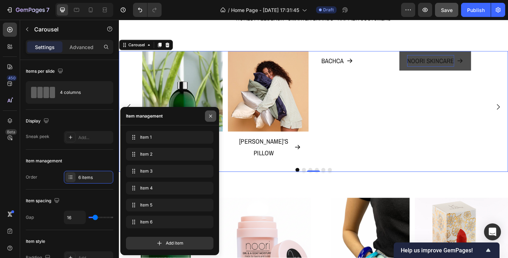
click at [210, 117] on icon "button" at bounding box center [211, 116] width 6 height 6
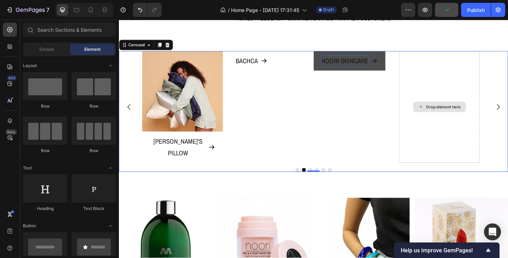
click at [467, 112] on div "Drop element here" at bounding box center [471, 115] width 37 height 6
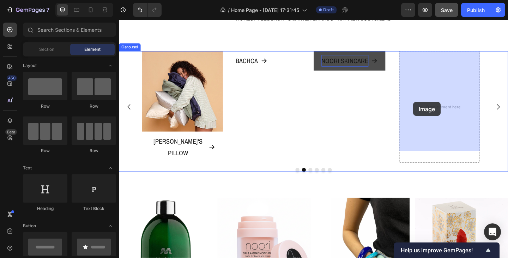
drag, startPoint x: 186, startPoint y: 214, endPoint x: 439, endPoint y: 109, distance: 272.9
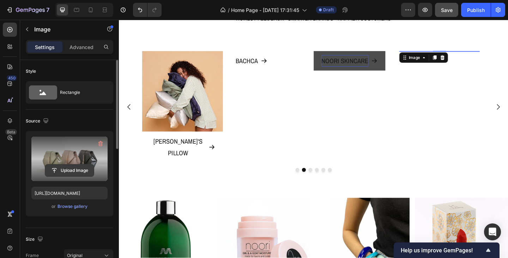
click at [59, 168] on input "file" at bounding box center [69, 170] width 49 height 12
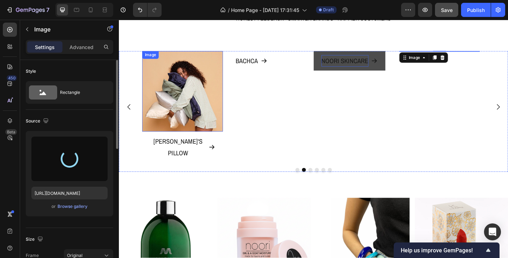
type input "https://cdn.shopify.com/s/files/1/0933/9312/5678/files/gempages_578484358860505…"
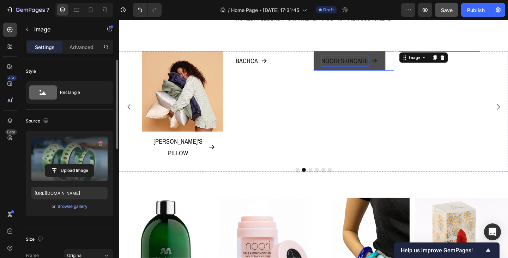
click at [354, 71] on p "NOORI SKINCARE" at bounding box center [364, 64] width 51 height 13
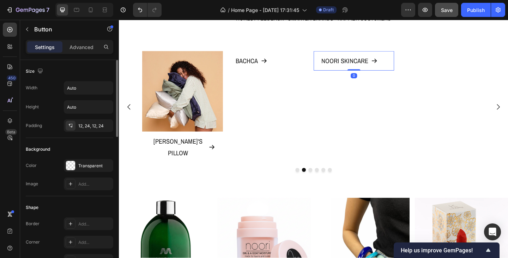
click at [371, 50] on icon at bounding box center [370, 47] width 4 height 5
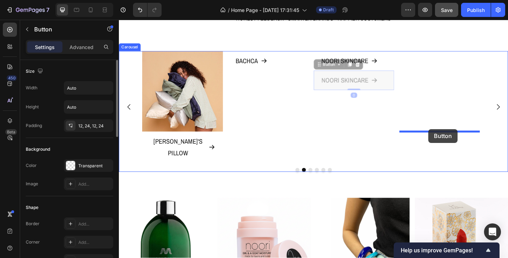
drag, startPoint x: 341, startPoint y: 158, endPoint x: 455, endPoint y: 139, distance: 116.1
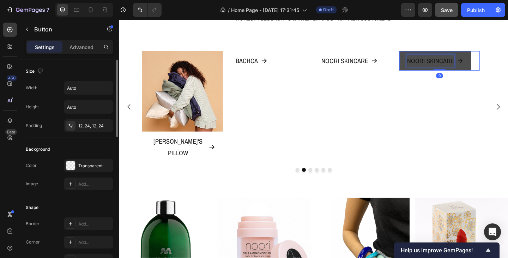
click at [438, 71] on p "NOORI SKINCARE" at bounding box center [457, 64] width 51 height 13
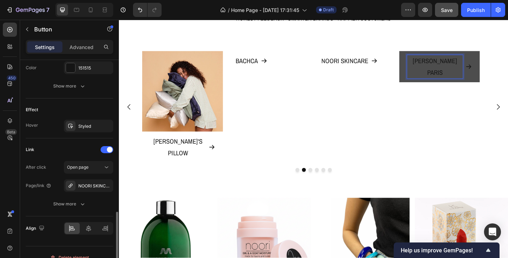
scroll to position [398, 0]
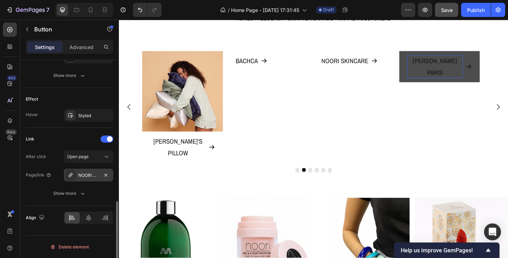
click at [80, 174] on div "NOORI SKINCARE" at bounding box center [88, 175] width 20 height 6
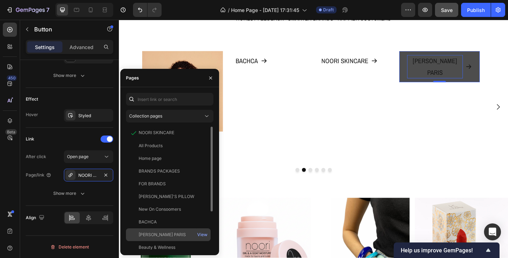
click at [156, 232] on div "LUC KIEFFER PARIS" at bounding box center [162, 234] width 47 height 6
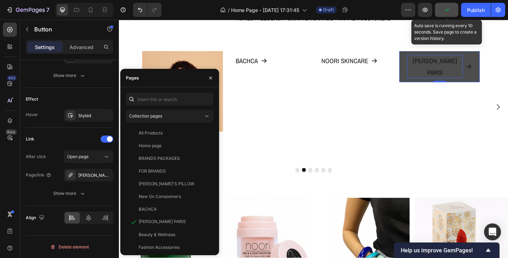
click at [446, 10] on icon "button" at bounding box center [447, 9] width 4 height 3
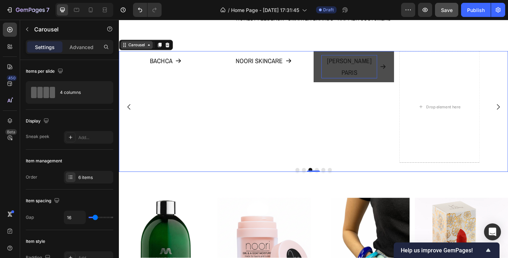
click at [135, 49] on div "Carousel" at bounding box center [138, 47] width 21 height 6
click at [139, 105] on button "Carousel Back Arrow" at bounding box center [130, 115] width 20 height 20
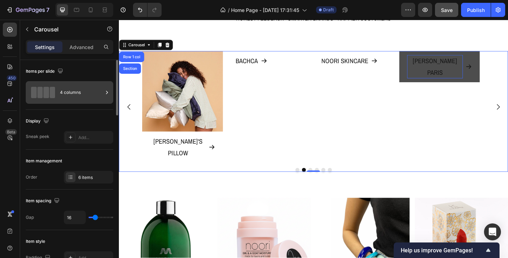
click at [98, 93] on div "4 columns" at bounding box center [81, 92] width 43 height 16
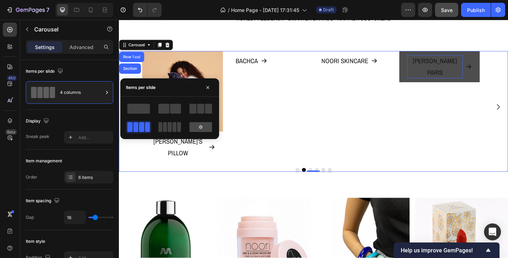
click at [210, 129] on div at bounding box center [200, 127] width 23 height 10
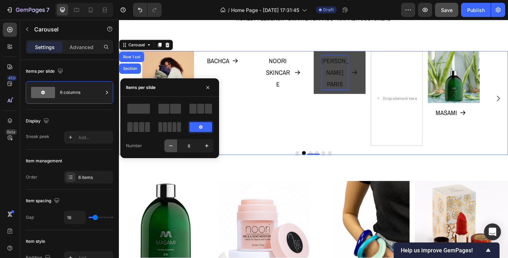
click at [173, 146] on icon "button" at bounding box center [170, 145] width 7 height 7
type input "5"
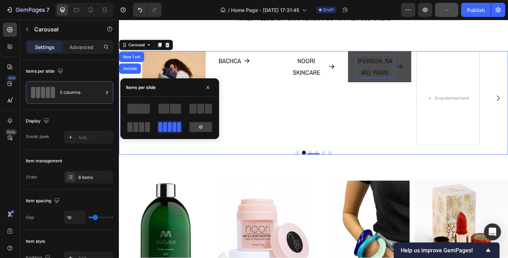
click at [140, 126] on span at bounding box center [141, 127] width 5 height 10
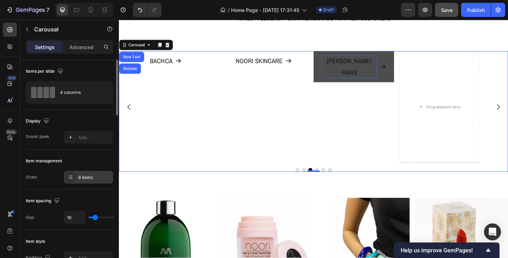
click at [84, 180] on div "6 items" at bounding box center [94, 177] width 33 height 6
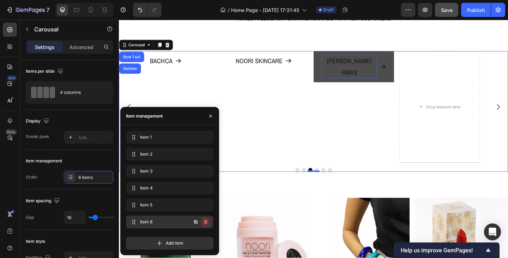
click at [207, 222] on icon "button" at bounding box center [206, 222] width 6 height 6
click at [200, 222] on div "Delete" at bounding box center [200, 222] width 13 height 6
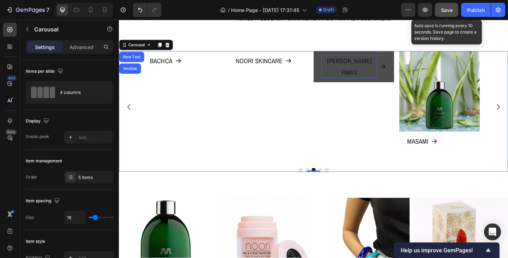
click at [447, 10] on span "Save" at bounding box center [447, 10] width 12 height 6
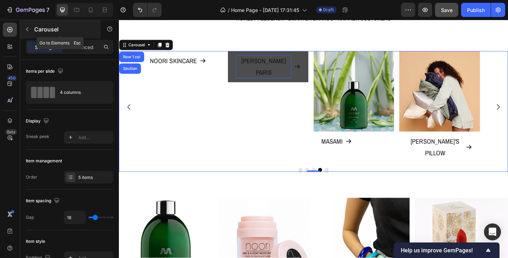
click at [27, 28] on icon "button" at bounding box center [27, 29] width 2 height 4
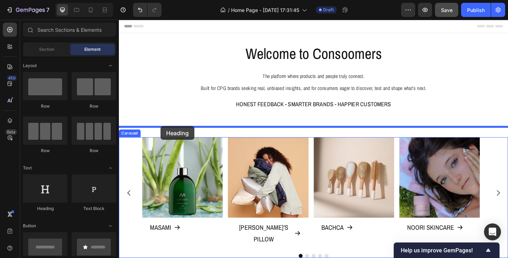
drag, startPoint x: 163, startPoint y: 110, endPoint x: 162, endPoint y: 137, distance: 27.2
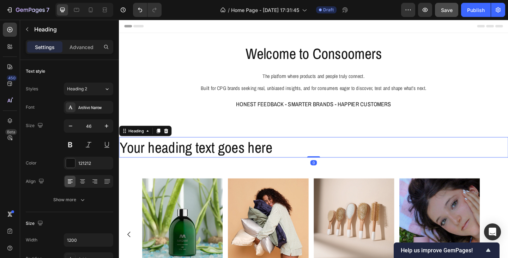
click at [167, 165] on h2 "Your heading text goes here" at bounding box center [330, 158] width 423 height 23
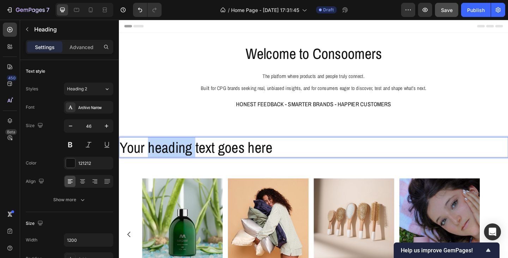
click at [167, 165] on p "Your heading text goes here" at bounding box center [331, 158] width 422 height 21
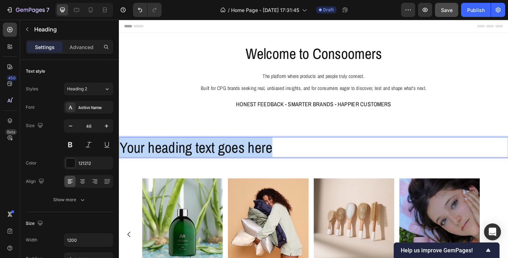
click at [167, 165] on p "Your heading text goes here" at bounding box center [331, 158] width 422 height 21
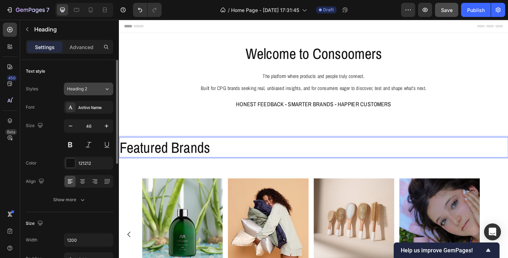
click at [97, 91] on div "Heading 2" at bounding box center [85, 89] width 37 height 6
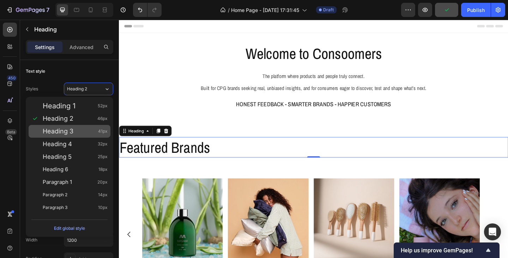
click at [86, 132] on div "Heading 3 41px" at bounding box center [75, 131] width 65 height 7
type input "41"
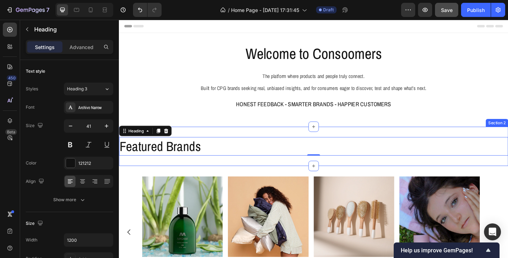
click at [143, 173] on div "Featured Brands Heading 0 Section 2" at bounding box center [330, 157] width 423 height 43
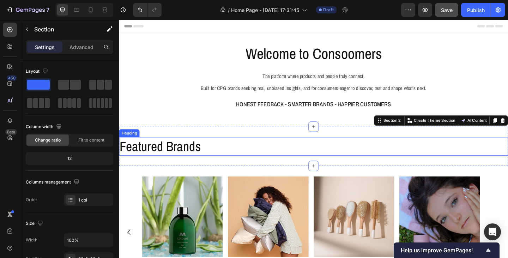
click at [323, 167] on h2 "Featured Brands" at bounding box center [330, 157] width 423 height 20
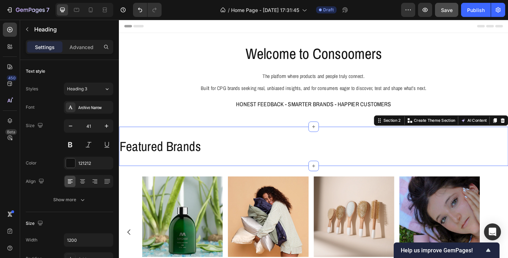
click at [273, 174] on div "Featured Brands Heading Section 2 Create Theme Section AI Content Write with Ge…" at bounding box center [330, 157] width 423 height 43
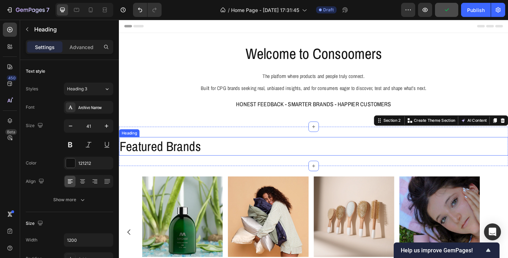
click at [194, 152] on p "Featured Brands" at bounding box center [331, 157] width 422 height 19
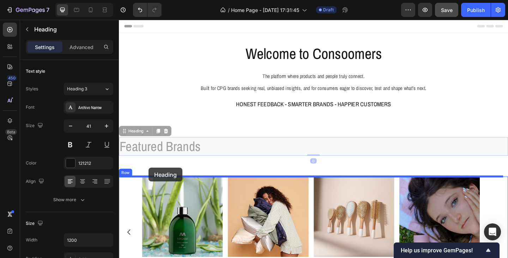
drag, startPoint x: 135, startPoint y: 141, endPoint x: 151, endPoint y: 180, distance: 42.9
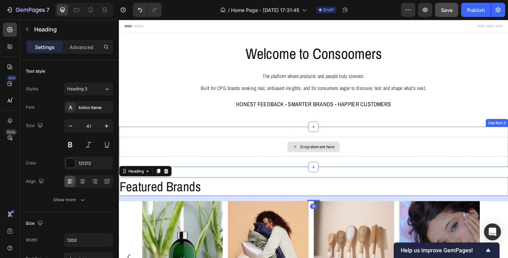
click at [264, 159] on div "Drop element here" at bounding box center [330, 157] width 423 height 21
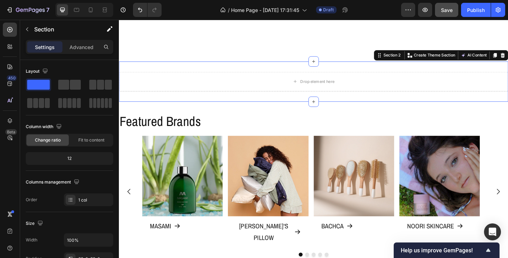
scroll to position [141, 0]
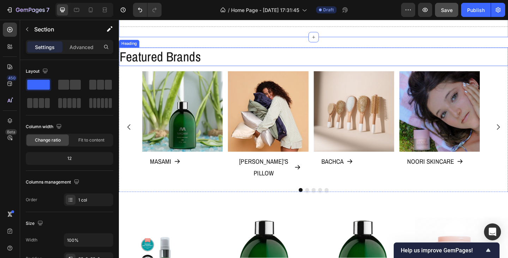
click at [207, 63] on h2 "Featured Brands" at bounding box center [330, 60] width 423 height 20
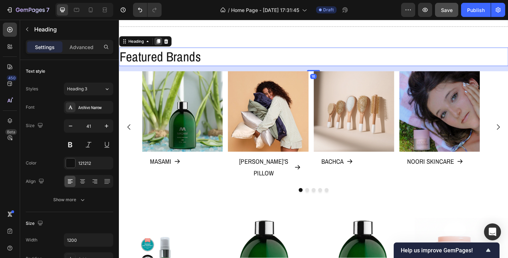
click at [159, 45] on icon at bounding box center [162, 44] width 6 height 6
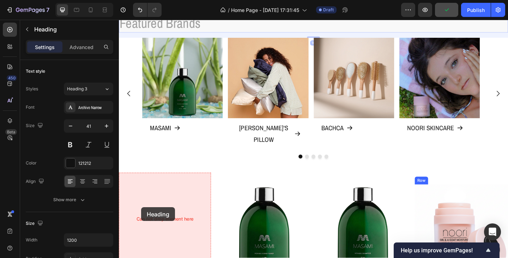
scroll to position [207, 0]
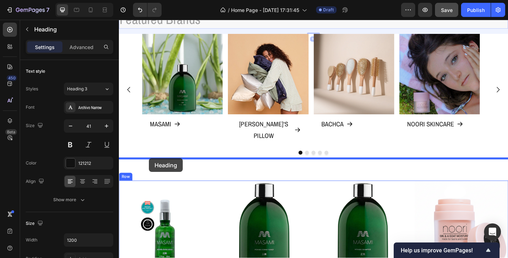
drag, startPoint x: 128, startPoint y: 69, endPoint x: 150, endPoint y: 172, distance: 104.7
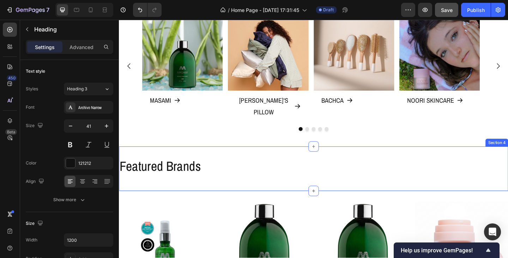
scroll to position [182, 0]
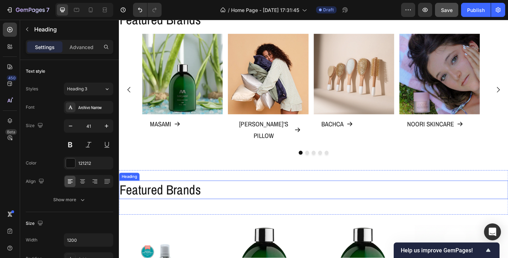
click at [178, 195] on h2 "Featured Brands" at bounding box center [330, 205] width 423 height 20
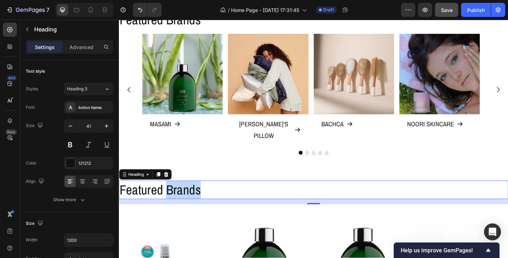
click at [178, 195] on p "Featured Brands" at bounding box center [331, 204] width 422 height 19
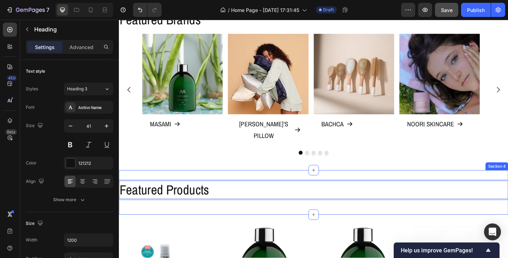
click at [255, 183] on div "Featured Products Heading 0 Section 4" at bounding box center [330, 207] width 423 height 48
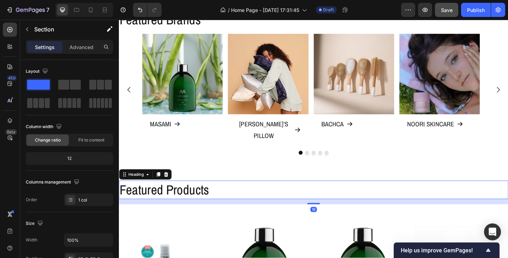
click at [253, 196] on p "Featured Products" at bounding box center [331, 204] width 422 height 19
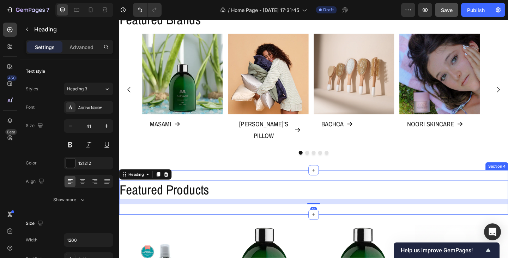
click at [253, 183] on div "Featured Products Heading 16 Section 4" at bounding box center [330, 207] width 423 height 48
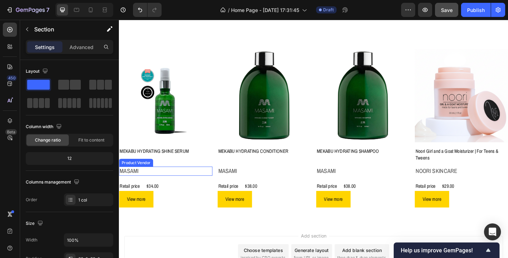
scroll to position [317, 0]
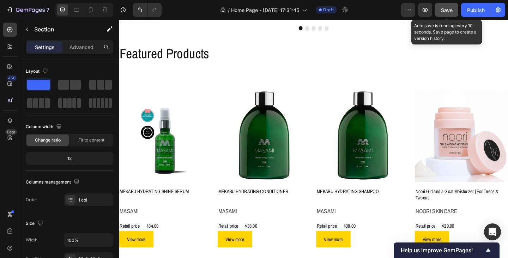
click at [445, 10] on span "Save" at bounding box center [447, 10] width 12 height 6
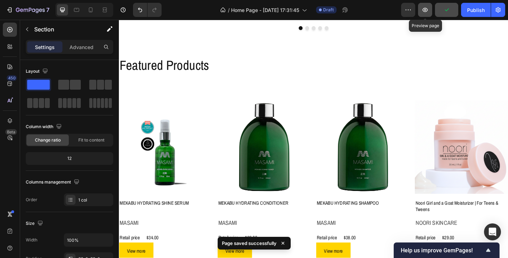
click at [423, 10] on icon "button" at bounding box center [424, 9] width 7 height 7
click at [427, 11] on icon "button" at bounding box center [424, 9] width 7 height 7
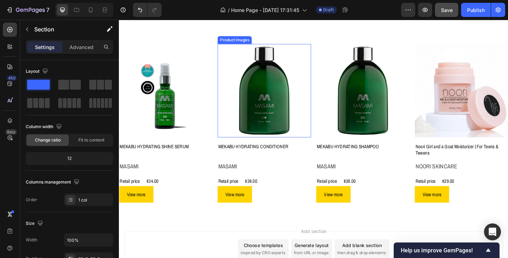
scroll to position [423, 0]
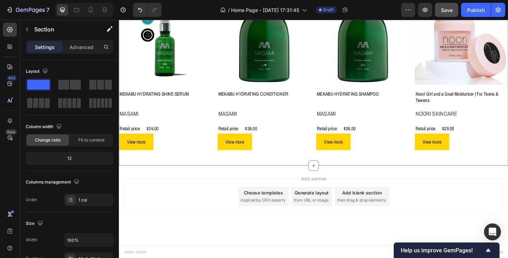
click at [268, 169] on div "Product Images MEKABU HYDRATING SHINE SERUM Product Title Masami Product Vendor…" at bounding box center [330, 78] width 423 height 200
click at [27, 25] on button "button" at bounding box center [27, 29] width 11 height 11
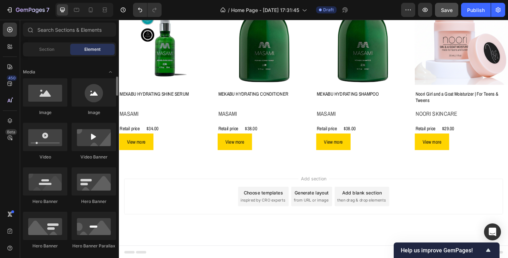
scroll to position [176, 0]
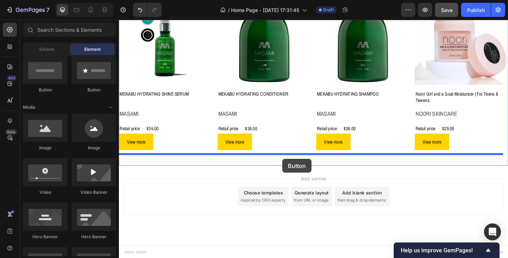
drag, startPoint x: 159, startPoint y: 93, endPoint x: 296, endPoint y: 171, distance: 157.7
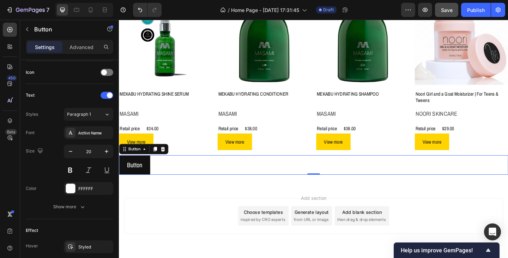
scroll to position [288, 0]
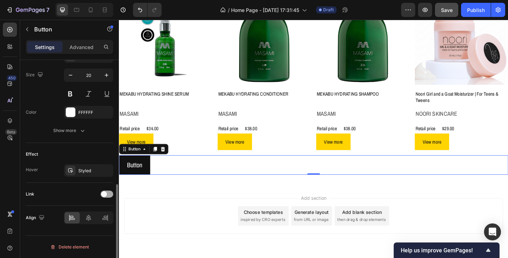
click at [110, 193] on div at bounding box center [106, 193] width 13 height 7
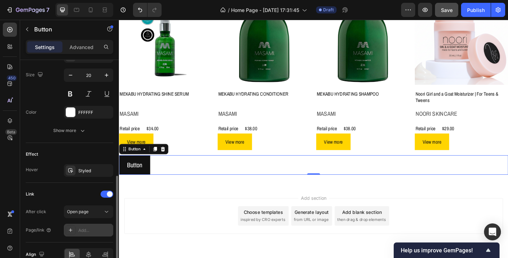
click at [88, 232] on div "Add..." at bounding box center [94, 230] width 33 height 6
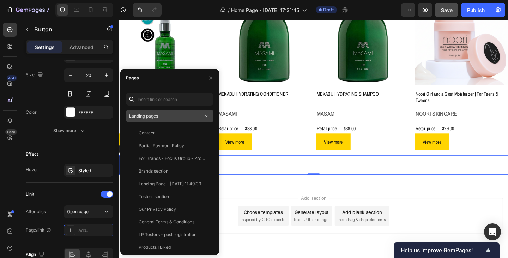
click at [151, 115] on span "Landing pages" at bounding box center [143, 115] width 29 height 5
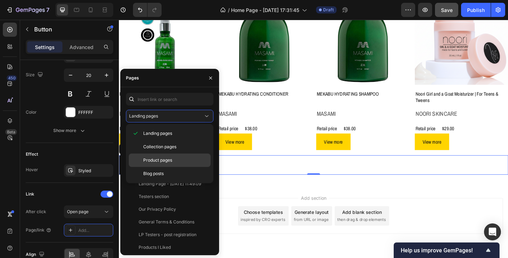
click at [153, 161] on span "Product pages" at bounding box center [157, 160] width 29 height 6
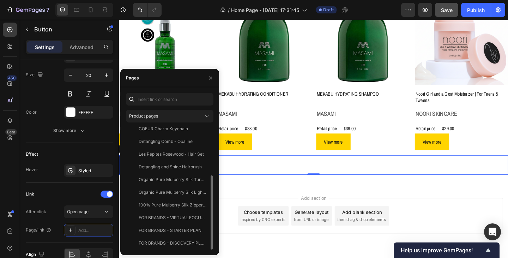
scroll to position [0, 0]
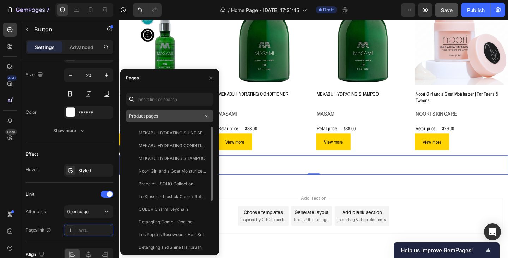
click at [165, 118] on div "Product pages" at bounding box center [166, 116] width 74 height 6
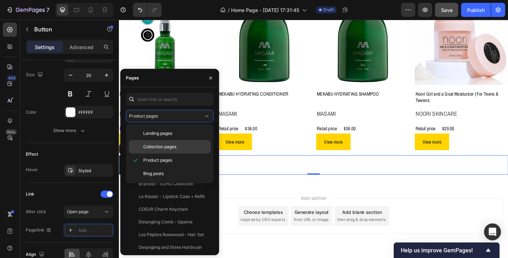
click at [159, 147] on span "Collection pages" at bounding box center [159, 146] width 33 height 6
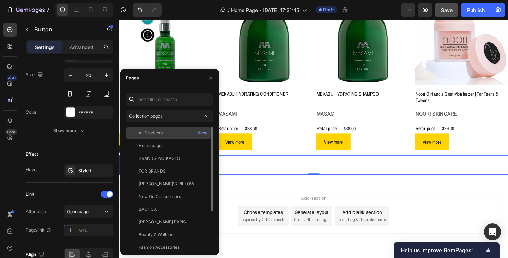
click at [159, 132] on div "All Products" at bounding box center [151, 133] width 24 height 6
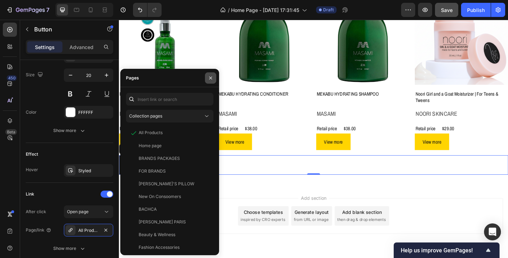
click at [209, 78] on icon "button" at bounding box center [211, 78] width 6 height 6
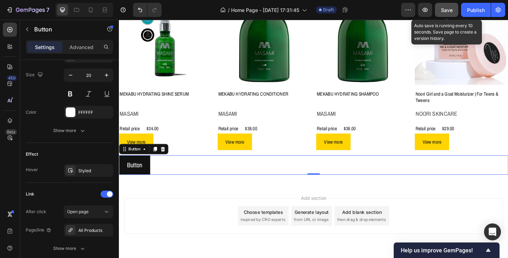
click at [446, 12] on span "Save" at bounding box center [447, 10] width 12 height 6
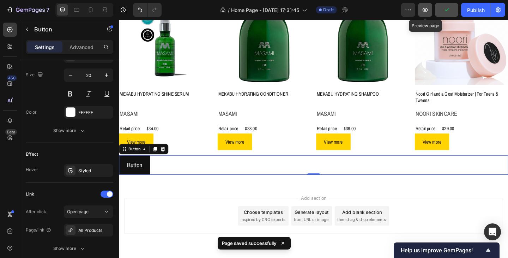
click at [424, 11] on icon "button" at bounding box center [424, 9] width 7 height 7
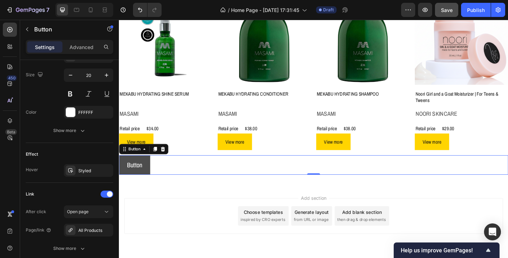
click at [146, 179] on link "Button" at bounding box center [136, 177] width 34 height 21
click at [137, 179] on p "Button" at bounding box center [135, 177] width 17 height 13
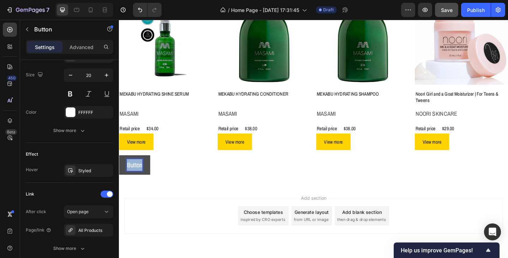
click at [137, 179] on p "Button" at bounding box center [135, 177] width 17 height 13
click at [134, 178] on p "View ALL" at bounding box center [139, 177] width 25 height 13
click at [159, 182] on link "VIEW ALL" at bounding box center [140, 177] width 43 height 21
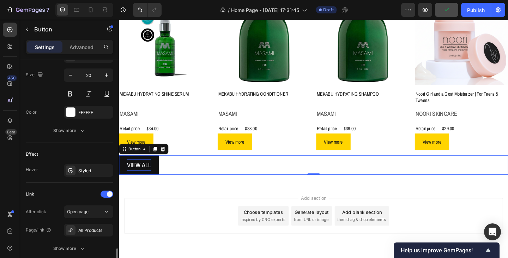
scroll to position [343, 0]
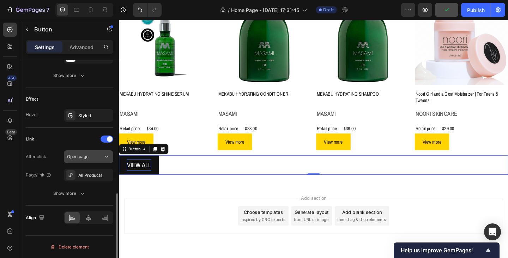
click at [85, 158] on span "Open page" at bounding box center [78, 156] width 22 height 5
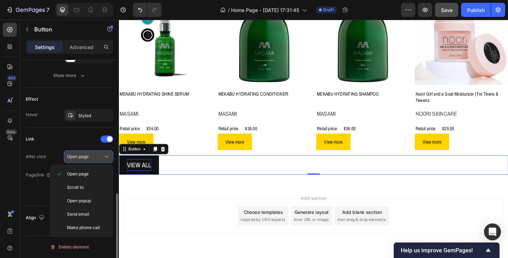
click at [85, 158] on span "Open page" at bounding box center [78, 156] width 22 height 5
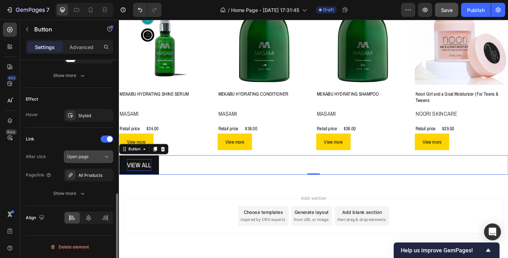
click at [85, 158] on span "Open page" at bounding box center [78, 156] width 22 height 5
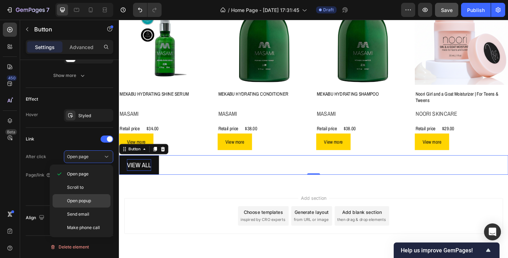
click at [85, 198] on span "Open popup" at bounding box center [79, 200] width 24 height 6
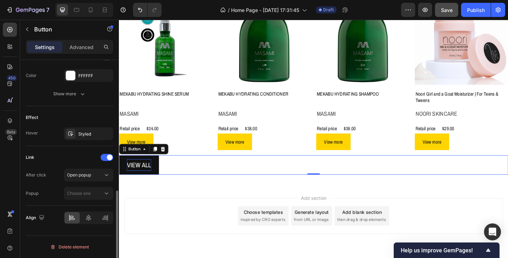
scroll to position [324, 0]
click at [90, 176] on span "Open popup" at bounding box center [79, 174] width 24 height 5
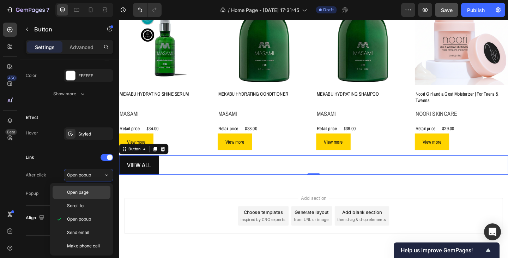
click at [83, 193] on span "Open page" at bounding box center [78, 192] width 22 height 6
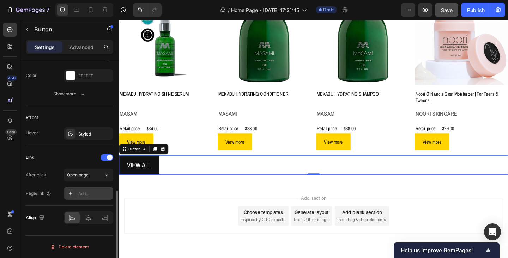
click at [80, 193] on div "Add..." at bounding box center [94, 193] width 33 height 6
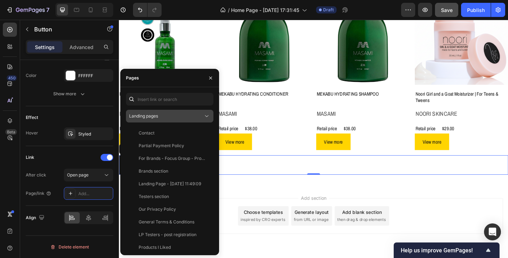
click at [147, 116] on span "Landing pages" at bounding box center [143, 115] width 29 height 5
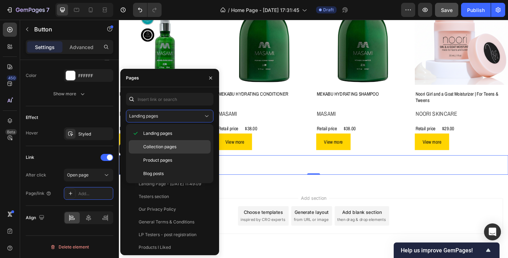
click at [148, 146] on span "Collection pages" at bounding box center [159, 146] width 33 height 6
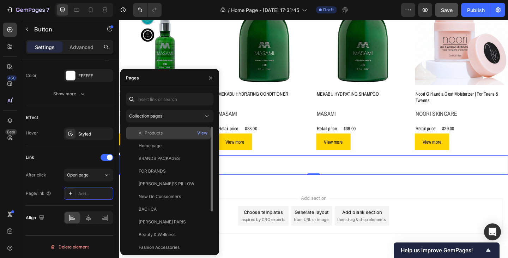
click at [151, 133] on div "All Products" at bounding box center [151, 133] width 24 height 6
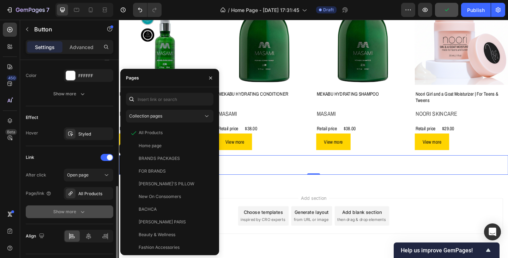
click at [85, 210] on icon "button" at bounding box center [82, 211] width 7 height 7
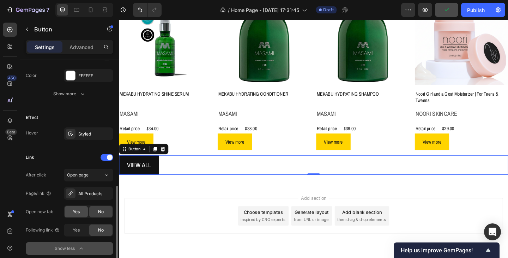
click at [82, 213] on div "Yes" at bounding box center [76, 211] width 23 height 11
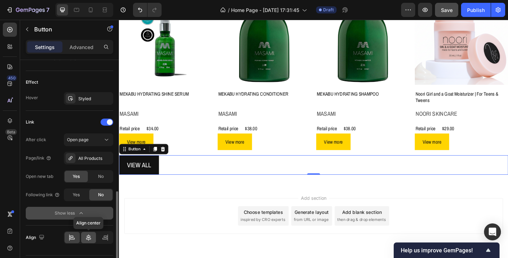
click at [89, 237] on icon at bounding box center [88, 237] width 7 height 7
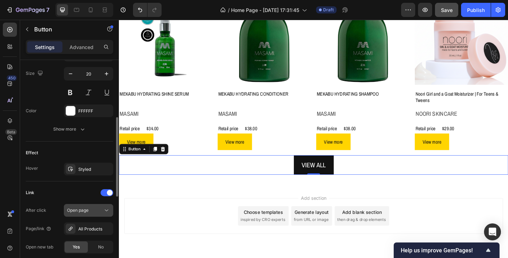
scroll to position [254, 0]
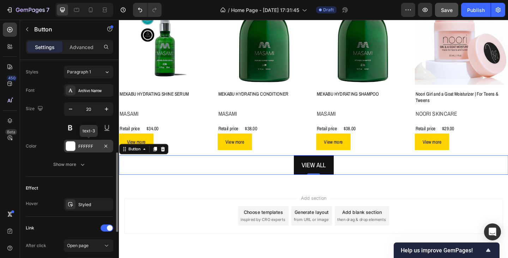
click at [89, 146] on div "FFFFFF" at bounding box center [88, 146] width 20 height 6
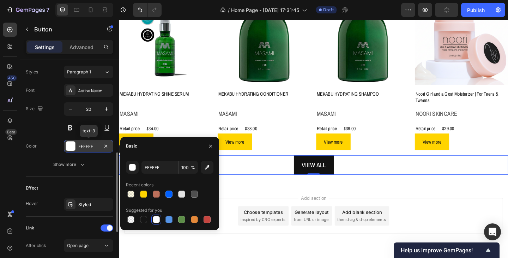
click at [89, 146] on div "FFFFFF" at bounding box center [88, 146] width 20 height 6
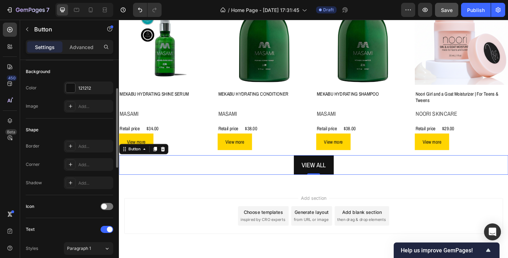
scroll to position [42, 0]
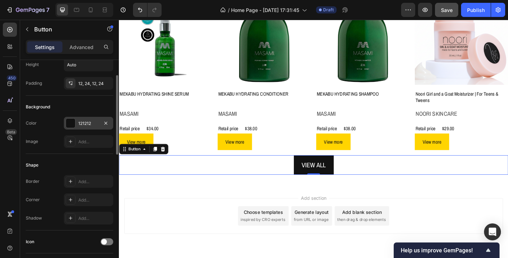
click at [82, 123] on div "121212" at bounding box center [88, 123] width 20 height 6
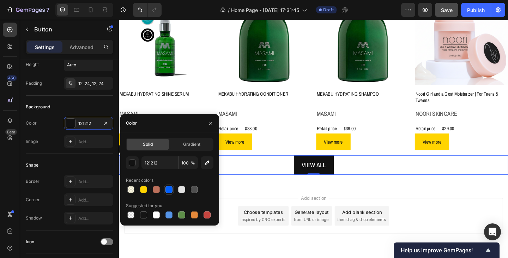
click at [167, 190] on div at bounding box center [168, 189] width 7 height 7
type input "0060FF"
click at [365, 196] on div "Product Images MEKABU HYDRATING SHINE SERUM Product Title Masami Product Vendor…" at bounding box center [330, 88] width 423 height 221
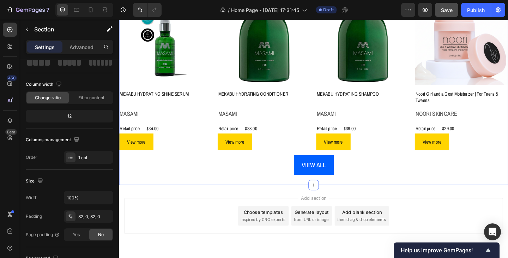
scroll to position [0, 0]
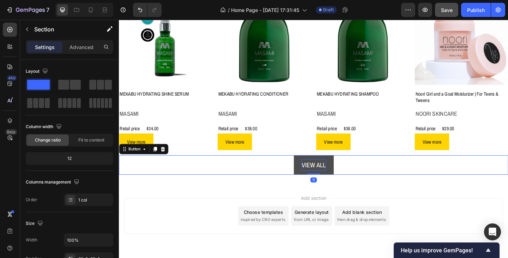
click at [335, 179] on p "VIEW ALL" at bounding box center [330, 177] width 26 height 13
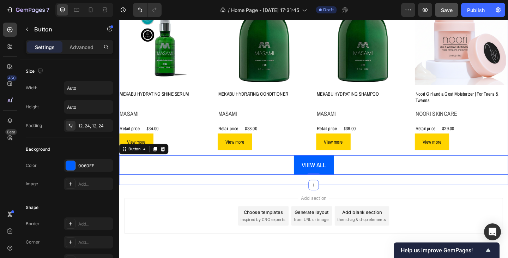
click at [364, 195] on div "Product Images MEKABU HYDRATING SHINE SERUM Product Title Masami Product Vendor…" at bounding box center [330, 88] width 423 height 221
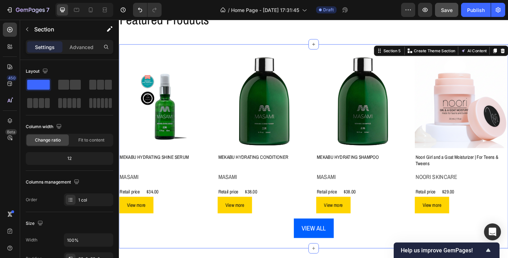
scroll to position [352, 0]
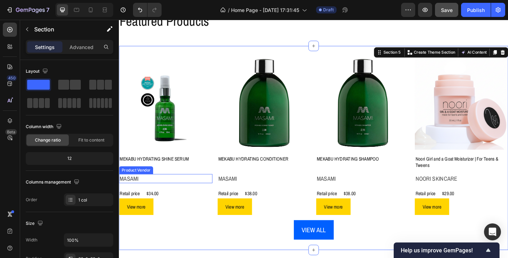
click at [148, 188] on h2 "Masami" at bounding box center [170, 193] width 102 height 10
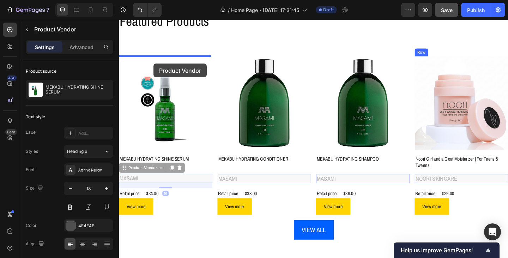
drag, startPoint x: 135, startPoint y: 180, endPoint x: 157, endPoint y: 67, distance: 115.1
click at [157, 67] on div "Header Featured Products Heading Section 4 Product Images MEKABU HYDRATING SHIN…" at bounding box center [330, 20] width 423 height 704
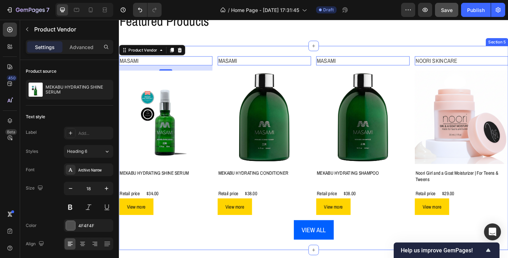
click at [284, 257] on div "Masami Product Vendor 16 Product Images MEKABU HYDRATING SHINE SERUM Product Ti…" at bounding box center [330, 158] width 423 height 221
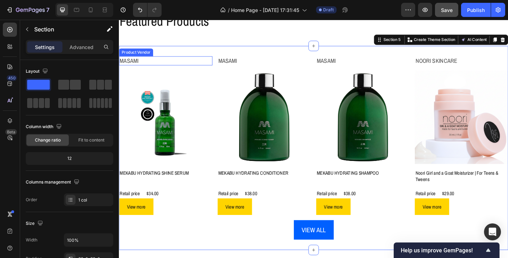
click at [156, 67] on h2 "Masami" at bounding box center [170, 65] width 102 height 10
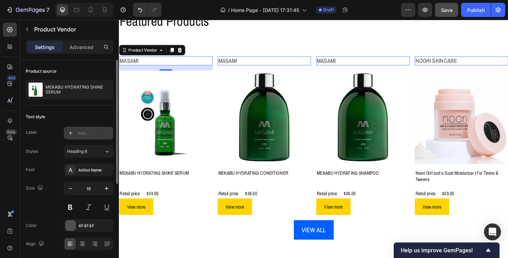
click at [73, 132] on div at bounding box center [71, 133] width 10 height 10
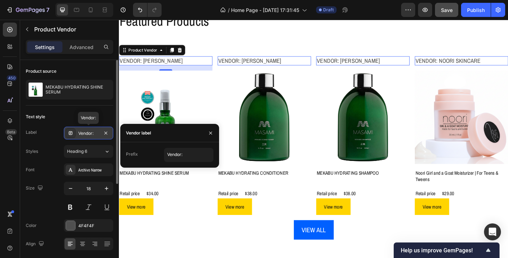
click at [95, 133] on div "Vendor:" at bounding box center [88, 133] width 20 height 6
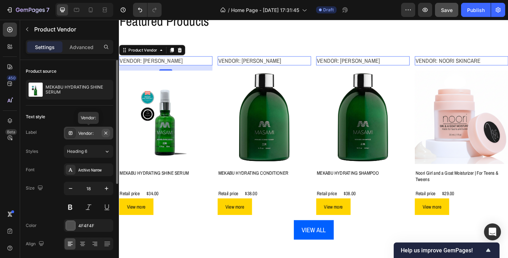
click at [107, 134] on icon "button" at bounding box center [105, 132] width 3 height 3
click at [157, 65] on h2 "Masami" at bounding box center [170, 65] width 102 height 10
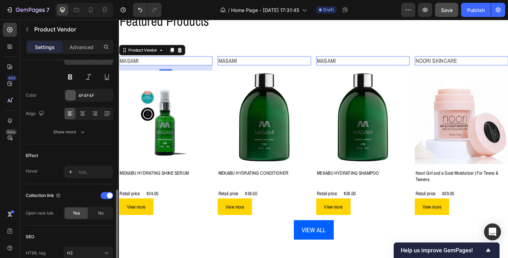
scroll to position [165, 0]
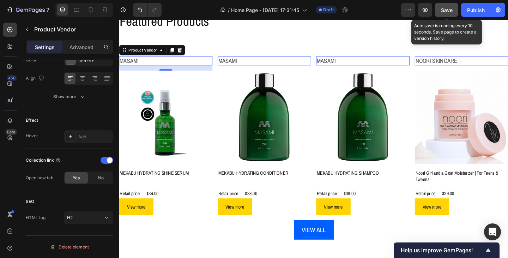
click at [441, 11] on span "Save" at bounding box center [447, 10] width 12 height 6
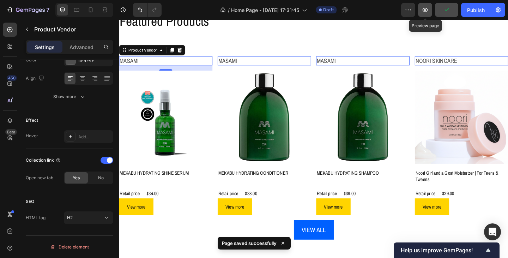
click at [425, 11] on icon "button" at bounding box center [424, 9] width 7 height 7
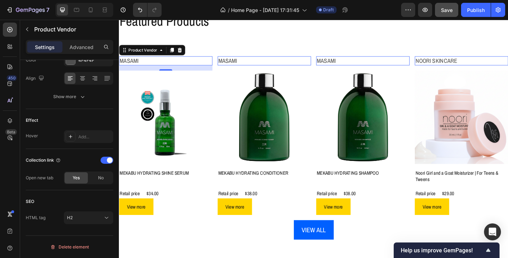
click at [159, 64] on h2 "Masami" at bounding box center [170, 65] width 102 height 10
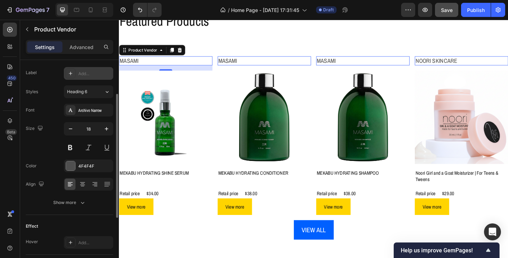
scroll to position [24, 0]
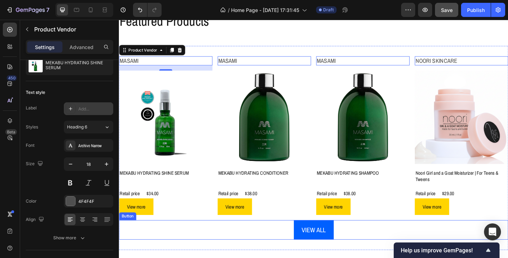
click at [365, 247] on div "VIEW ALL Button" at bounding box center [330, 248] width 423 height 21
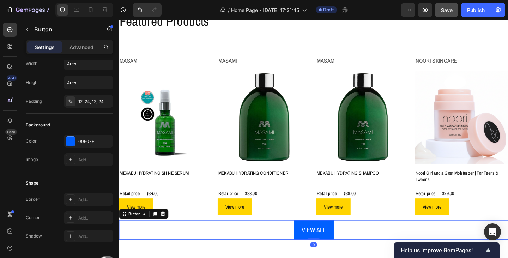
scroll to position [0, 0]
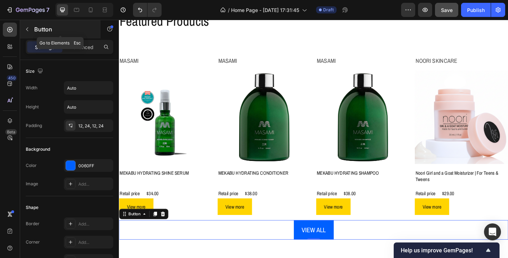
click at [30, 29] on icon "button" at bounding box center [27, 29] width 6 height 6
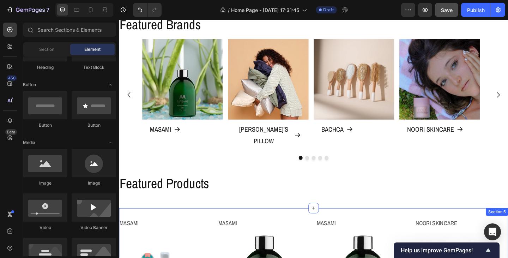
scroll to position [141, 0]
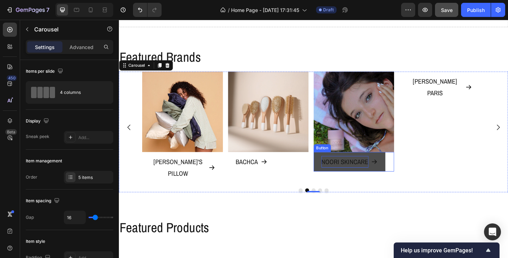
click at [360, 175] on p "NOORI SKINCARE" at bounding box center [364, 174] width 51 height 13
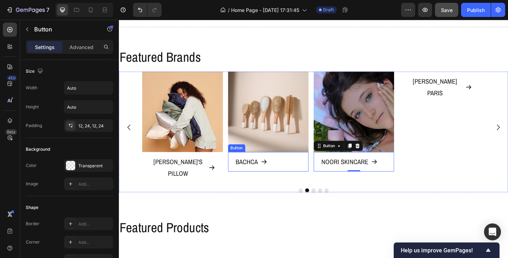
click at [298, 179] on div "BACHCA Button" at bounding box center [280, 174] width 87 height 21
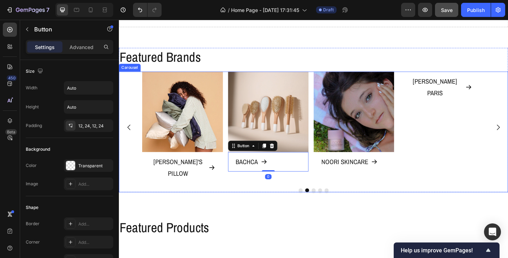
click at [129, 133] on icon "Carousel Back Arrow" at bounding box center [129, 137] width 8 height 8
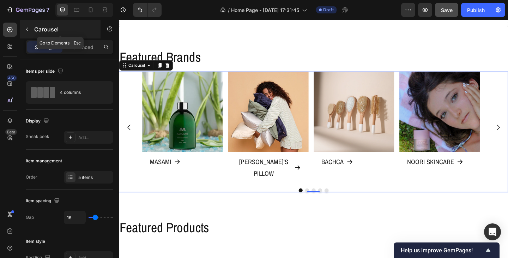
click at [28, 27] on icon "button" at bounding box center [27, 29] width 2 height 4
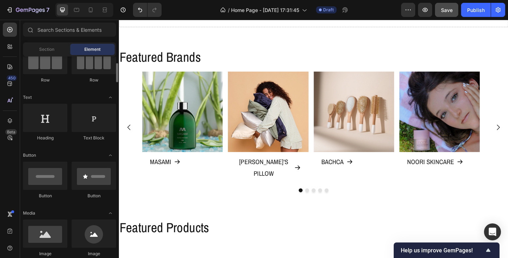
scroll to position [0, 0]
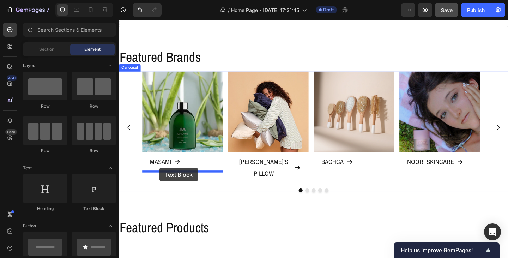
drag, startPoint x: 211, startPoint y: 211, endPoint x: 163, endPoint y: 180, distance: 57.5
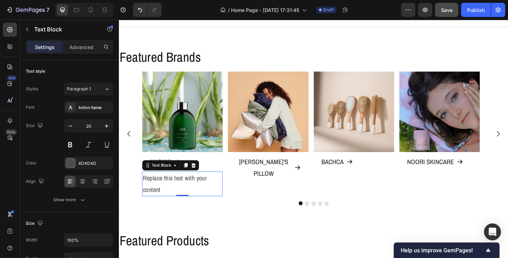
click at [164, 196] on div "Replace this text with your content" at bounding box center [187, 198] width 87 height 27
click at [164, 196] on p "Replace this text with your content" at bounding box center [188, 197] width 86 height 25
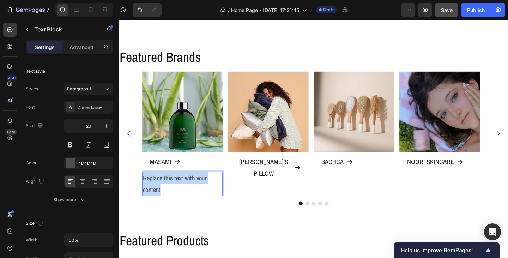
click at [164, 196] on p "Replace this text with your content" at bounding box center [188, 197] width 86 height 25
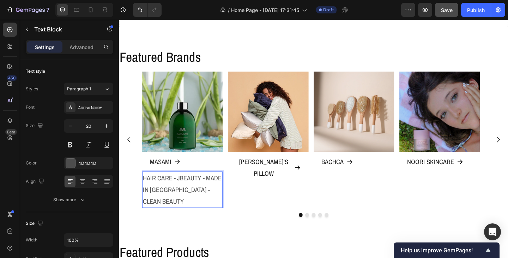
click at [175, 210] on p "HAIR CARE - JBEAUTY - MADE IN USA - CLEAN BEAUTY" at bounding box center [188, 204] width 86 height 38
click at [194, 210] on p "HAIR CARE - JBEAUTY - MADE IN USA - CLEAN BEAUTY" at bounding box center [188, 204] width 86 height 38
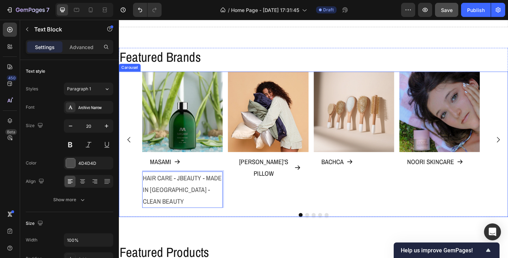
click at [244, 208] on div "Image EMILY'S PILLOW Button" at bounding box center [280, 150] width 87 height 148
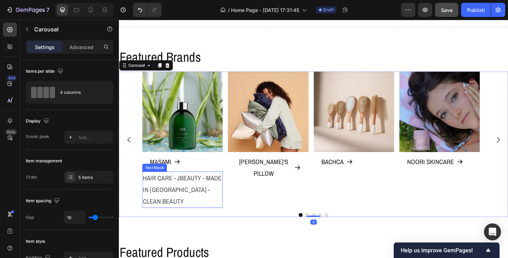
click at [227, 204] on p "HAIR CARE - JBEAUTY - MADE IN USA - CLEAN BEAUTY" at bounding box center [188, 204] width 86 height 38
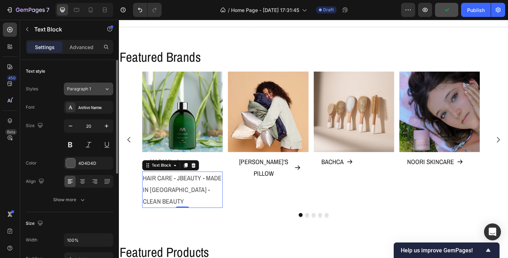
click at [108, 91] on icon at bounding box center [107, 88] width 6 height 7
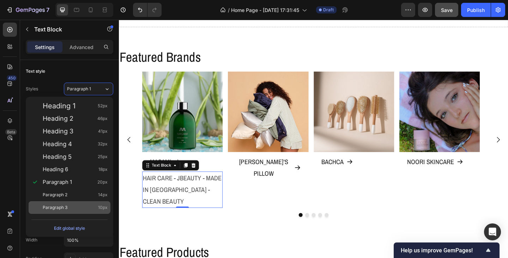
click at [71, 210] on div "Paragraph 3 10px" at bounding box center [75, 207] width 65 height 7
type input "10"
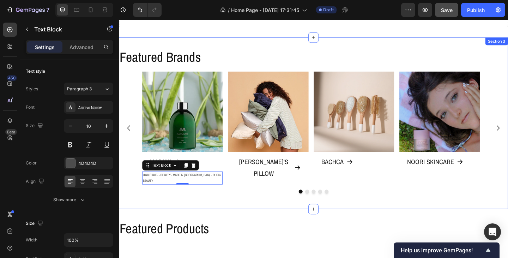
click at [190, 205] on div "Featured Brands Heading Image MASAMI Button HAIR CARE - JBEAUTY - MADE IN USA -…" at bounding box center [330, 132] width 423 height 164
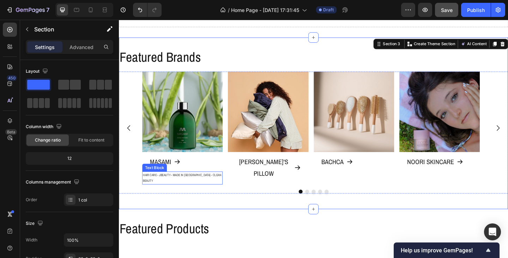
click at [184, 191] on p "HAIR CARE - JBEAUTY - MADE IN USA - CLEAN BEAUTY" at bounding box center [188, 191] width 86 height 13
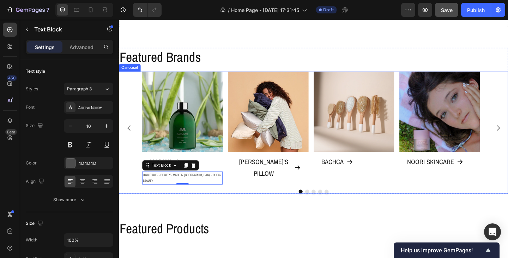
click at [201, 204] on div at bounding box center [330, 206] width 423 height 4
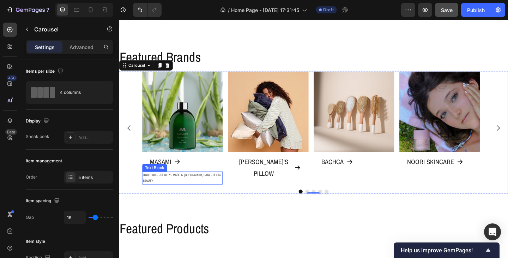
click at [164, 186] on p "HAIR CARE - JBEAUTY - MADE IN USA - CLEAN BEAUTY" at bounding box center [188, 191] width 86 height 13
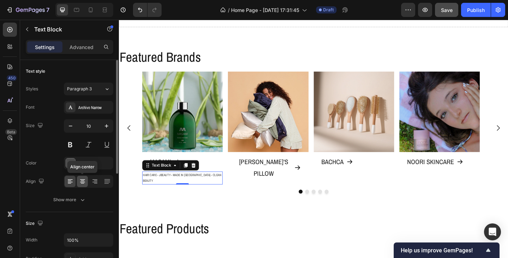
click at [84, 180] on icon at bounding box center [82, 181] width 7 height 7
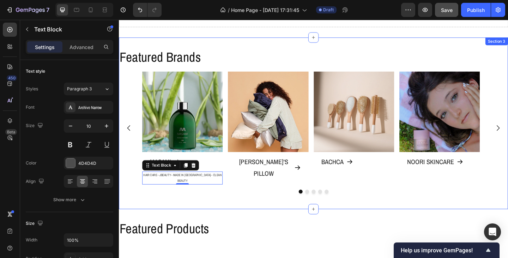
click at [259, 203] on div "Featured Brands Heading Image MASAMI Button HAIR CARE - JBEAUTY - MADE IN USA -…" at bounding box center [330, 132] width 423 height 164
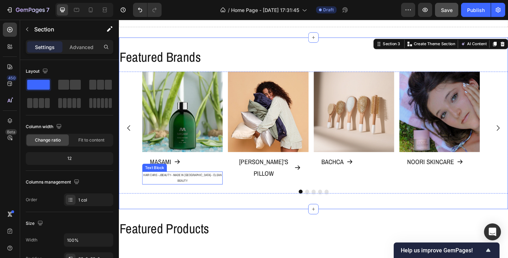
click at [209, 188] on p "HAIR CARE - JBEAUTY - MADE IN USA - CLEAN BEAUTY" at bounding box center [188, 191] width 86 height 13
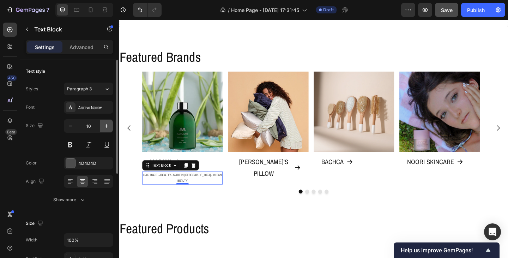
click at [104, 127] on icon "button" at bounding box center [106, 125] width 7 height 7
type input "12"
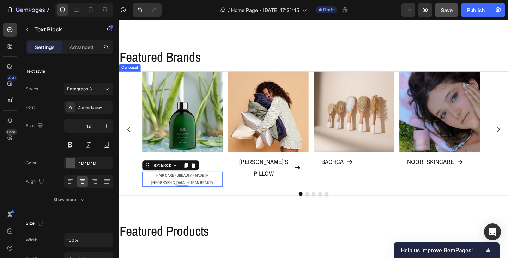
click at [243, 202] on div "Image MASAMI Button HAIR CARE - JBEAUTY - MADE IN USA - CLEAN BEAUTY Text Block…" at bounding box center [330, 143] width 423 height 135
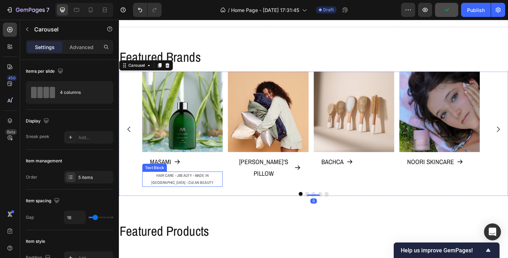
click at [190, 189] on p "HAIR CARE - JBEAUTY - MADE IN USA - CLEAN BEAUTY" at bounding box center [188, 192] width 86 height 15
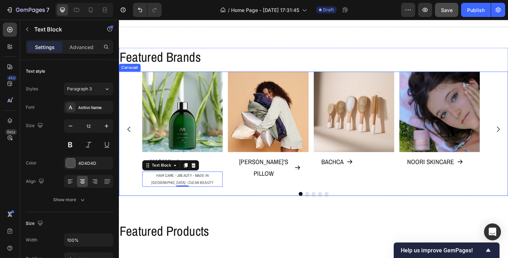
click at [246, 197] on div "Image EMILY'S PILLOW Button" at bounding box center [280, 138] width 87 height 125
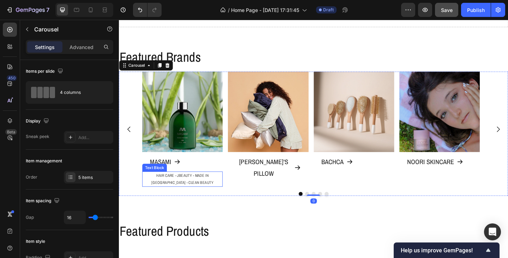
click at [220, 197] on p "HAIR CARE - JBEAUTY - MADE IN USA - CLEAN BEAUTY" at bounding box center [188, 192] width 86 height 15
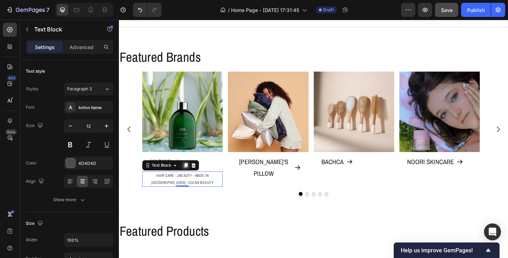
click at [192, 180] on icon at bounding box center [192, 178] width 4 height 5
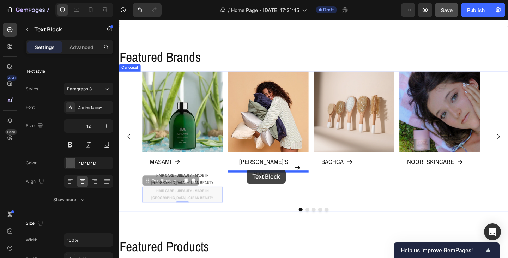
drag, startPoint x: 156, startPoint y: 196, endPoint x: 258, endPoint y: 183, distance: 102.4
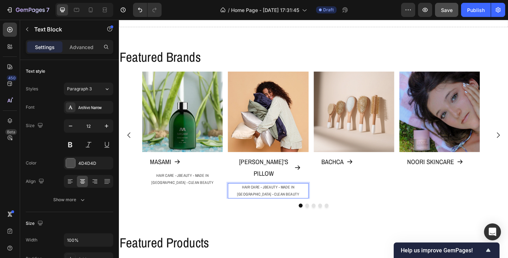
click at [266, 198] on p "HAIR CARE - JBEAUTY - MADE IN USA - CLEAN BEAUTY" at bounding box center [281, 205] width 86 height 15
click at [241, 198] on p "HAIR CARE - SKIN CARE - MADE IN USA - CLEAN BEAUTY" at bounding box center [281, 205] width 86 height 15
click at [270, 198] on p "SLEEP WEAR - HAIR CARE - SKIN CARE - MADE IN USA - CLEAN BEAUTY" at bounding box center [281, 205] width 86 height 15
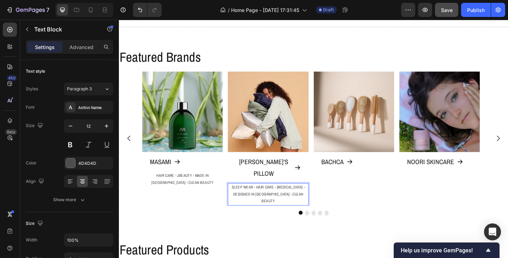
click at [316, 198] on p "SLEEP WEAR - HAIR CARE - SKIN CARE - DESIGNED IN FRANCE - CLEAN BEAUTY" at bounding box center [281, 209] width 86 height 23
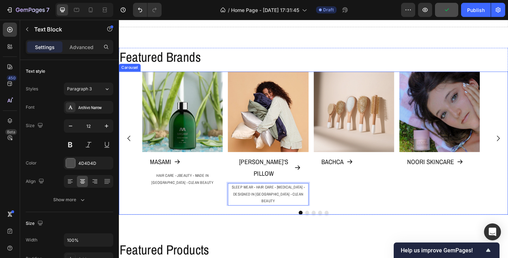
click at [348, 195] on div "Image BACHCA Button" at bounding box center [374, 149] width 87 height 146
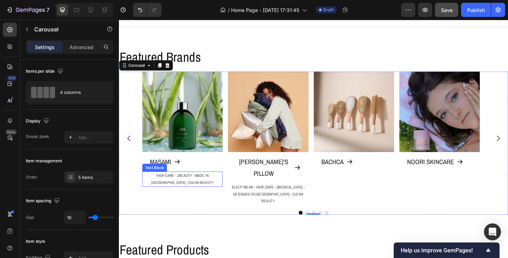
click at [209, 197] on p "HAIR CARE - JBEAUTY - MADE IN USA - CLEAN BEAUTY" at bounding box center [188, 192] width 86 height 15
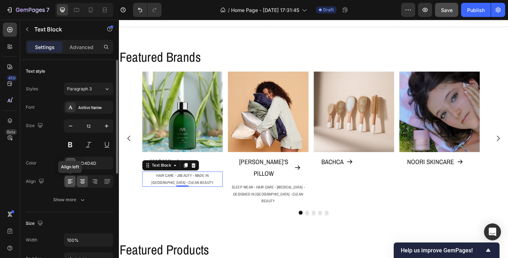
click at [72, 182] on icon at bounding box center [70, 182] width 5 height 1
click at [87, 146] on button at bounding box center [88, 144] width 13 height 13
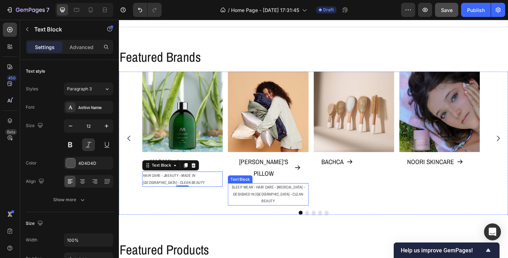
click at [260, 198] on p "SLEEP WEAR - HAIR CARE - SKIN CARE - DESIGNED IN FRANCE - CLEAN BEAUTY" at bounding box center [281, 209] width 86 height 23
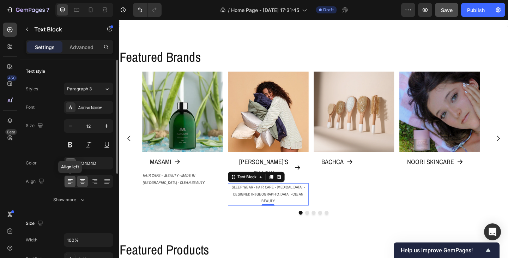
click at [70, 180] on icon at bounding box center [70, 181] width 7 height 7
click at [88, 146] on button at bounding box center [88, 144] width 13 height 13
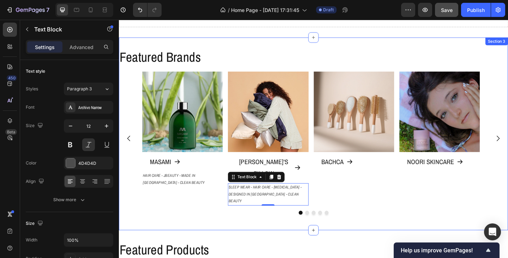
click at [278, 216] on div "Featured Brands Heading Image MASAMI Button HAIR CARE - JBEAUTY - MADE IN USA -…" at bounding box center [330, 143] width 423 height 187
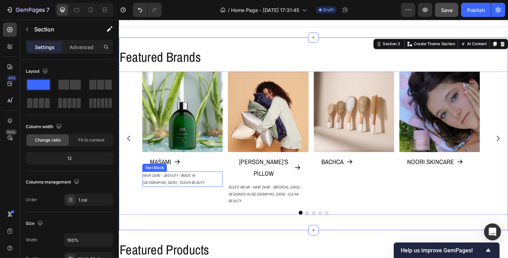
click at [187, 193] on p "HAIR CARE - JBEAUTY - MADE IN USA - CLEAN BEAUTY" at bounding box center [188, 192] width 86 height 15
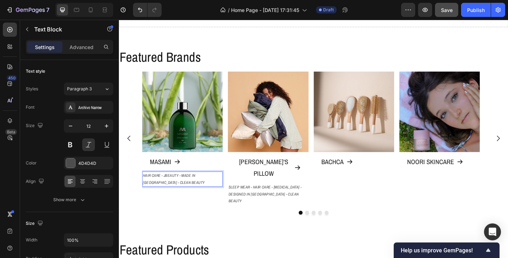
click at [211, 191] on p "HAIR CARE - JBEAUTY - MADE IN USA - CLEAN BEAUTY" at bounding box center [188, 192] width 86 height 15
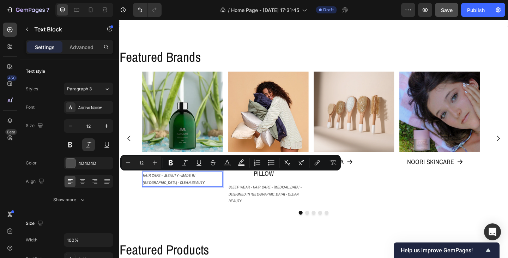
click at [196, 189] on p "HAIR CARE - JBEAUTY - MADE IN USA - CLEAN BEAUTY" at bounding box center [188, 192] width 86 height 15
drag, startPoint x: 186, startPoint y: 188, endPoint x: 211, endPoint y: 188, distance: 25.4
click at [211, 188] on p "HAIR CARE - JBEAUTY - MADE IN USA - CLEAN BEAUTY" at bounding box center [188, 192] width 86 height 15
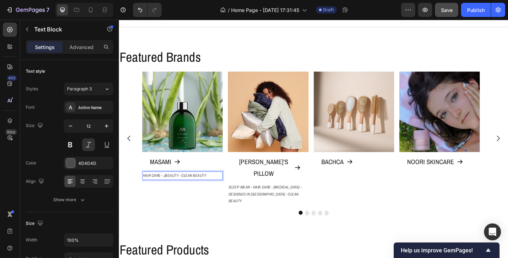
click at [217, 188] on p "HAIR CARE - JBEAUTY - CLEAN BEAUTY" at bounding box center [188, 189] width 86 height 8
click at [265, 198] on p "SLEEP WEAR - HAIR CARE - SKIN CARE - DESIGNED IN FRANCE - CLEAN BEAUTY" at bounding box center [281, 209] width 86 height 23
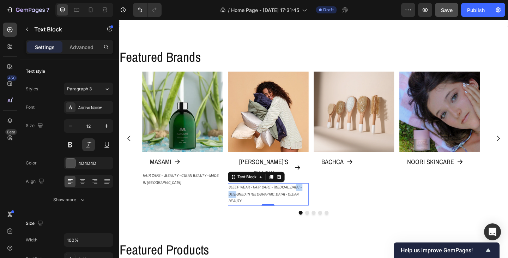
click at [240, 198] on p "SLEEP WEAR - HAIR CARE - SKIN CARE - DESIGNED IN FRANCE - CLEAN BEAUTY" at bounding box center [281, 209] width 86 height 23
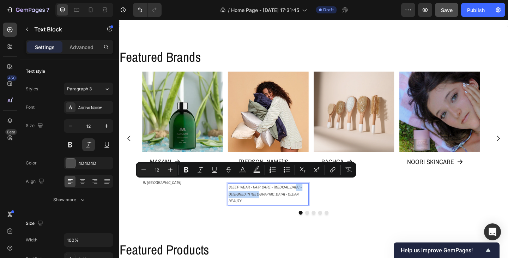
click at [278, 198] on p "SLEEP WEAR - HAIR CARE - SKIN CARE - DESIGNED IN FRANCE - CLEAN BEAUTY" at bounding box center [281, 209] width 86 height 23
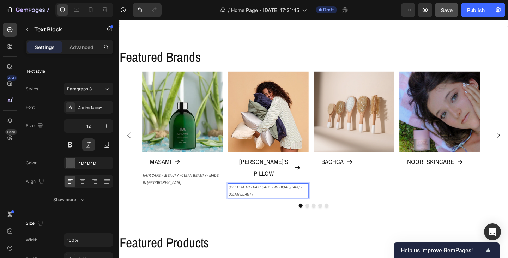
click at [261, 198] on p "SLEEP WEAR - HAIR CARE - SKIN CARE - CLEAN BEAUTY" at bounding box center [281, 205] width 86 height 15
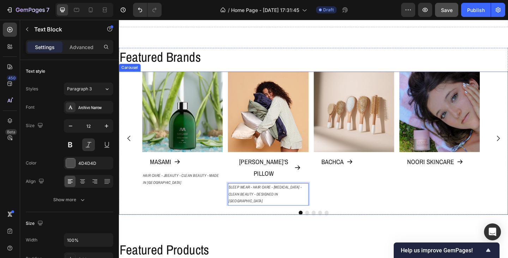
click at [345, 196] on div "Image BACHCA Button" at bounding box center [374, 149] width 87 height 146
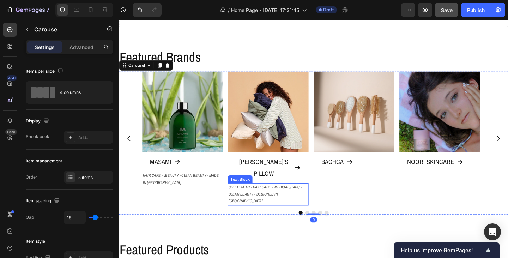
click at [265, 198] on p "SLEEP WEAR - HAIR CARE - SKIN CARE - CLEAN BEAUTY - DESIGNED IN FRANCE" at bounding box center [281, 209] width 86 height 23
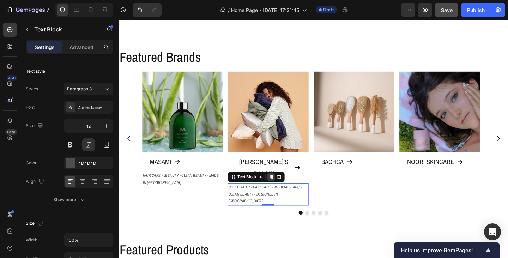
click at [285, 188] on icon at bounding box center [285, 190] width 4 height 5
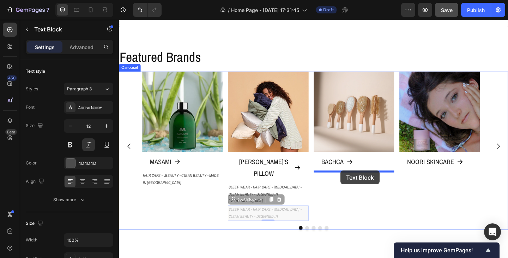
drag, startPoint x: 245, startPoint y: 195, endPoint x: 360, endPoint y: 184, distance: 115.5
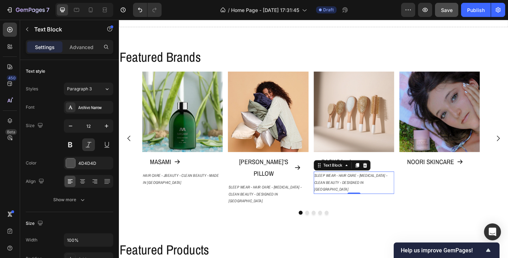
click at [357, 189] on p "SLEEP WEAR - HAIR CARE - SKIN CARE - CLEAN BEAUTY - DESIGNED IN FRANCE" at bounding box center [374, 196] width 86 height 23
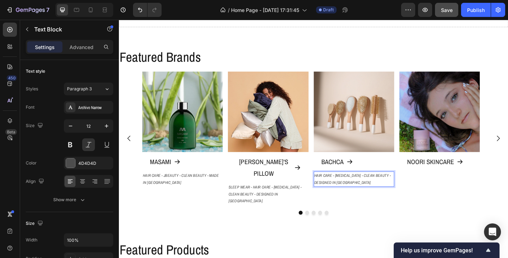
click at [356, 188] on p "HAIR CARE - SKIN CARE - CLEAN BEAUTY - DESIGNED IN FRANCE" at bounding box center [374, 192] width 86 height 15
click at [386, 196] on p "HAIR CARE - ACCESSORIES CARE - CLEAN BEAUTY - DESIGNED IN FRANCE" at bounding box center [374, 192] width 86 height 15
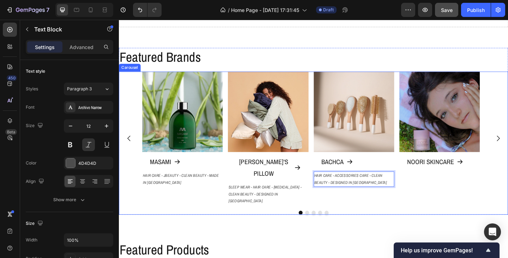
click at [434, 196] on div "Image NOORI SKINCARE Button" at bounding box center [467, 149] width 87 height 146
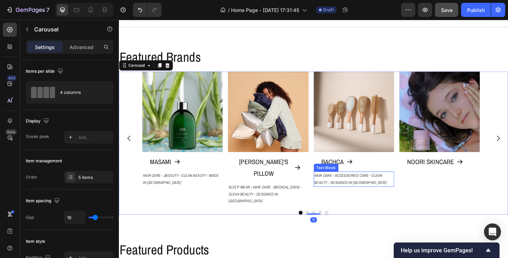
click at [397, 197] on p "HAIR CARE - ACCESSORIES CARE - CLEAN BEAUTY - DESIGNED IN FRANCE" at bounding box center [374, 192] width 86 height 15
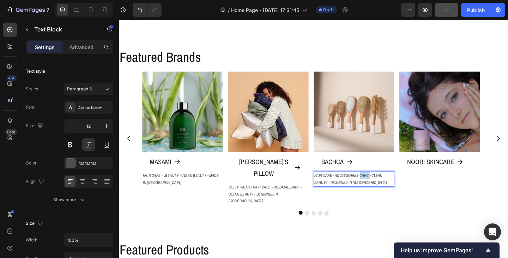
click at [381, 189] on p "HAIR CARE - ACCESSORIES CARE - CLEAN BEAUTY - DESIGNED IN FRANCE" at bounding box center [374, 192] width 86 height 15
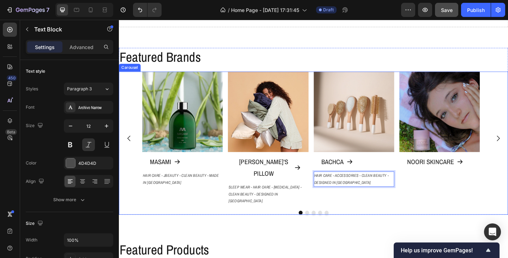
click at [449, 227] on div at bounding box center [330, 229] width 423 height 4
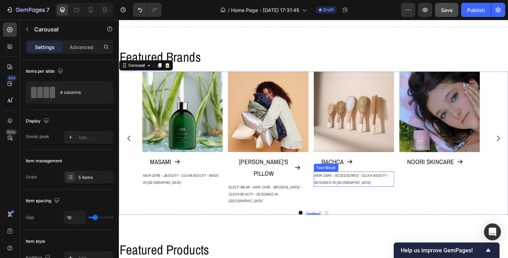
click at [378, 197] on p "HAIR CARE - ACCESSORIES - CLEAN BEAUTY - DESIGNED IN FRANCE" at bounding box center [374, 192] width 86 height 15
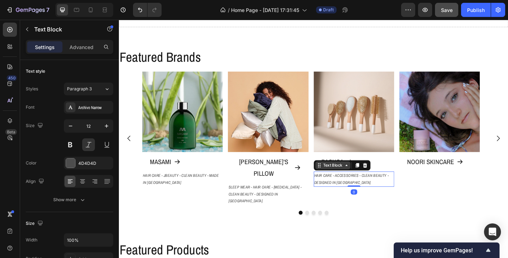
click at [338, 180] on icon at bounding box center [337, 178] width 6 height 6
click at [377, 179] on icon at bounding box center [378, 178] width 6 height 6
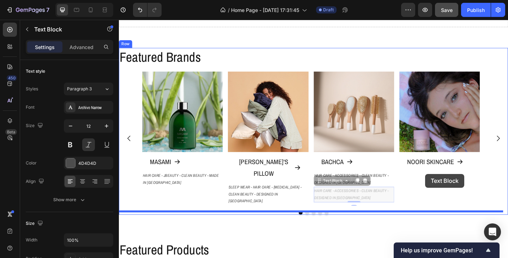
drag, startPoint x: 346, startPoint y: 195, endPoint x: 452, endPoint y: 187, distance: 106.0
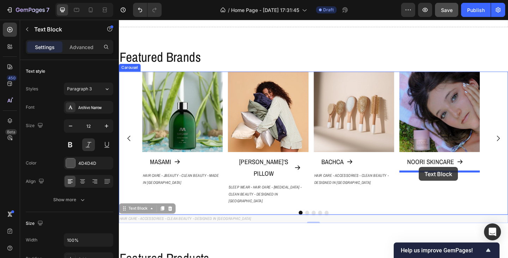
drag, startPoint x: 128, startPoint y: 206, endPoint x: 445, endPoint y: 180, distance: 317.6
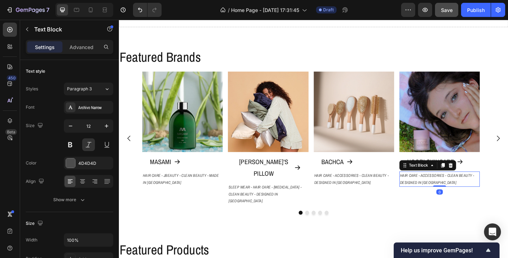
click at [446, 188] on p "HAIR CARE - ACCESSORIES - CLEAN BEAUTY - DESIGNED IN FRANCE" at bounding box center [467, 192] width 86 height 15
click at [431, 188] on p "HAIR CARE - ACCESSORIES - CLEAN BEAUTY - DESIGNED IN FRANCE" at bounding box center [467, 192] width 86 height 15
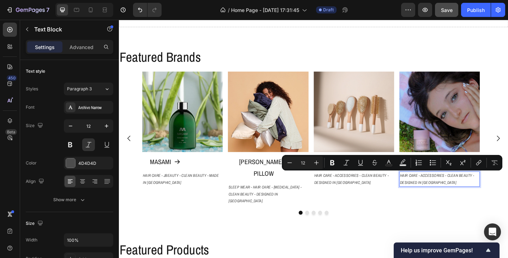
click at [430, 188] on p "HAIR CARE - ACCESSORIES - CLEAN BEAUTY - DESIGNED IN FRANCE" at bounding box center [467, 192] width 86 height 15
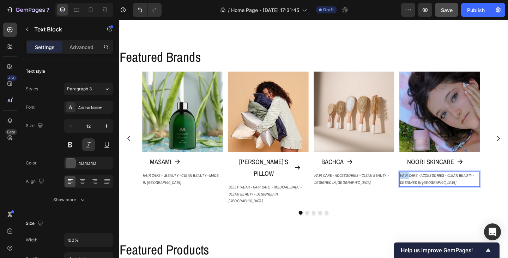
click at [430, 188] on p "HAIR CARE - ACCESSORIES - CLEAN BEAUTY - DESIGNED IN FRANCE" at bounding box center [467, 192] width 86 height 15
click at [454, 188] on p "SKIN CARE - ACCESSORIES - CLEAN BEAUTY - DESIGNED IN FRANCE" at bounding box center [467, 192] width 86 height 15
click at [465, 196] on p "SKIN CARE - TEENS & TWEENS - CLEAN BEAUTY - DESIGNED IN FRANCE" at bounding box center [467, 192] width 86 height 15
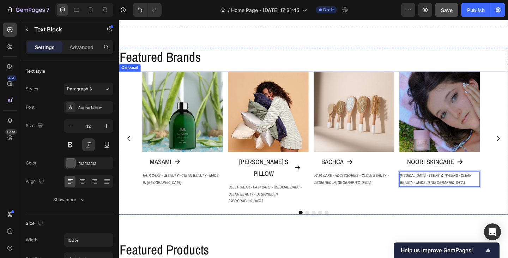
click at [461, 227] on div at bounding box center [330, 229] width 423 height 4
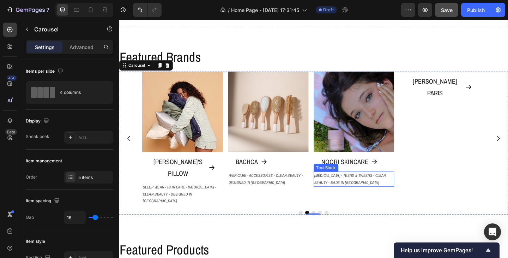
click at [371, 194] on p "SKIN CARE - TEENS & TWEENS - CLEAN BEAUTY - MADE IN USA" at bounding box center [374, 192] width 86 height 15
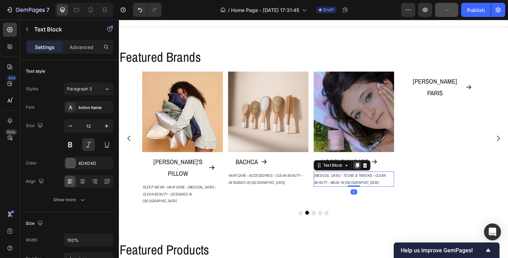
click at [379, 178] on icon at bounding box center [378, 178] width 4 height 5
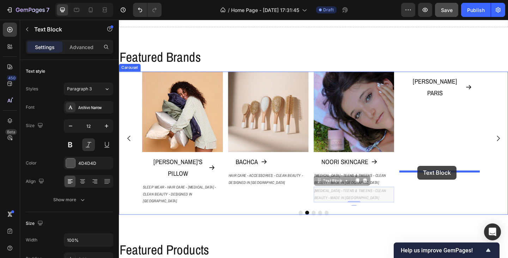
drag, startPoint x: 337, startPoint y: 197, endPoint x: 443, endPoint y: 178, distance: 107.7
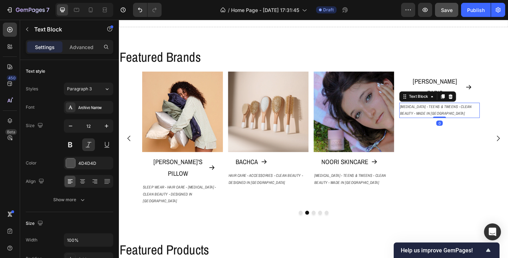
click at [428, 126] on p "SKIN CARE - TEENS & TWEENS - CLEAN BEAUTY - MADE IN USA" at bounding box center [467, 118] width 86 height 15
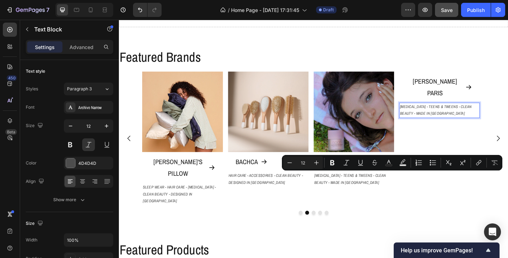
click at [477, 126] on p "SKIN CARE - TEENS & TWEENS - CLEAN BEAUTY - MADE IN USA" at bounding box center [467, 118] width 86 height 15
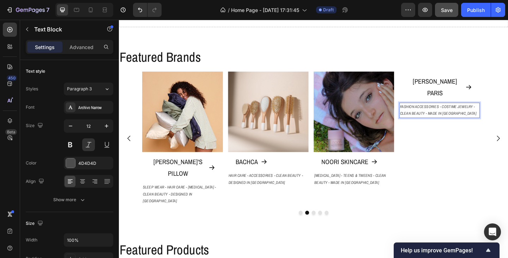
click at [479, 126] on p "FASHION ACCESSORIES - COSTIME JEWELRY - CLEAN BEAUTY - MADE IN USA" at bounding box center [467, 118] width 86 height 15
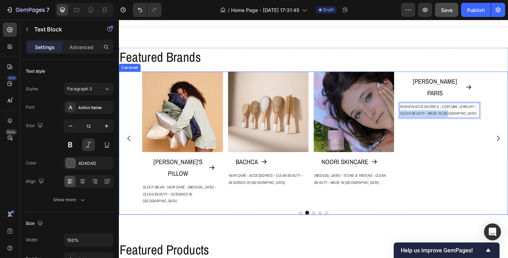
drag, startPoint x: 482, startPoint y: 196, endPoint x: 419, endPoint y: 196, distance: 63.1
click at [419, 196] on div "Image MASAMI Button HAIR CARE - JBEAUTY - CLEAN BEAUTY - MADE IN USA Text Block…" at bounding box center [330, 149] width 372 height 146
click at [507, 192] on div "Image MASAMI Button HAIR CARE - JBEAUTY - CLEAN BEAUTY - MADE IN USA Text Block…" at bounding box center [330, 149] width 423 height 146
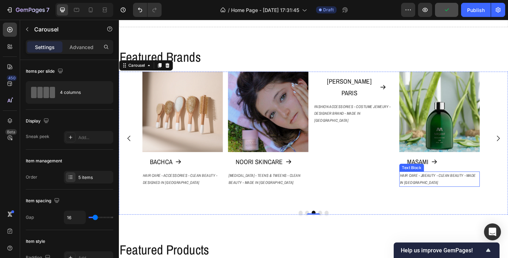
click at [482, 196] on p "HAIR CARE - JBEAUTY - CLEAN BEAUTY - MADE IN USA" at bounding box center [467, 192] width 86 height 15
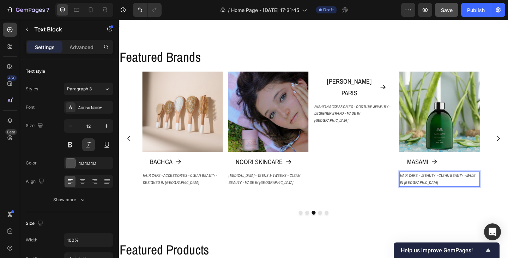
click at [482, 196] on p "HAIR CARE - JBEAUTY - CLEAN BEAUTY - MADE IN USA" at bounding box center [467, 192] width 86 height 15
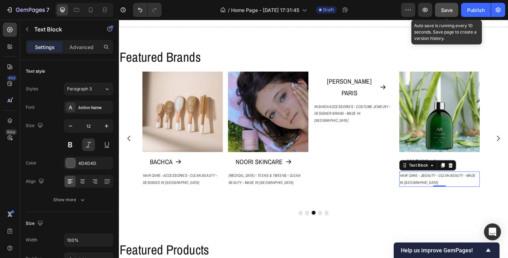
click at [445, 11] on span "Save" at bounding box center [447, 10] width 12 height 6
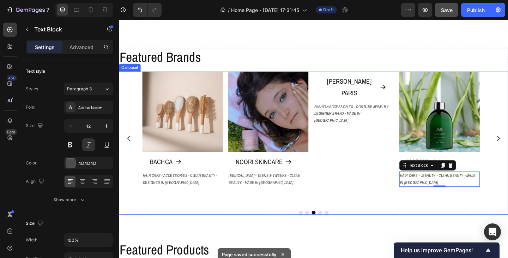
click at [129, 145] on icon "Carousel Back Arrow" at bounding box center [129, 149] width 8 height 8
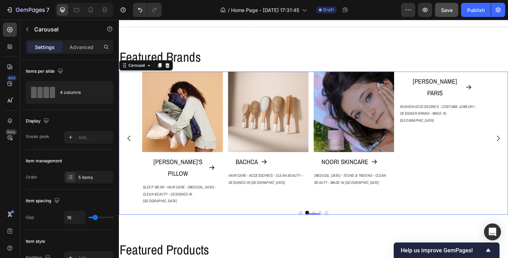
click at [129, 145] on icon "Carousel Back Arrow" at bounding box center [129, 149] width 8 height 8
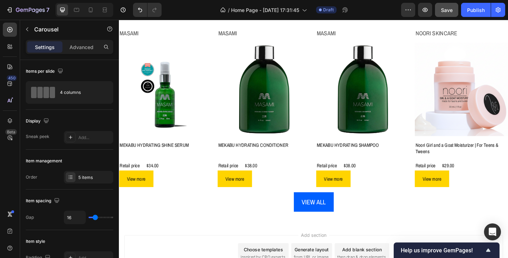
scroll to position [423, 0]
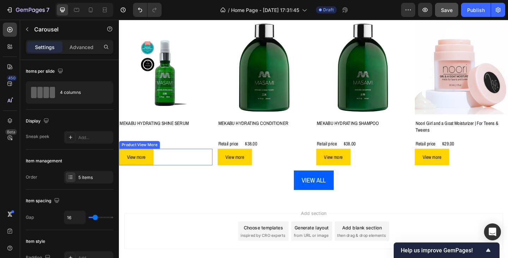
click at [167, 166] on div "View more" at bounding box center [170, 169] width 102 height 18
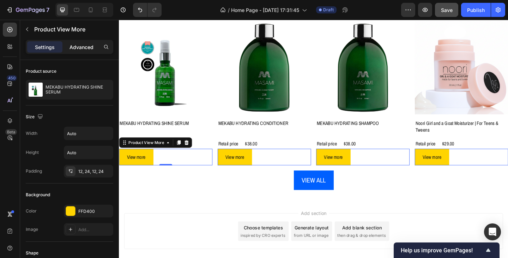
click at [87, 43] on p "Advanced" at bounding box center [81, 46] width 24 height 7
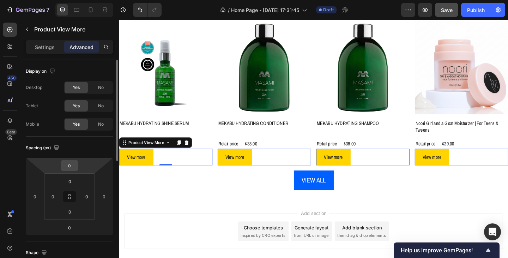
click at [76, 166] on input "0" at bounding box center [69, 165] width 14 height 11
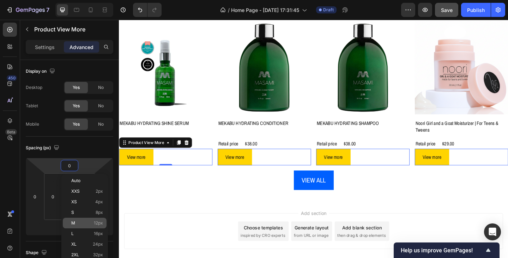
click at [100, 226] on div "M 12px" at bounding box center [85, 223] width 44 height 11
type input "12"
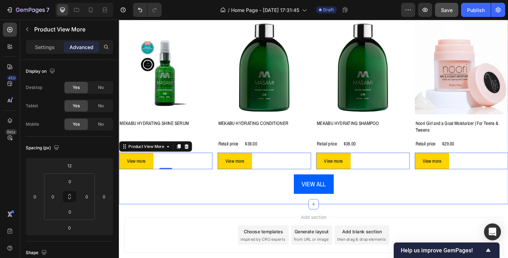
click at [197, 208] on div "Masami Product Vendor Product Images MEKABU HYDRATING SHINE SERUM Product Title…" at bounding box center [330, 108] width 423 height 226
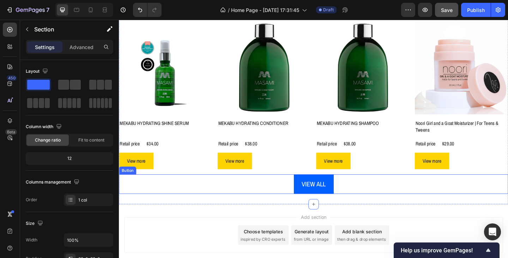
click at [401, 202] on div "VIEW ALL Button" at bounding box center [330, 198] width 423 height 21
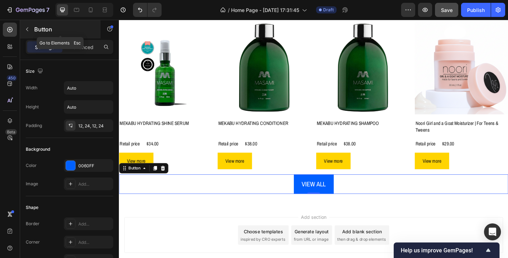
click at [24, 30] on button "button" at bounding box center [27, 29] width 11 height 11
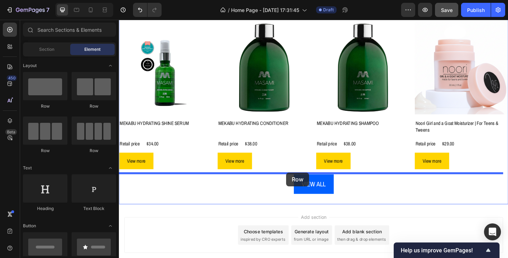
drag, startPoint x: 210, startPoint y: 154, endPoint x: 301, endPoint y: 186, distance: 96.4
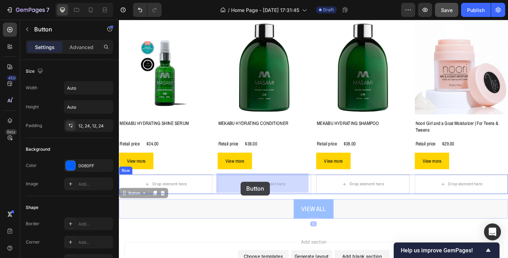
drag, startPoint x: 133, startPoint y: 207, endPoint x: 251, endPoint y: 196, distance: 119.0
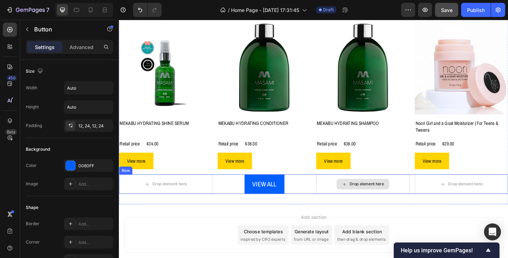
click at [375, 198] on div "Drop element here" at bounding box center [387, 199] width 37 height 6
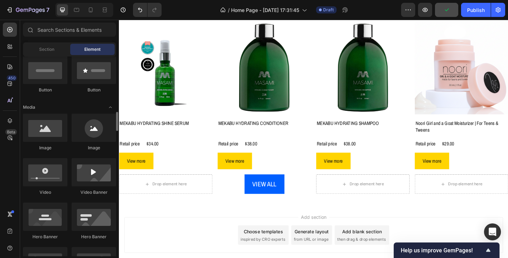
scroll to position [106, 0]
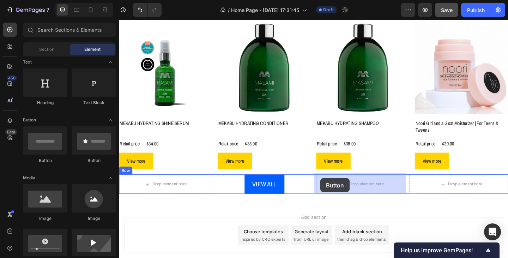
drag, startPoint x: 167, startPoint y: 166, endPoint x: 338, endPoint y: 192, distance: 173.0
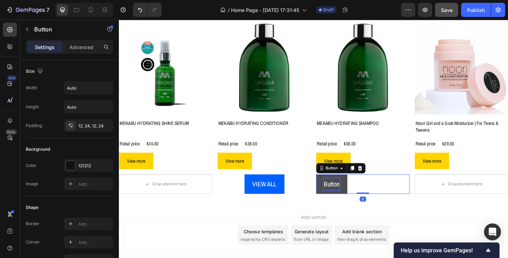
click at [346, 199] on p "Button" at bounding box center [350, 198] width 17 height 13
click at [333, 188] on button "VIE" at bounding box center [346, 198] width 26 height 21
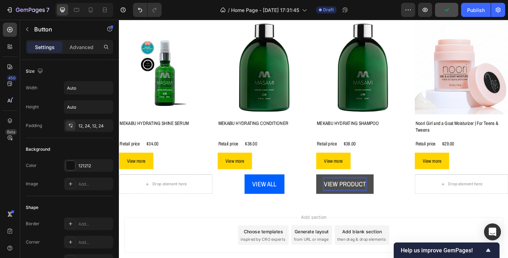
click at [333, 188] on button "VIEW PRODUCT" at bounding box center [364, 198] width 62 height 21
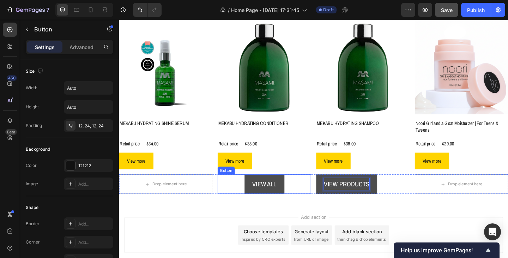
click at [288, 196] on link "VIEW ALL" at bounding box center [276, 198] width 43 height 21
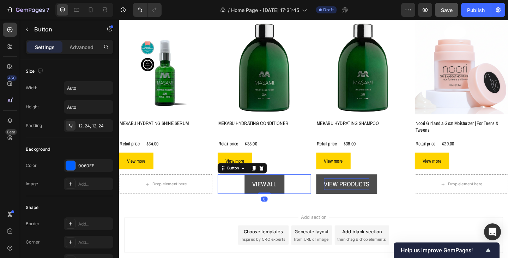
click at [288, 196] on link "VIEW ALL" at bounding box center [276, 198] width 43 height 21
click at [286, 196] on p "VIEW ALL" at bounding box center [277, 198] width 26 height 13
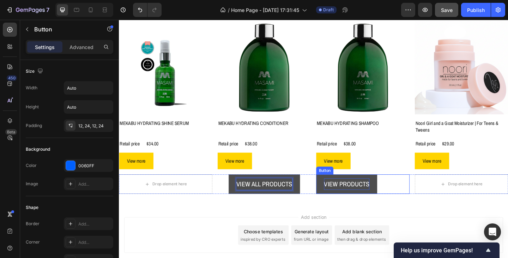
click at [374, 195] on p "VIEW PRODUCTS" at bounding box center [366, 198] width 49 height 13
click at [388, 197] on p "VIEW PRODUCTS" at bounding box center [366, 198] width 49 height 13
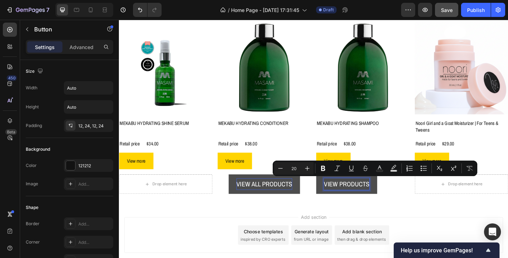
click at [388, 197] on p "VIEW PRODUCTS" at bounding box center [366, 198] width 49 height 13
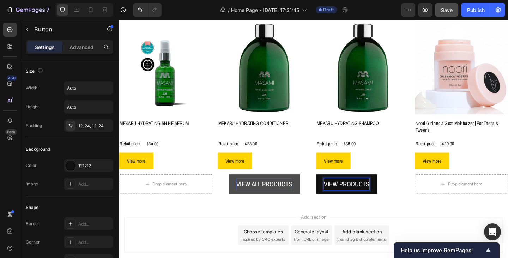
click at [333, 188] on button "VIEW PRODUCTS" at bounding box center [366, 198] width 66 height 21
click at [333, 188] on button "VIEW PRODUCTS TRY" at bounding box center [373, 198] width 80 height 21
click at [333, 188] on button "VIEW PRODUCTS TRY &" at bounding box center [375, 198] width 85 height 21
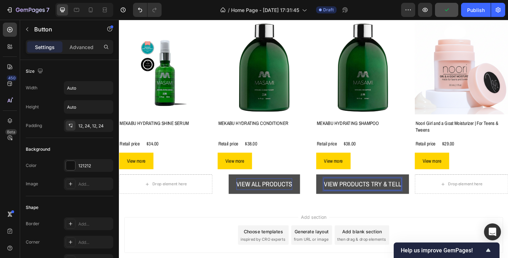
click at [398, 196] on p "VIEW PRODUCTS TRY & TELL" at bounding box center [384, 198] width 84 height 13
click at [401, 205] on p "VIEW PRODUCTS TRY & TELL" at bounding box center [384, 198] width 84 height 13
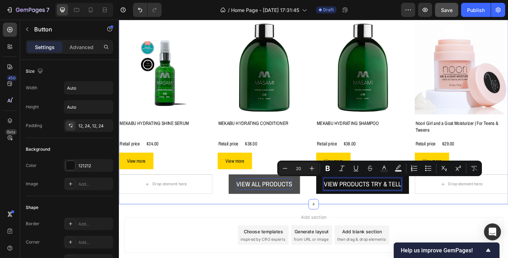
click at [408, 220] on div "Masami Product Vendor Product Images MEKABU HYDRATING SHINE SERUM Product Title…" at bounding box center [330, 108] width 423 height 226
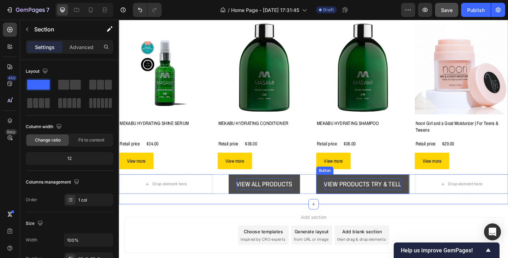
click at [387, 205] on p "VIEW PRODUCTS TRY & TELL" at bounding box center [384, 198] width 84 height 13
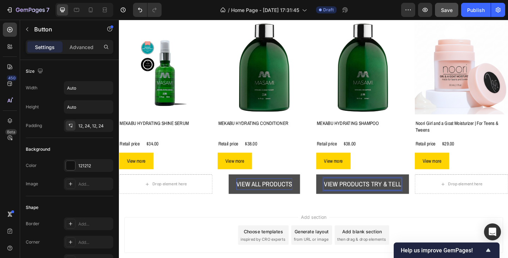
click at [387, 205] on p "VIEW PRODUCTS TRY & TELL" at bounding box center [384, 198] width 84 height 13
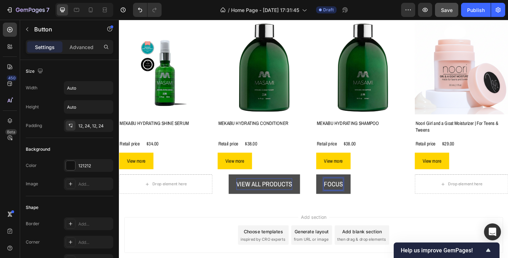
click at [333, 188] on button "FOCUS" at bounding box center [351, 198] width 37 height 21
click at [410, 200] on div "FOCUS GROUP Button 0" at bounding box center [384, 198] width 102 height 21
click at [366, 196] on p "FOCUS GROUP" at bounding box center [364, 198] width 44 height 13
click at [390, 195] on button "FOCUS GROUP" at bounding box center [363, 198] width 61 height 21
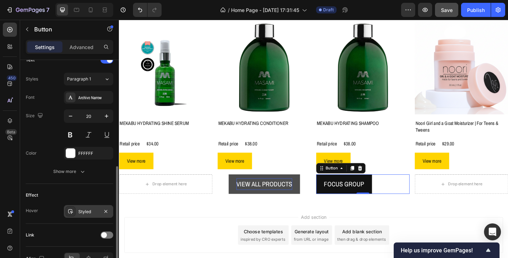
scroll to position [288, 0]
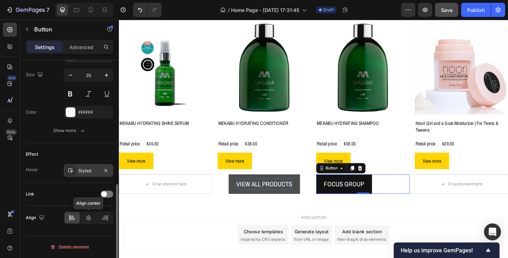
click at [84, 215] on div at bounding box center [88, 217] width 15 height 11
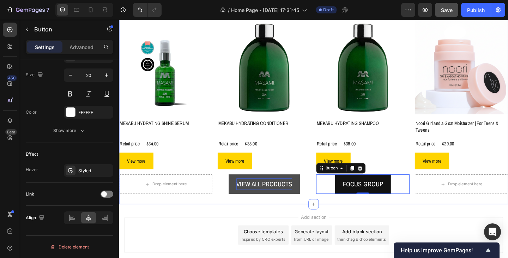
click at [343, 215] on div "Masami Product Vendor Product Images MEKABU HYDRATING SHINE SERUM Product Title…" at bounding box center [330, 108] width 423 height 226
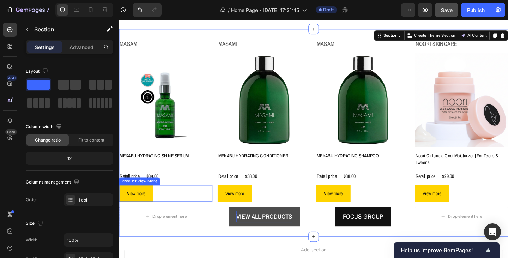
scroll to position [423, 0]
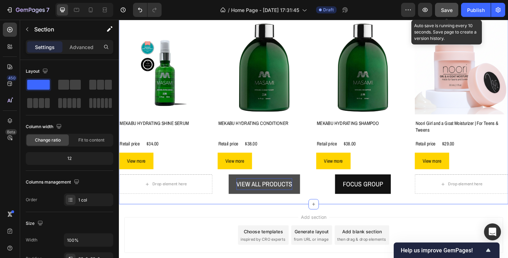
click at [450, 10] on span "Save" at bounding box center [447, 10] width 12 height 6
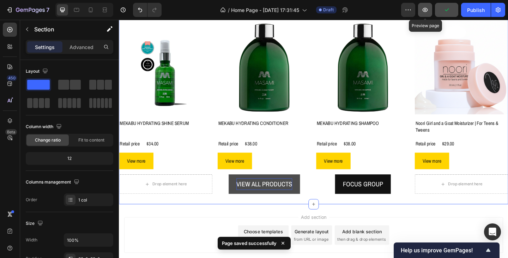
click at [425, 11] on icon "button" at bounding box center [424, 9] width 7 height 7
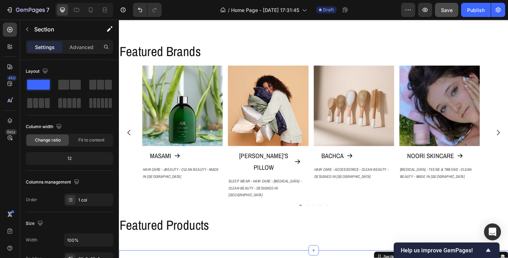
scroll to position [141, 0]
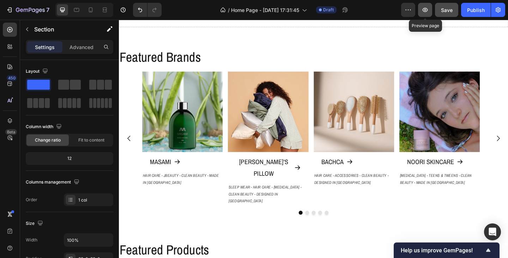
click at [421, 9] on icon "button" at bounding box center [424, 9] width 7 height 7
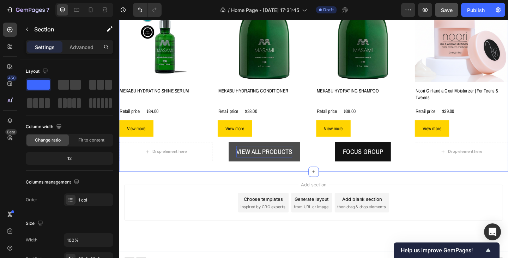
scroll to position [465, 0]
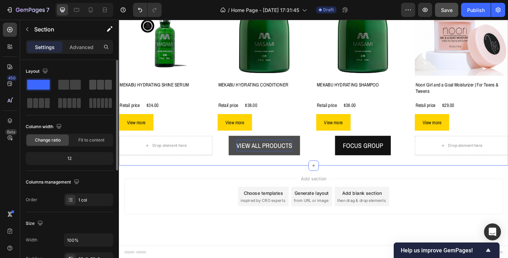
click at [96, 84] on span at bounding box center [92, 85] width 7 height 10
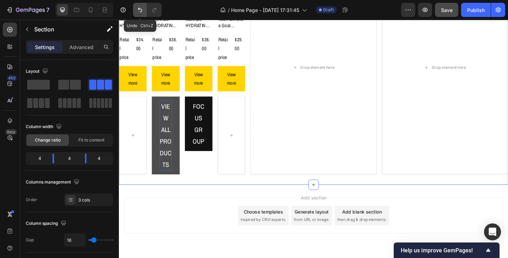
click at [138, 11] on icon "Undo/Redo" at bounding box center [139, 9] width 7 height 7
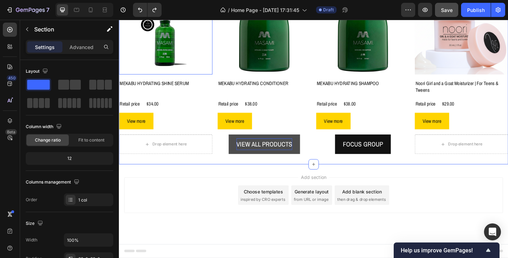
scroll to position [465, 0]
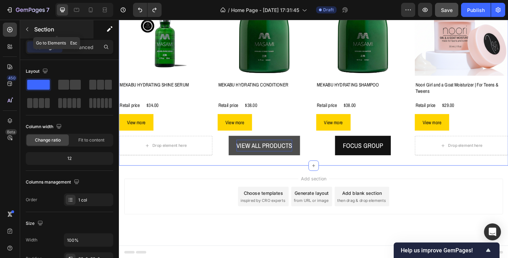
click at [26, 31] on icon "button" at bounding box center [27, 29] width 6 height 6
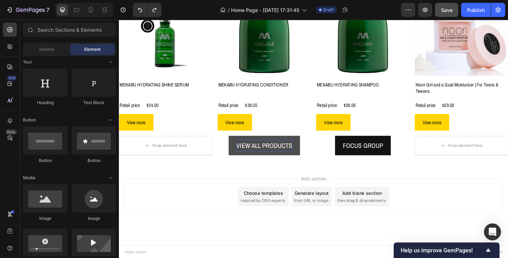
scroll to position [0, 0]
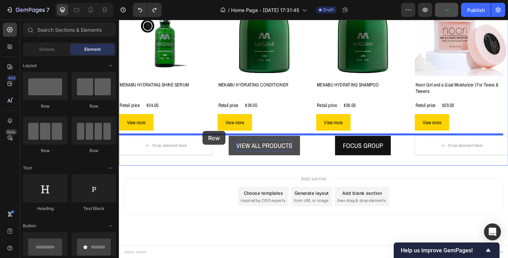
drag, startPoint x: 167, startPoint y: 156, endPoint x: 210, endPoint y: 141, distance: 44.9
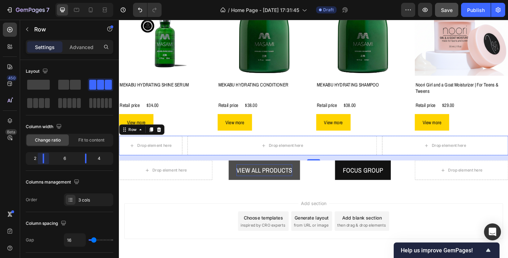
drag, startPoint x: 55, startPoint y: 159, endPoint x: 43, endPoint y: 159, distance: 11.6
click at [43, 0] on body "7 Version history / Home Page - Sep 26, 17:31:45 Draft Preview Save Publish 450…" at bounding box center [254, 0] width 508 height 0
drag, startPoint x: 84, startPoint y: 158, endPoint x: 97, endPoint y: 156, distance: 13.2
click at [97, 0] on body "7 Version history / Home Page - Sep 26, 17:31:45 Draft Preview Save Publish 450…" at bounding box center [254, 0] width 508 height 0
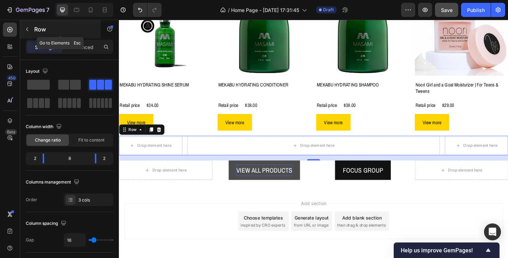
click at [25, 29] on icon "button" at bounding box center [27, 29] width 6 height 6
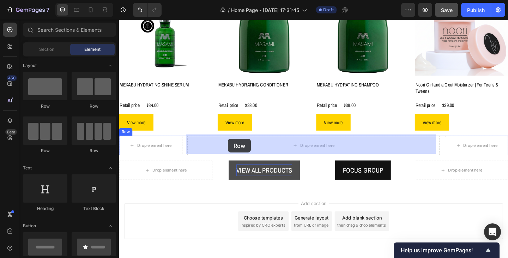
drag, startPoint x: 203, startPoint y: 108, endPoint x: 237, endPoint y: 149, distance: 53.1
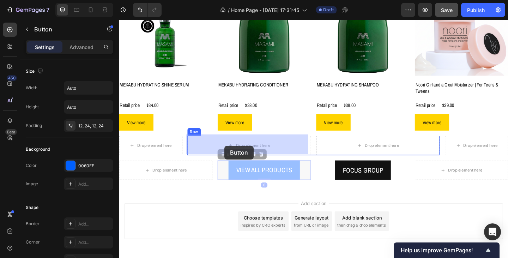
drag, startPoint x: 234, startPoint y: 167, endPoint x: 233, endPoint y: 157, distance: 10.6
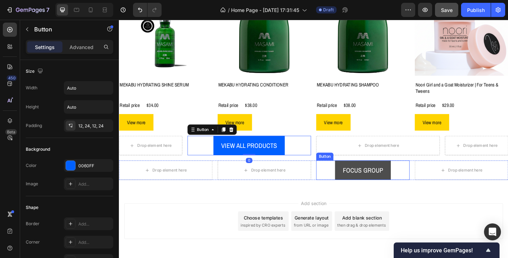
click at [354, 179] on button "FOCUS GROUP" at bounding box center [384, 183] width 61 height 21
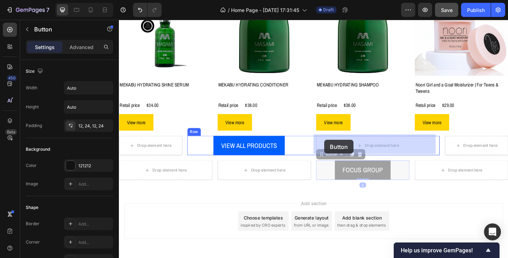
drag, startPoint x: 341, startPoint y: 163, endPoint x: 342, endPoint y: 150, distance: 13.1
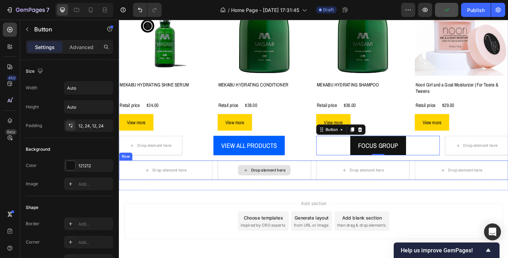
click at [236, 182] on div "Drop element here" at bounding box center [277, 183] width 102 height 21
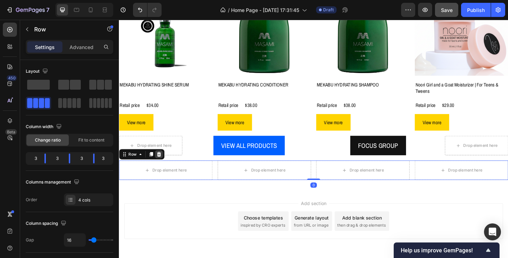
click at [161, 164] on icon at bounding box center [162, 166] width 6 height 6
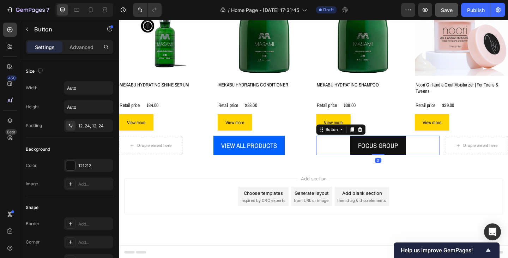
click at [350, 151] on div "FOCUS GROUP Button 0" at bounding box center [400, 156] width 134 height 21
click at [176, 147] on div "Drop element here" at bounding box center [153, 156] width 69 height 21
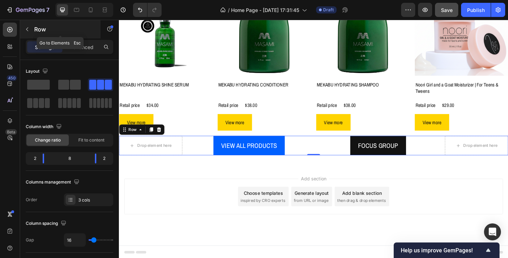
click at [26, 29] on icon "button" at bounding box center [27, 29] width 2 height 4
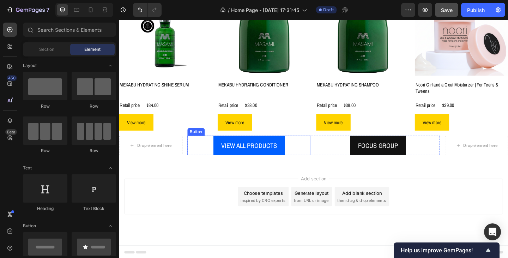
click at [212, 154] on div "VIEW ALL PRODUCTS Button" at bounding box center [260, 156] width 134 height 21
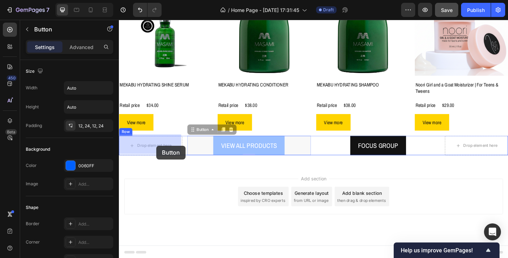
drag, startPoint x: 202, startPoint y: 139, endPoint x: 159, endPoint y: 157, distance: 46.3
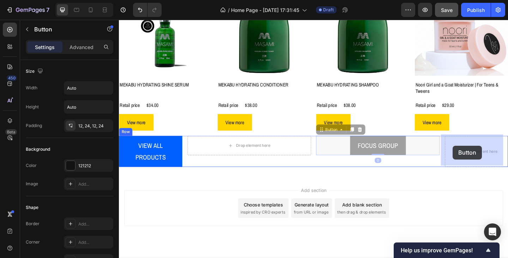
drag, startPoint x: 336, startPoint y: 140, endPoint x: 482, endPoint y: 157, distance: 146.5
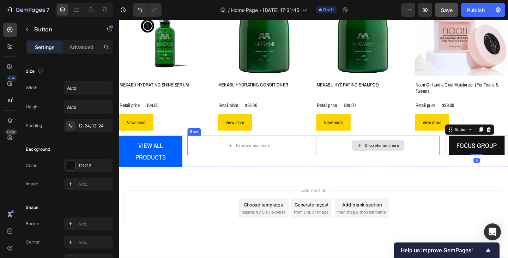
click at [350, 148] on div "Drop element here" at bounding box center [400, 156] width 134 height 21
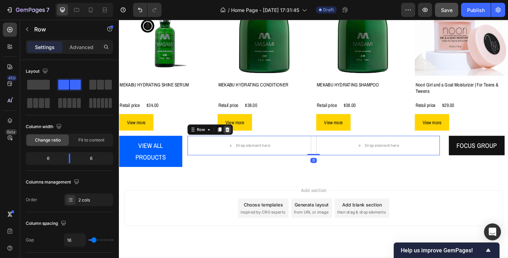
click at [237, 136] on icon at bounding box center [237, 139] width 6 height 6
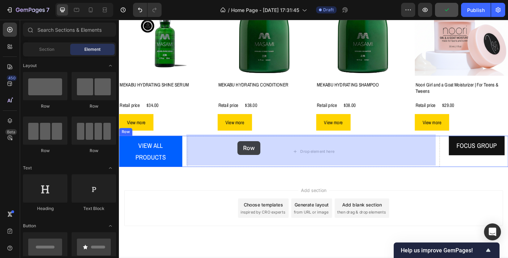
drag, startPoint x: 203, startPoint y: 105, endPoint x: 248, endPoint y: 152, distance: 64.1
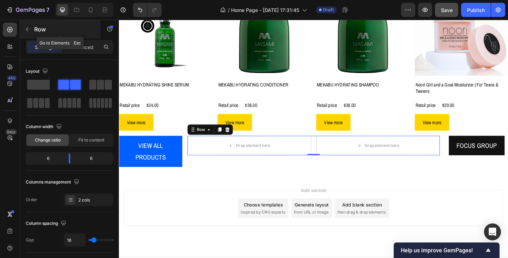
click at [28, 30] on icon "button" at bounding box center [27, 29] width 6 height 6
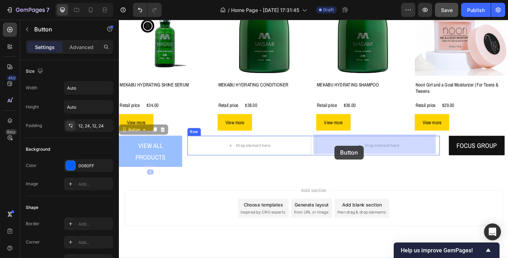
drag, startPoint x: 129, startPoint y: 141, endPoint x: 353, endPoint y: 157, distance: 224.4
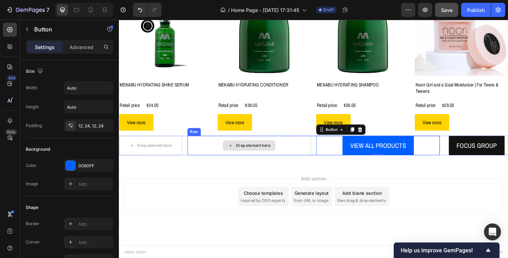
click at [222, 149] on div "Drop element here" at bounding box center [260, 156] width 134 height 21
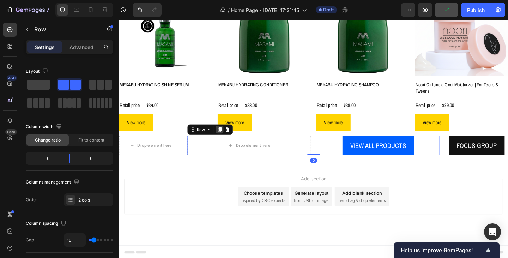
click at [226, 138] on icon at bounding box center [228, 139] width 6 height 6
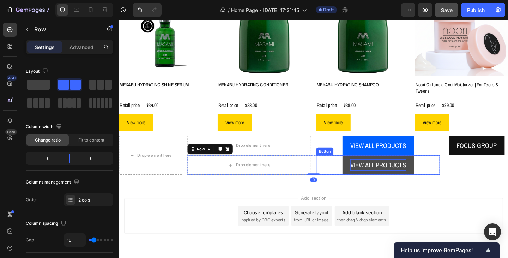
click at [417, 178] on p "VIEW ALL PRODUCTS" at bounding box center [400, 177] width 61 height 13
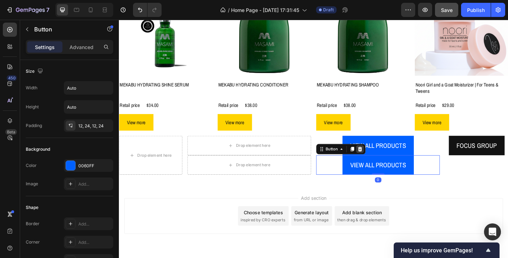
click at [378, 158] on icon at bounding box center [380, 160] width 5 height 5
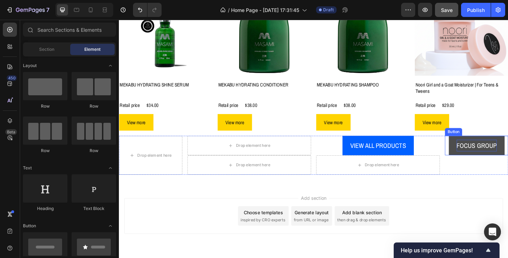
click at [486, 153] on p "FOCUS GROUP" at bounding box center [508, 156] width 44 height 13
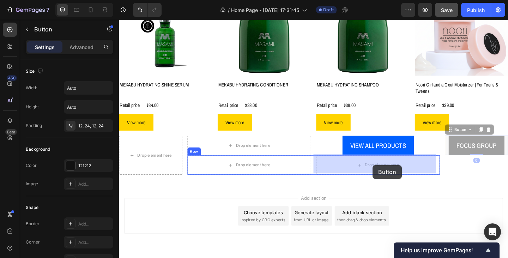
drag, startPoint x: 490, startPoint y: 139, endPoint x: 394, endPoint y: 178, distance: 103.2
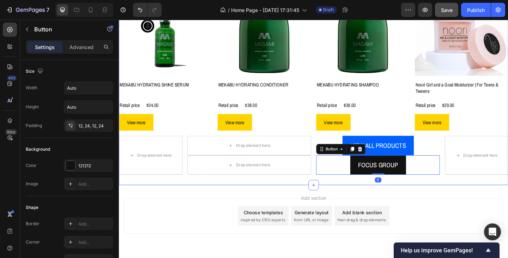
click at [432, 191] on div "Masami Product Vendor Product Images MEKABU HYDRATING SHINE SERUM Product Title…" at bounding box center [330, 76] width 423 height 247
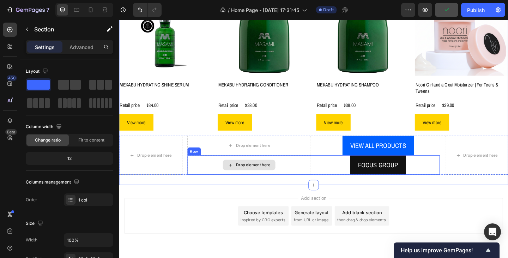
click at [268, 172] on div "Drop element here" at bounding box center [260, 177] width 57 height 11
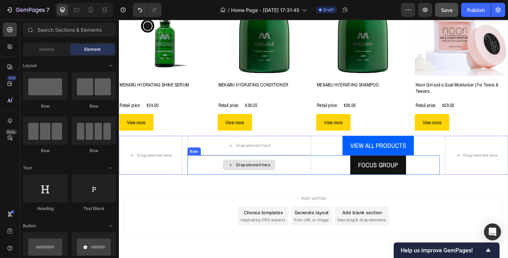
click at [229, 170] on div "Drop element here" at bounding box center [260, 177] width 134 height 21
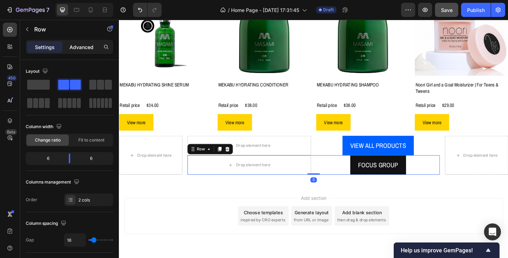
click at [84, 43] on div "Advanced" at bounding box center [81, 46] width 35 height 11
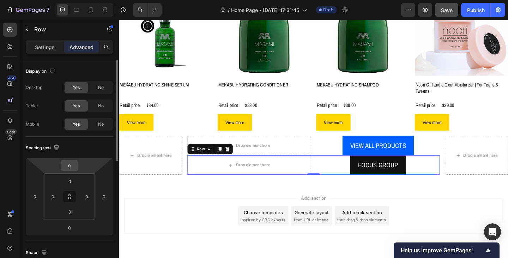
click at [78, 165] on div "0" at bounding box center [70, 165] width 18 height 11
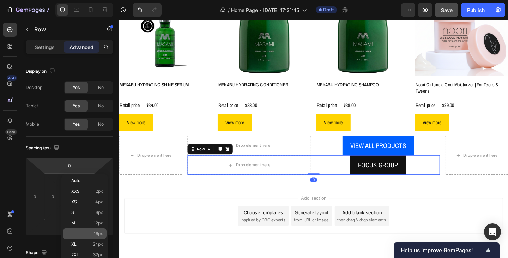
click at [84, 237] on div "L 16px" at bounding box center [85, 233] width 44 height 11
type input "16"
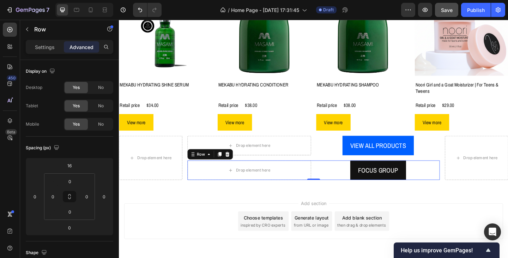
click at [240, 205] on div "Add section Choose templates inspired by CRO experts Generate layout from URL o…" at bounding box center [330, 248] width 423 height 87
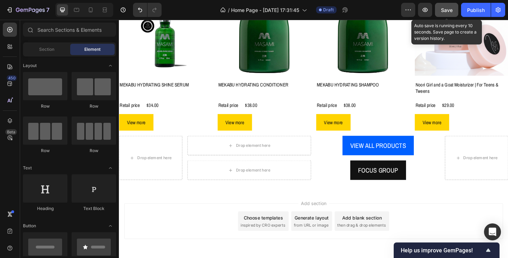
click at [442, 10] on span "Save" at bounding box center [447, 10] width 12 height 6
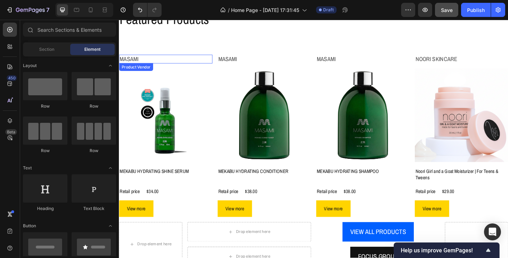
scroll to position [359, 0]
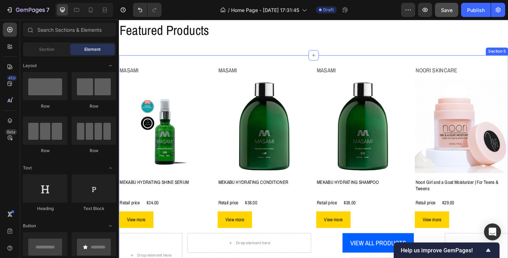
click at [163, 66] on div "Masami Product Vendor Product Images MEKABU HYDRATING SHINE SERUM Product Title…" at bounding box center [330, 185] width 423 height 252
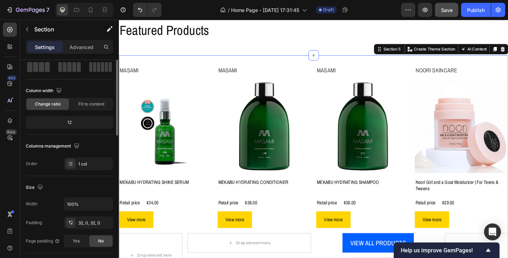
scroll to position [0, 0]
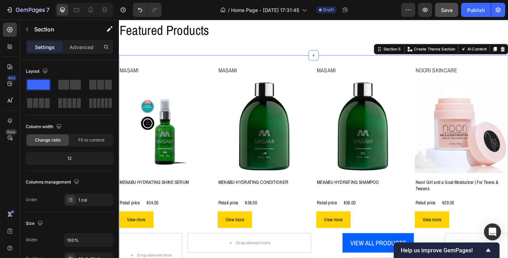
click at [204, 63] on div "Masami Product Vendor Product Images MEKABU HYDRATING SHINE SERUM Product Title…" at bounding box center [330, 185] width 423 height 252
click at [415, 70] on h2 "Masami" at bounding box center [384, 75] width 102 height 10
click at [243, 63] on div "Masami Product Vendor Product Images MEKABU HYDRATING SHINE SERUM Product Title…" at bounding box center [330, 185] width 423 height 252
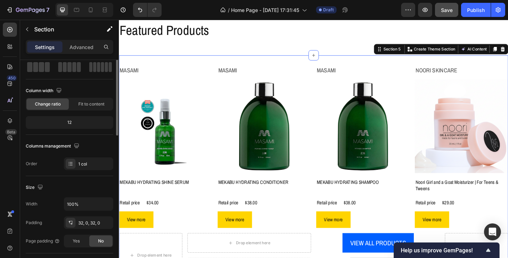
scroll to position [1, 0]
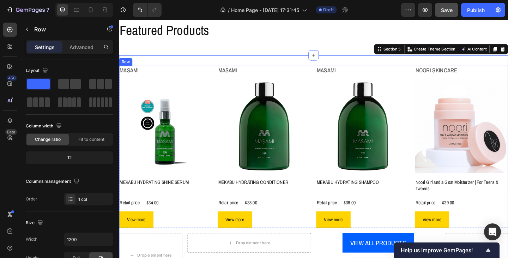
click at [174, 79] on div "Masami Product Vendor Product Images MEKABU HYDRATING SHINE SERUM Product Title…" at bounding box center [170, 158] width 102 height 176
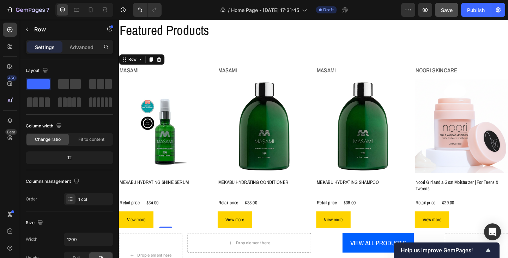
scroll to position [0, 0]
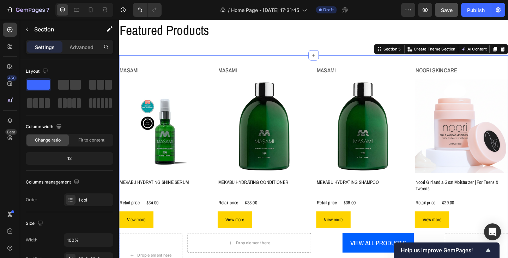
click at [211, 66] on div "Masami Product Vendor Product Images MEKABU HYDRATING SHINE SERUM Product Title…" at bounding box center [330, 185] width 423 height 252
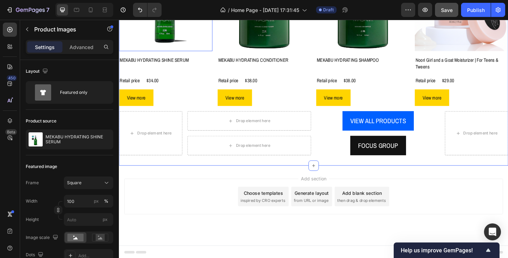
click at [167, 50] on img at bounding box center [170, 3] width 102 height 102
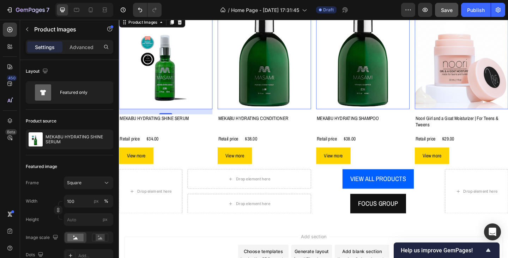
scroll to position [421, 0]
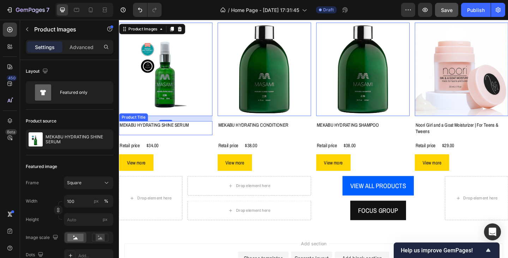
click at [156, 133] on h2 "MEKABU HYDRATING SHINE SERUM" at bounding box center [170, 134] width 102 height 8
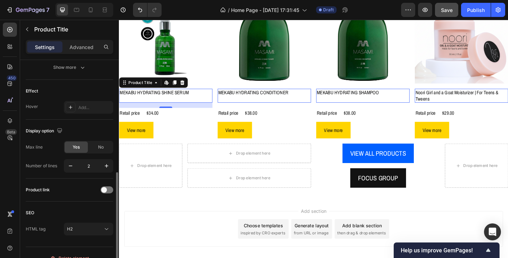
scroll to position [188, 0]
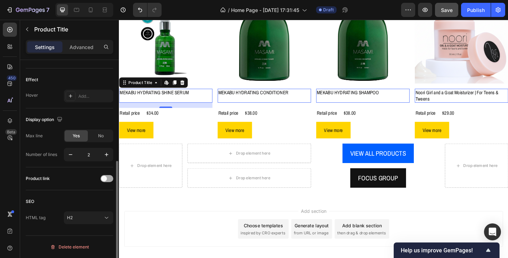
click at [110, 179] on div at bounding box center [106, 178] width 13 height 7
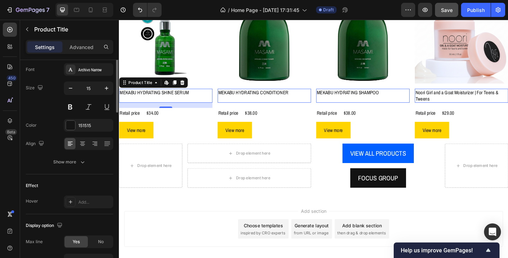
scroll to position [11, 0]
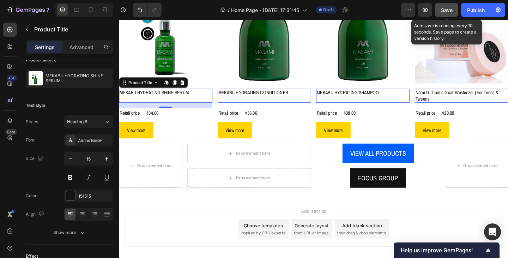
click at [442, 13] on div "Save" at bounding box center [447, 9] width 12 height 7
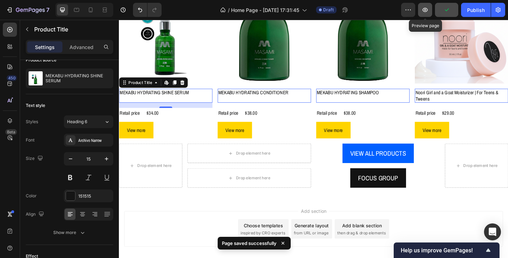
click at [425, 12] on icon "button" at bounding box center [424, 9] width 7 height 7
